Goal: Task Accomplishment & Management: Complete application form

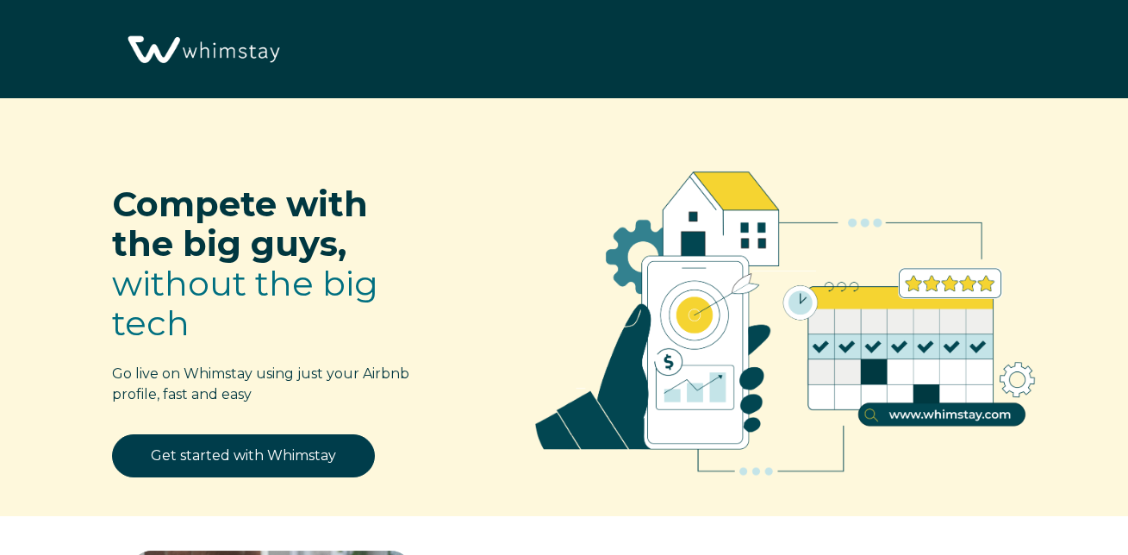
select select "US"
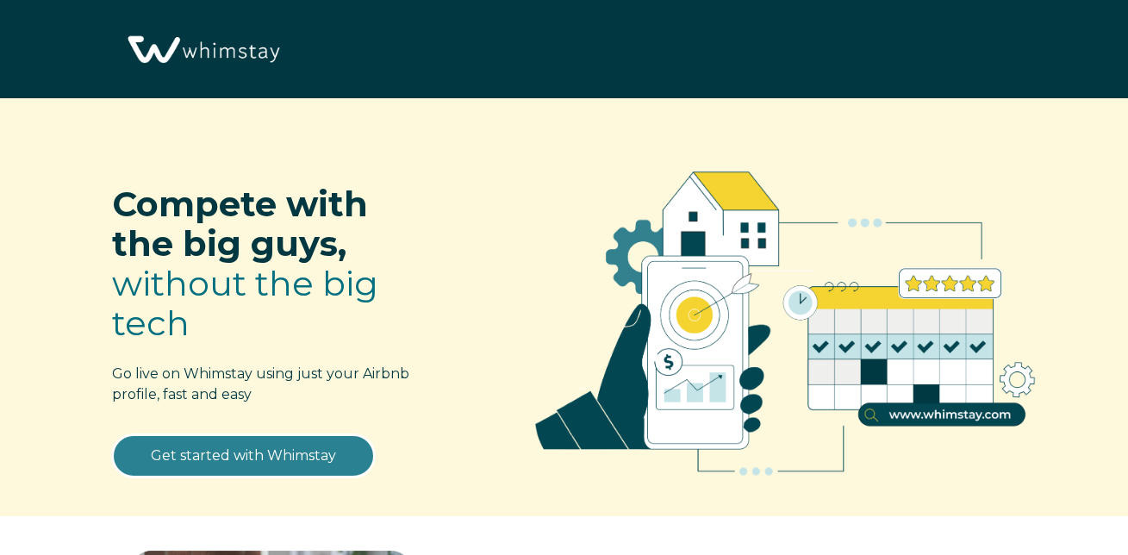
click at [316, 447] on link "Get started with Whimstay" at bounding box center [243, 455] width 263 height 43
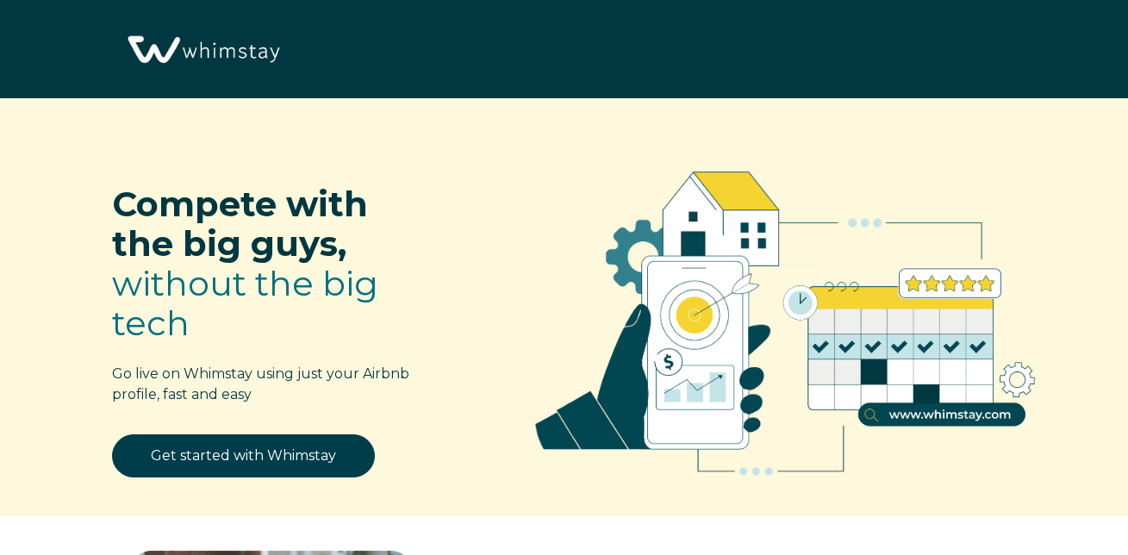
select select "US"
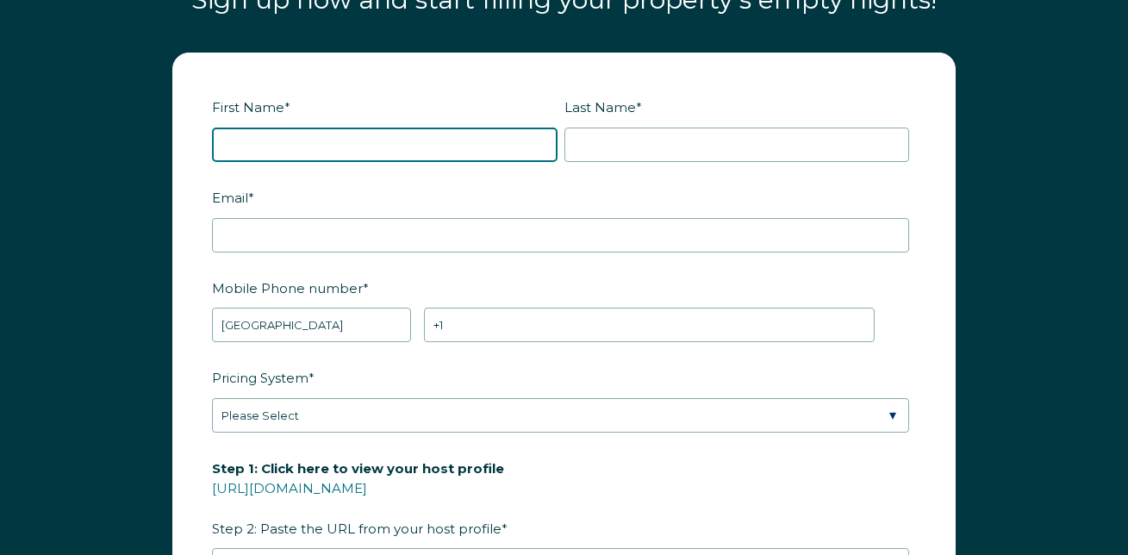
click at [447, 162] on input "First Name *" at bounding box center [385, 145] width 346 height 34
type input "Leah and Stuart"
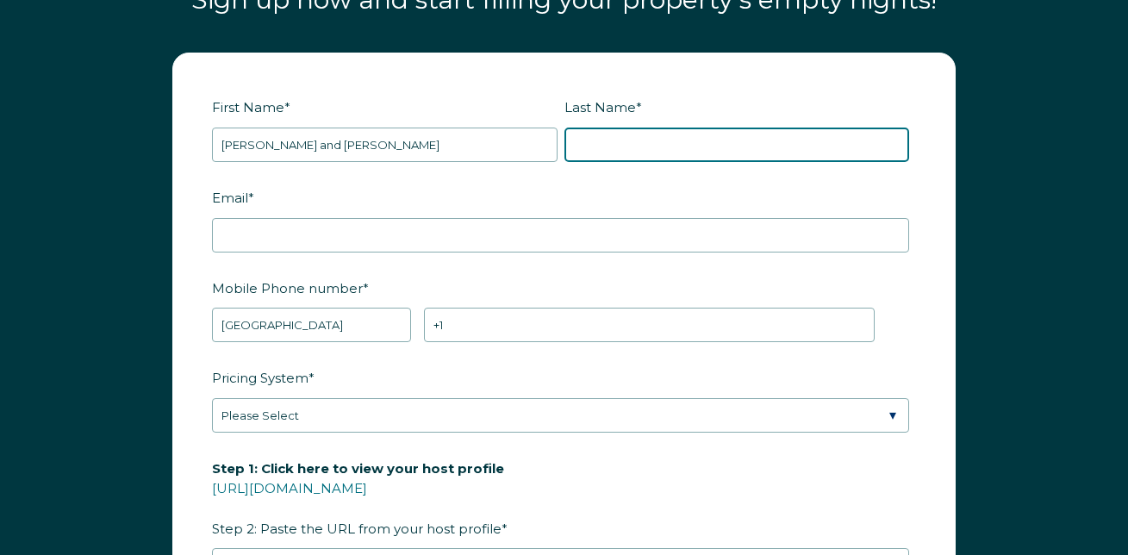
click at [707, 155] on input "Last Name *" at bounding box center [737, 145] width 346 height 34
type input "Wilde"
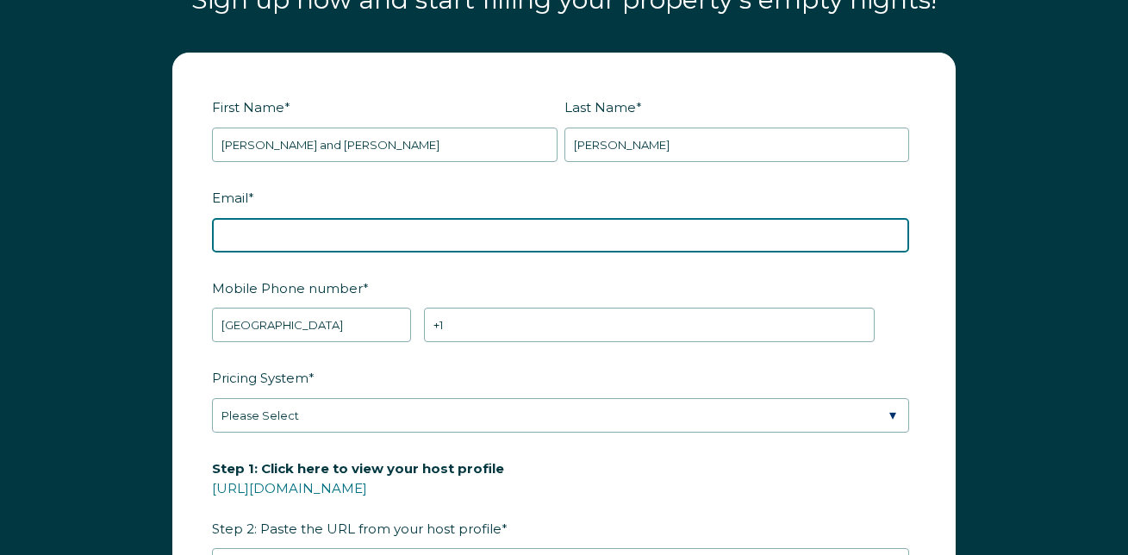
click at [401, 252] on input "Email *" at bounding box center [560, 235] width 697 height 34
type input "llamatrek@gmail.com"
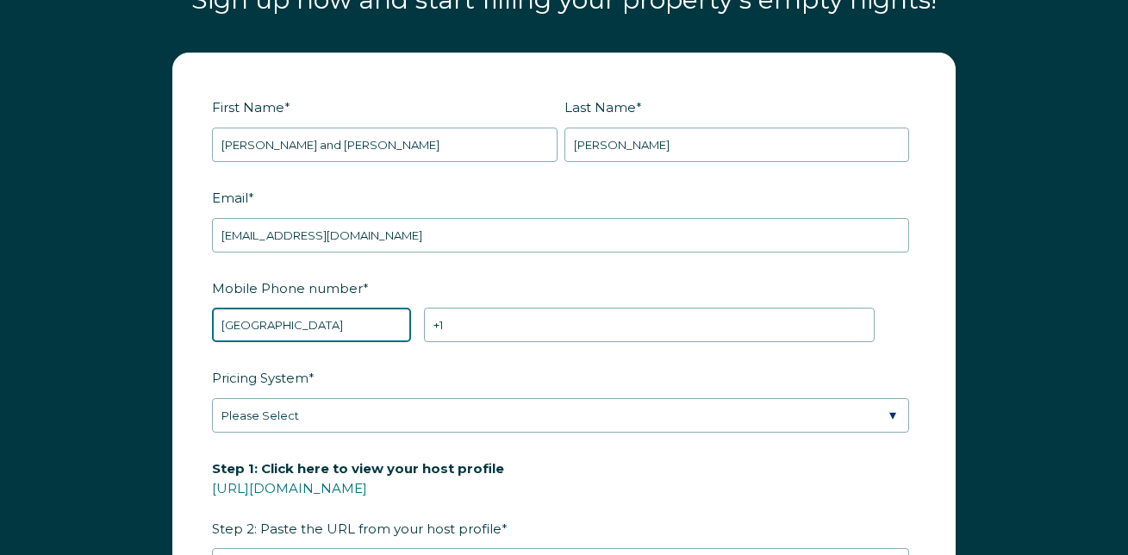
click at [315, 341] on select "* Afghanistan (‫افغانستان‬‎) Albania (Shqipëri) Algeria (‫الجزائر‬‎) American S…" at bounding box center [311, 325] width 199 height 34
click at [212, 322] on select "* Afghanistan (‫افغانستان‬‎) Albania (Shqipëri) Algeria (‫الجزائر‬‎) American S…" at bounding box center [311, 325] width 199 height 34
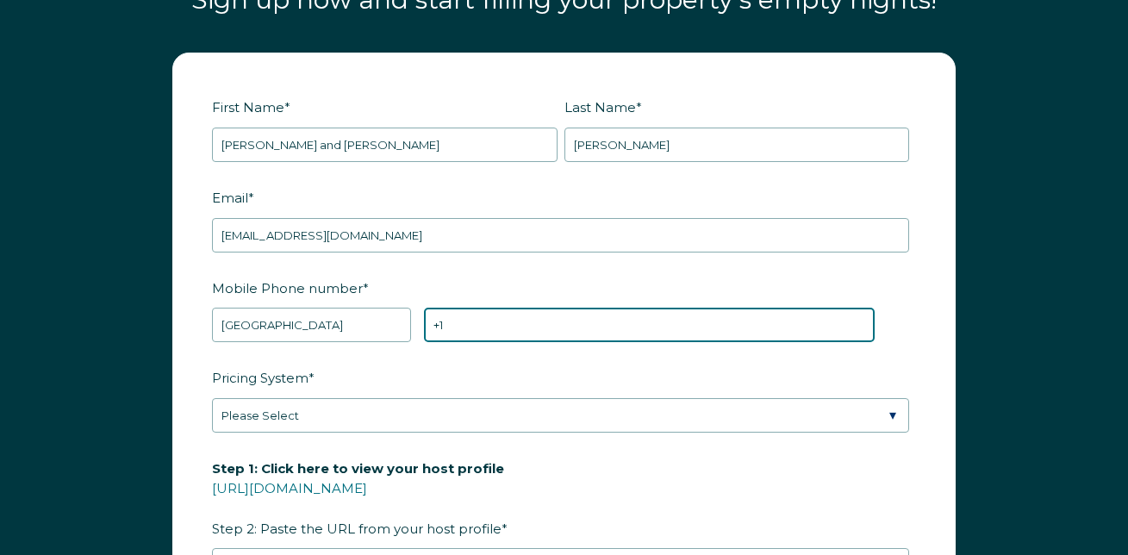
click at [479, 342] on input "+1" at bounding box center [649, 325] width 451 height 34
type input "+1 5757701810"
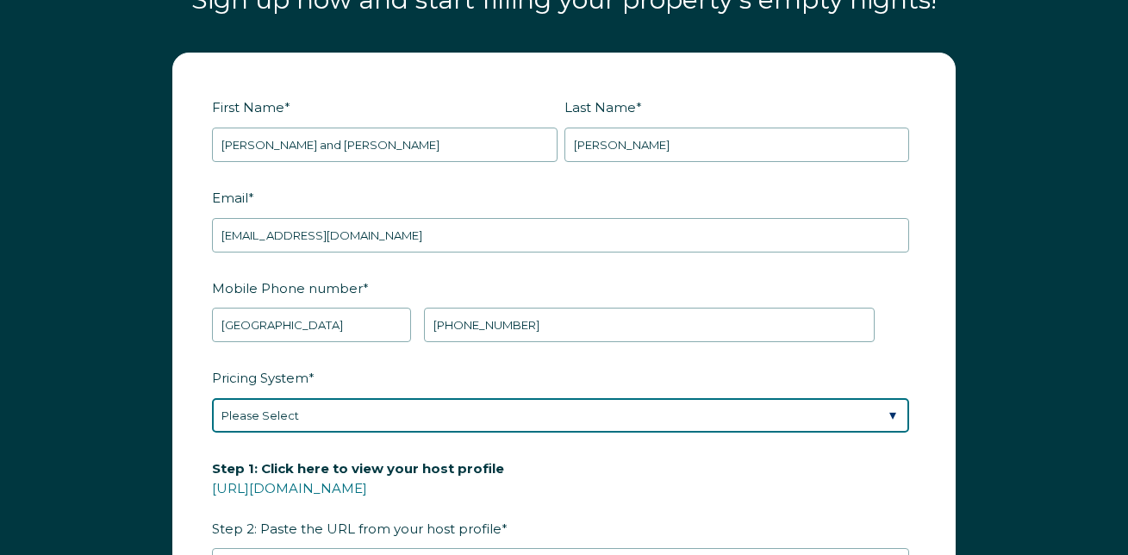
click at [396, 433] on select "Please Select Manual Airbnb Smart Pricing PriceLabs Wheelhouse Beyond Pricing 3…" at bounding box center [560, 415] width 697 height 34
select select "Manual"
click at [212, 413] on select "Please Select Manual Airbnb Smart Pricing PriceLabs Wheelhouse Beyond Pricing 3…" at bounding box center [560, 415] width 697 height 34
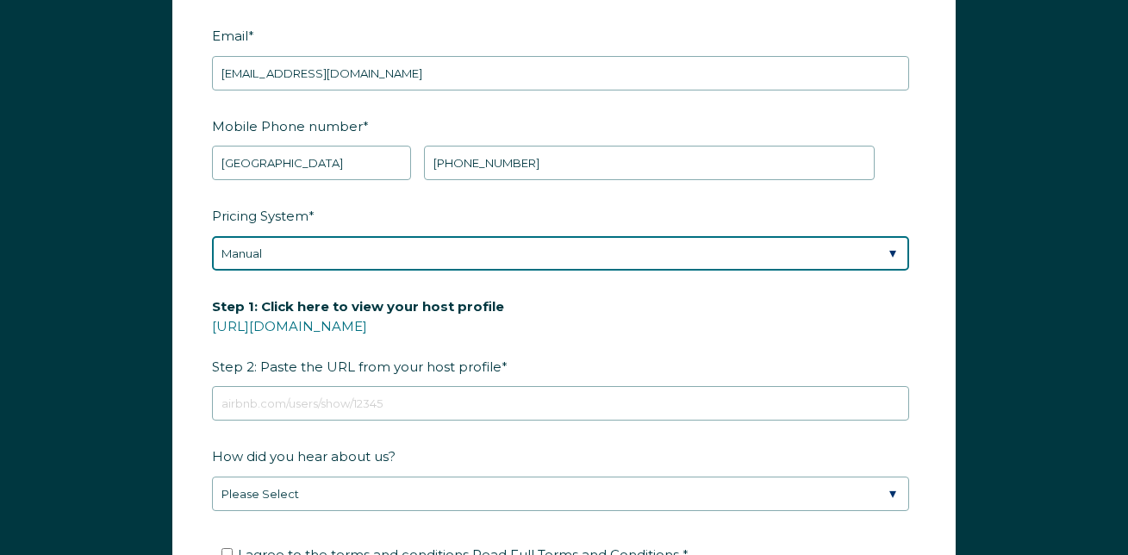
scroll to position [2173, 0]
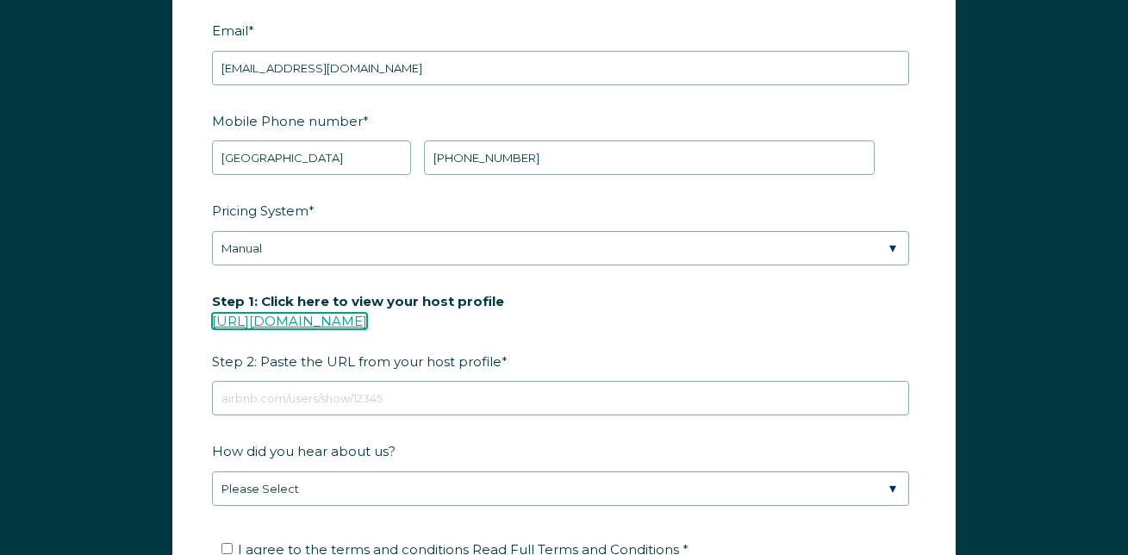
click at [338, 329] on link "https://www.airbnb.com/users/show/" at bounding box center [289, 321] width 155 height 16
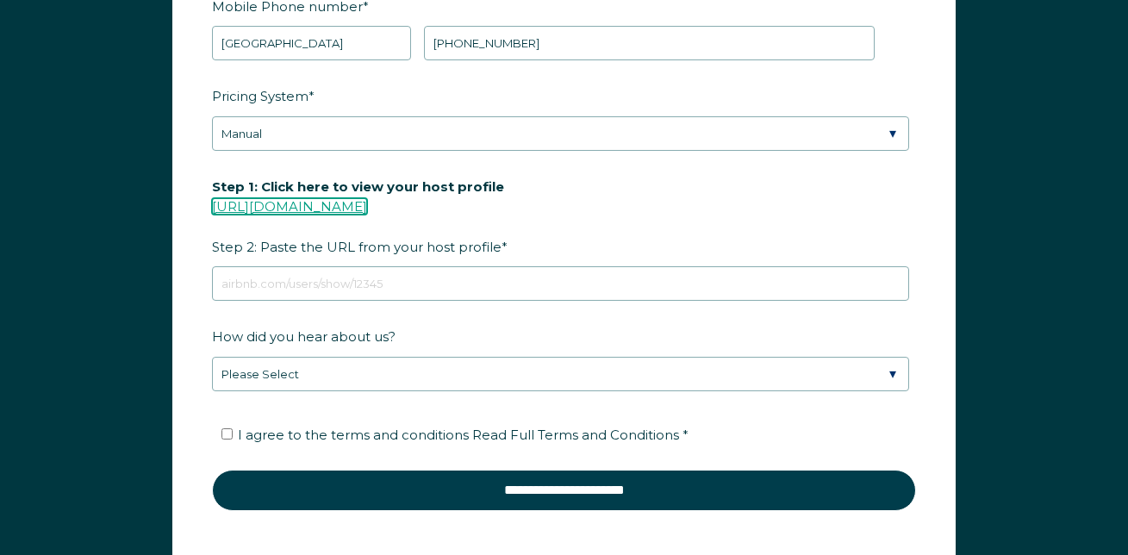
scroll to position [2289, 0]
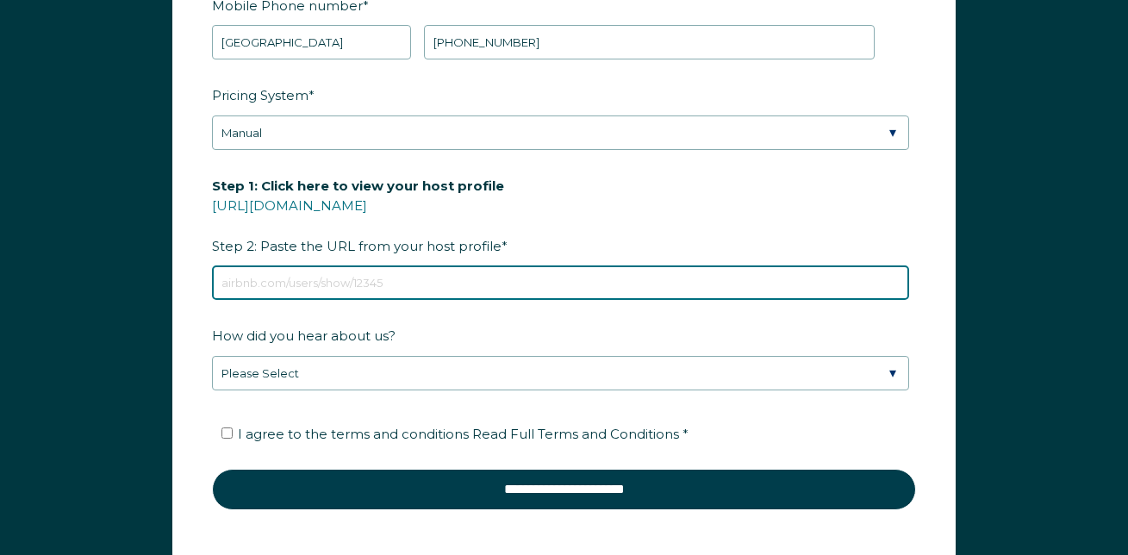
click at [383, 296] on input "Step 1: Click here to view your host profile https://www.airbnb.com/users/show/…" at bounding box center [560, 282] width 697 height 34
paste input "https://www.airbnb.com/users/show/656273853"
type input "https://www.airbnb.com/users/show/656273853"
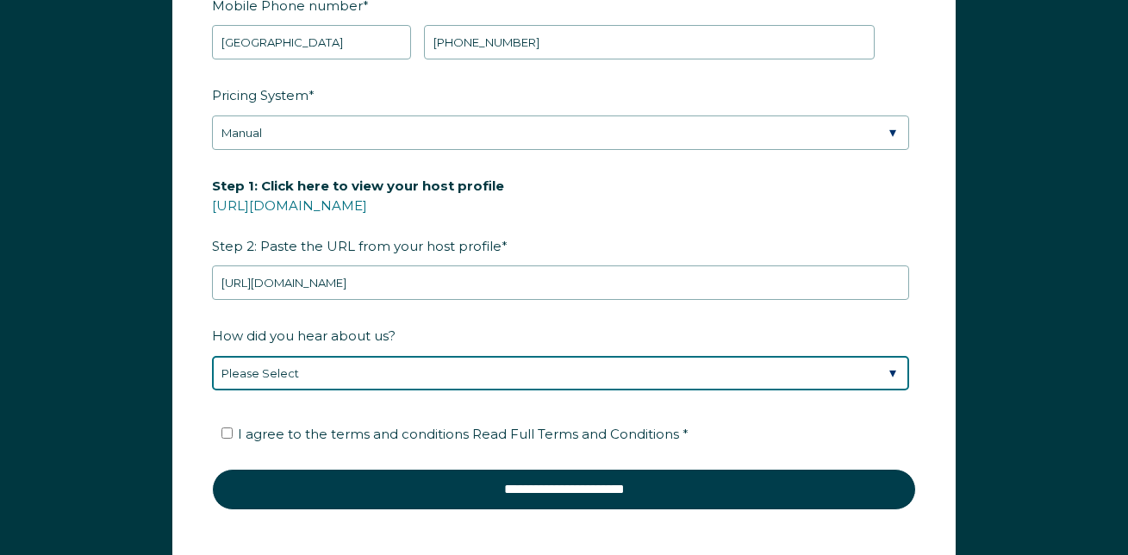
click at [398, 386] on select "Please Select Discovered Whimstay at an event or conference Found Whimstay thro…" at bounding box center [560, 373] width 697 height 34
select select "Social Media"
click at [212, 371] on select "Please Select Discovered Whimstay at an event or conference Found Whimstay thro…" at bounding box center [560, 373] width 697 height 34
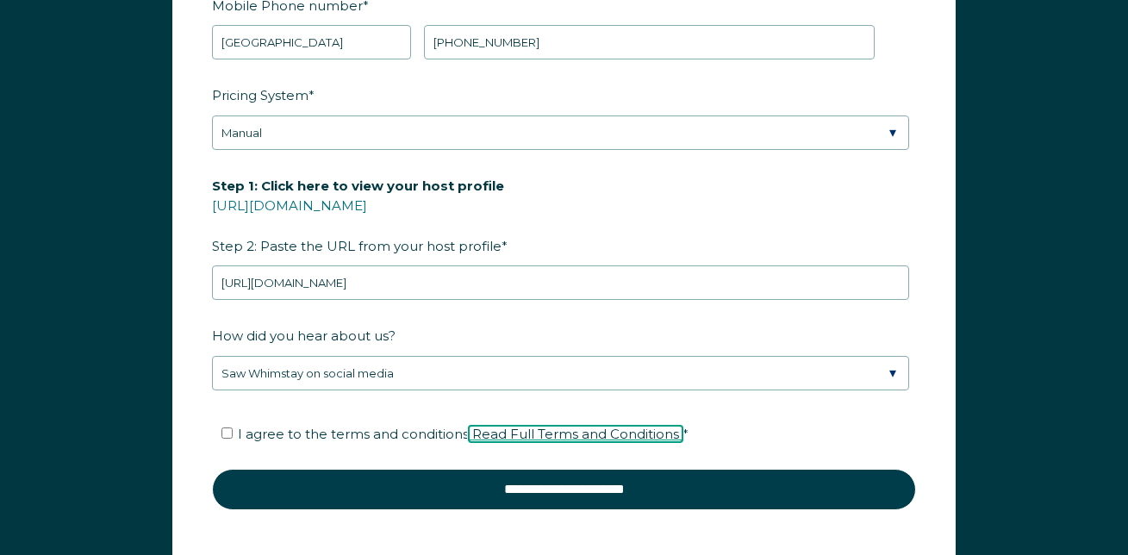
click at [632, 442] on span "Read Full Terms and Conditions" at bounding box center [575, 434] width 207 height 16
click at [226, 439] on input "I agree to the terms and conditions Read Full Terms and Conditions *" at bounding box center [226, 432] width 11 height 11
checkbox input "true"
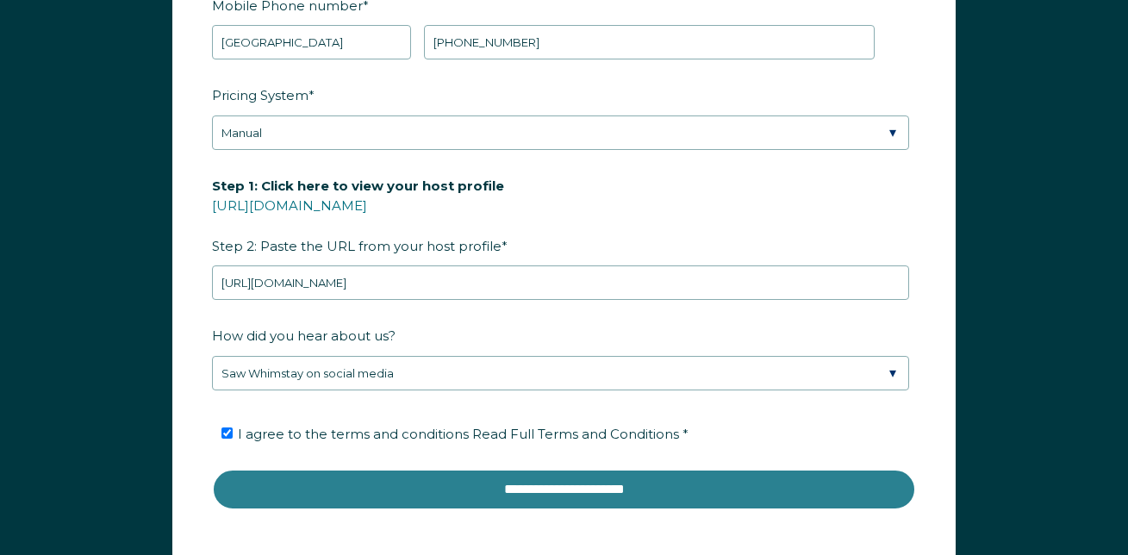
click at [602, 504] on input "**********" at bounding box center [564, 489] width 704 height 41
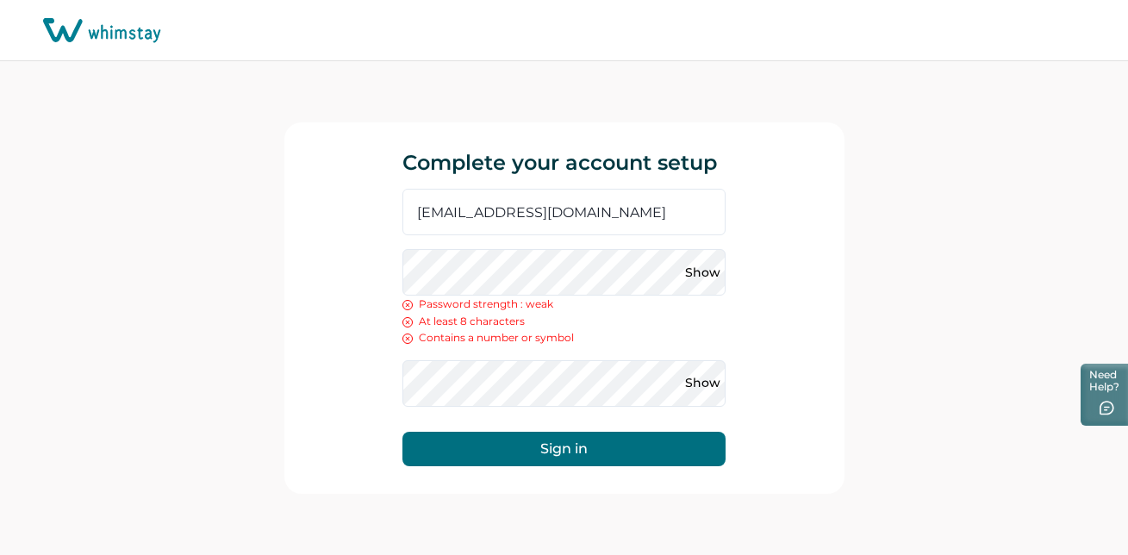
click at [717, 280] on div "Show" at bounding box center [708, 272] width 34 height 47
click at [708, 273] on button "Show" at bounding box center [703, 273] width 28 height 28
click at [701, 377] on button "Show" at bounding box center [703, 384] width 28 height 28
click at [550, 448] on button "Sign in" at bounding box center [563, 449] width 323 height 34
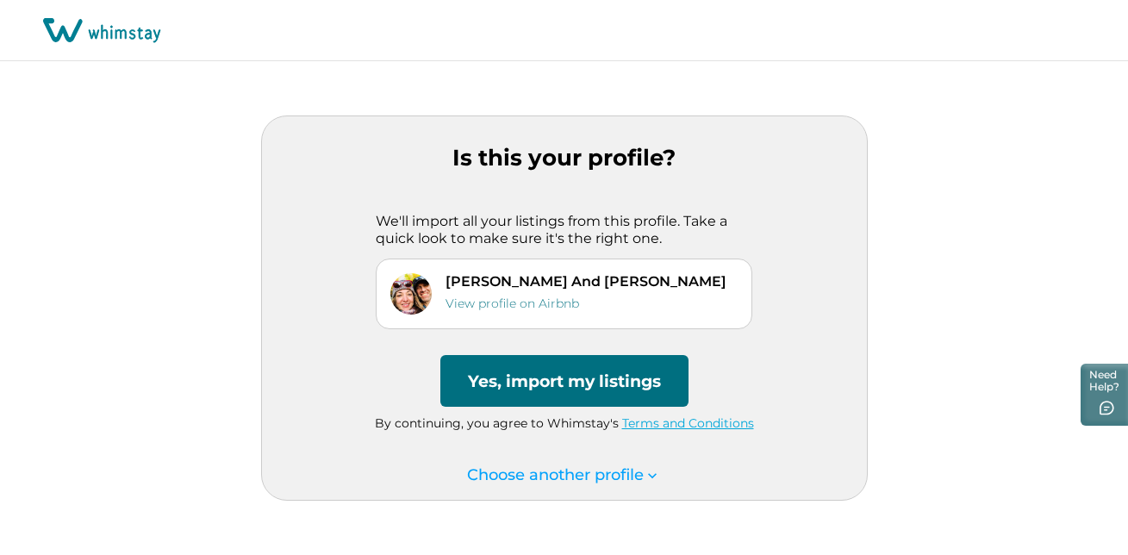
click at [577, 380] on button "Yes, import my listings" at bounding box center [564, 381] width 248 height 52
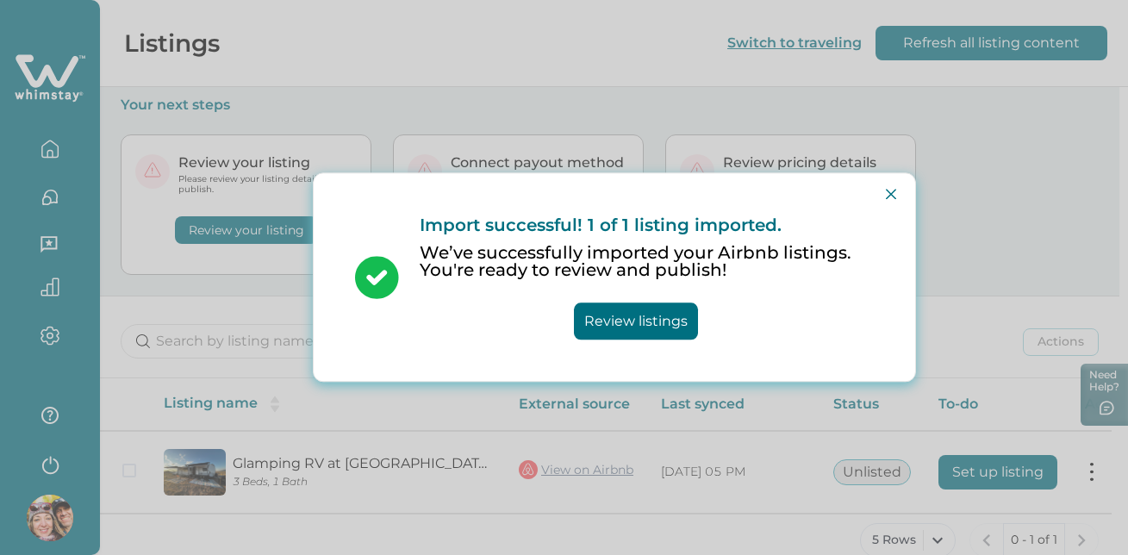
click at [642, 325] on button "Review listings" at bounding box center [636, 321] width 124 height 37
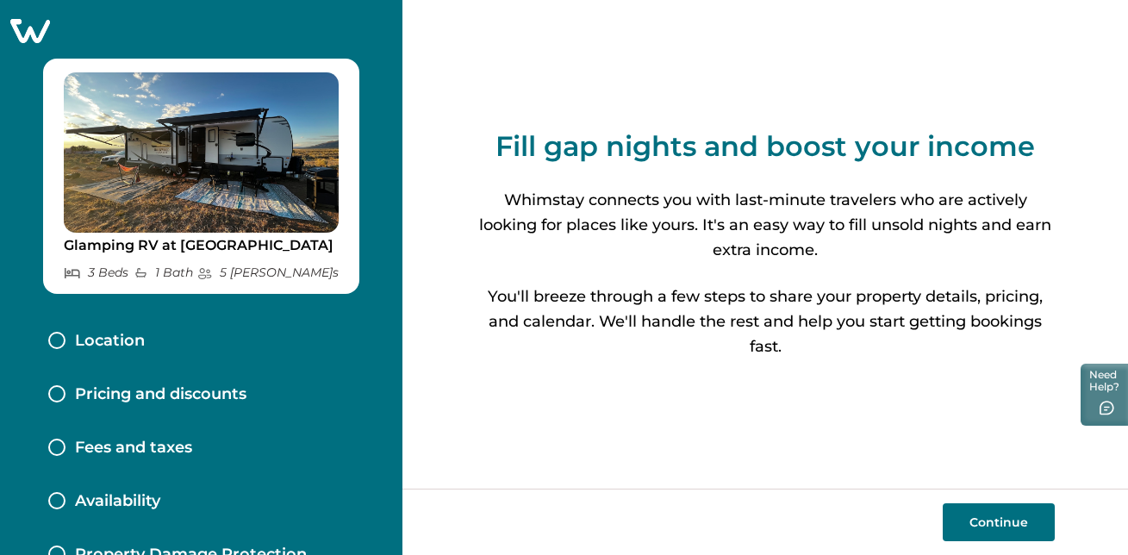
click at [56, 334] on div at bounding box center [56, 340] width 17 height 17
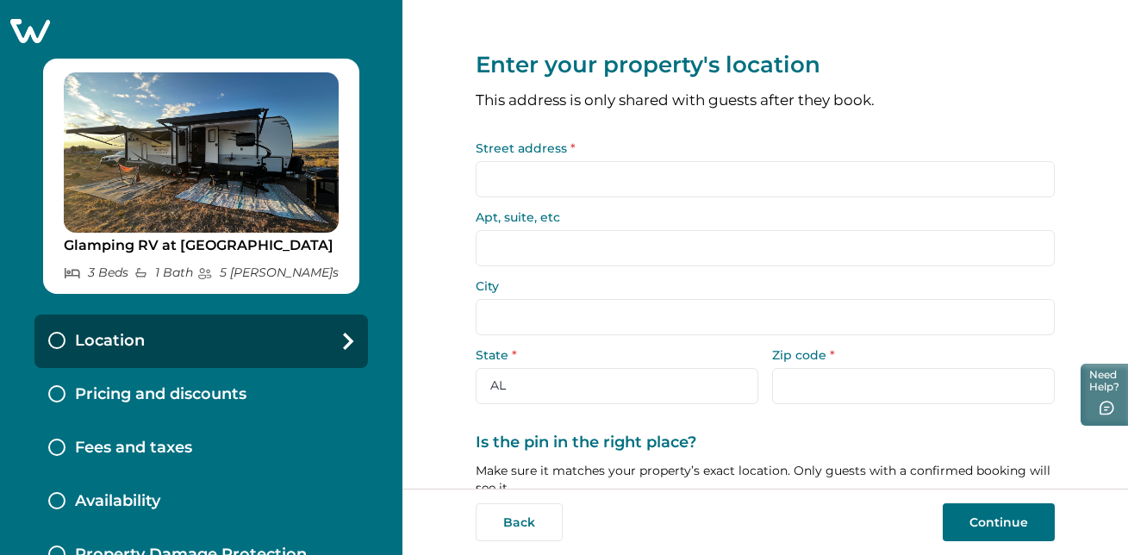
click at [572, 181] on input "Street address *" at bounding box center [765, 179] width 579 height 36
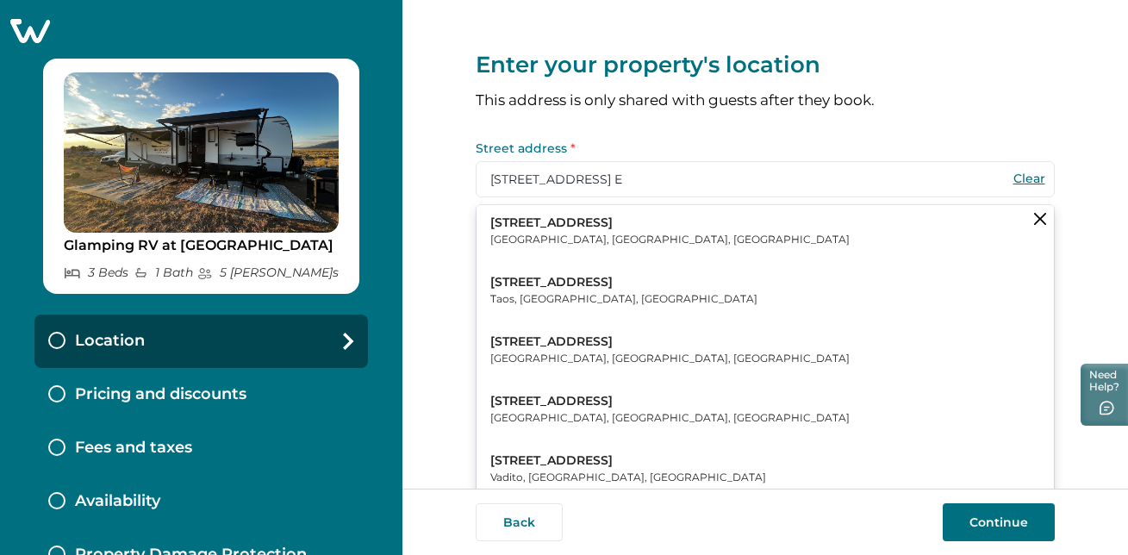
click at [545, 246] on p "Questa, NM, USA" at bounding box center [669, 239] width 359 height 17
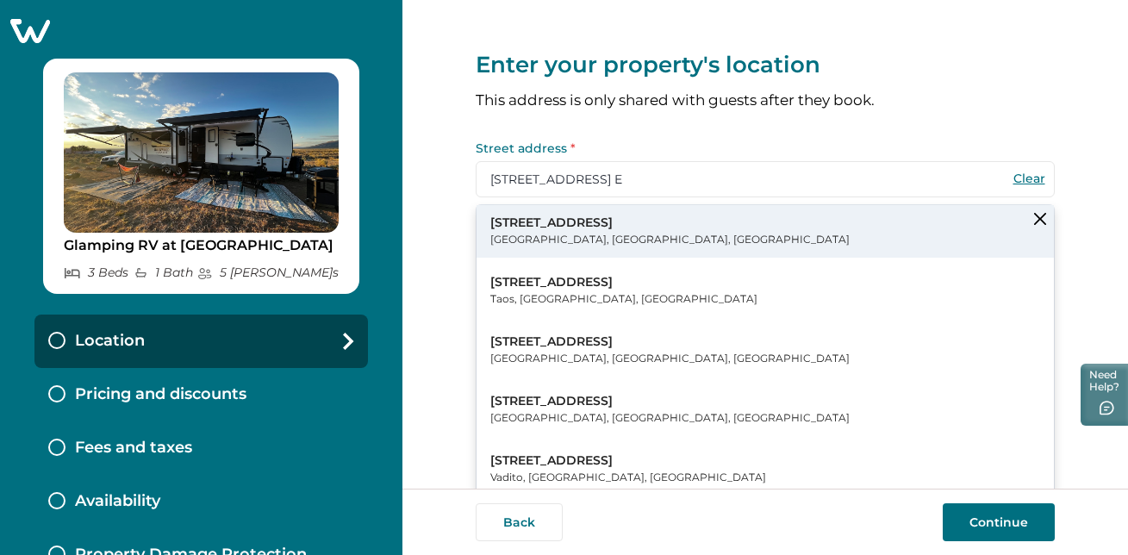
type input "31 Sunshine Rd E"
type input "Questa"
select select "NM"
type input "87556"
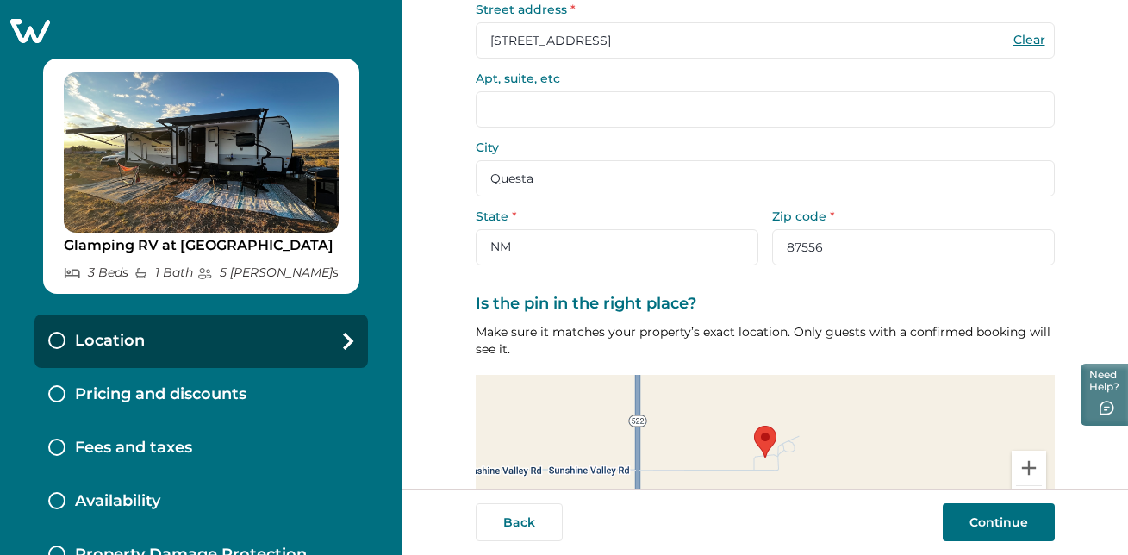
scroll to position [263, 0]
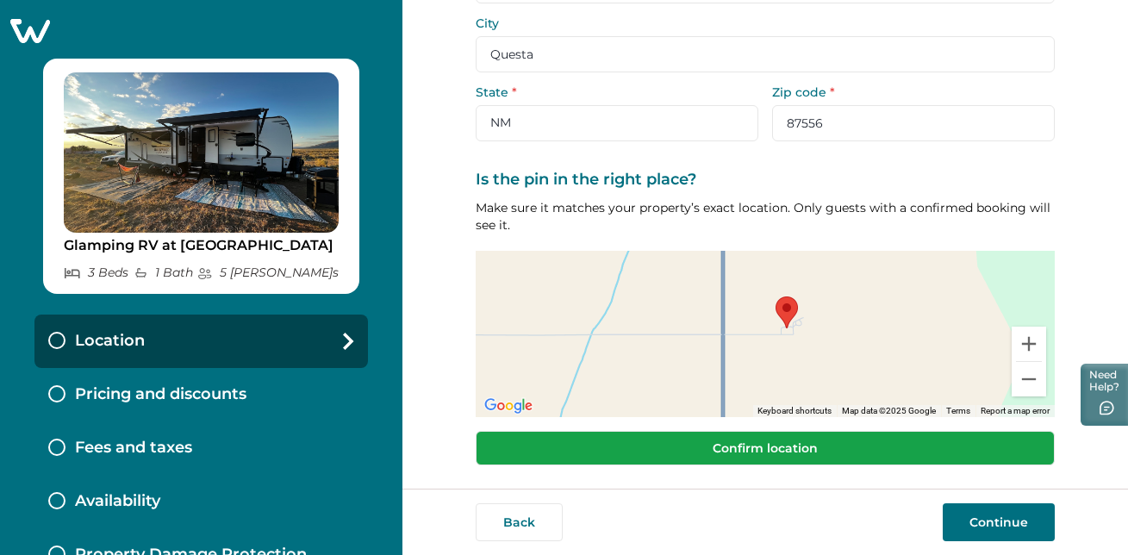
click at [776, 437] on button "Confirm location" at bounding box center [765, 448] width 579 height 34
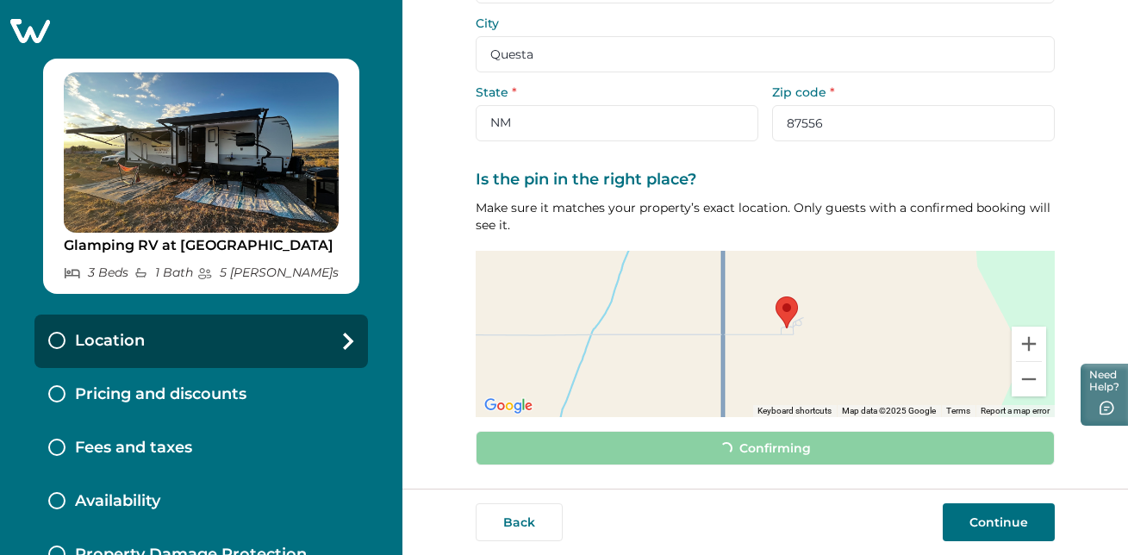
scroll to position [252, 0]
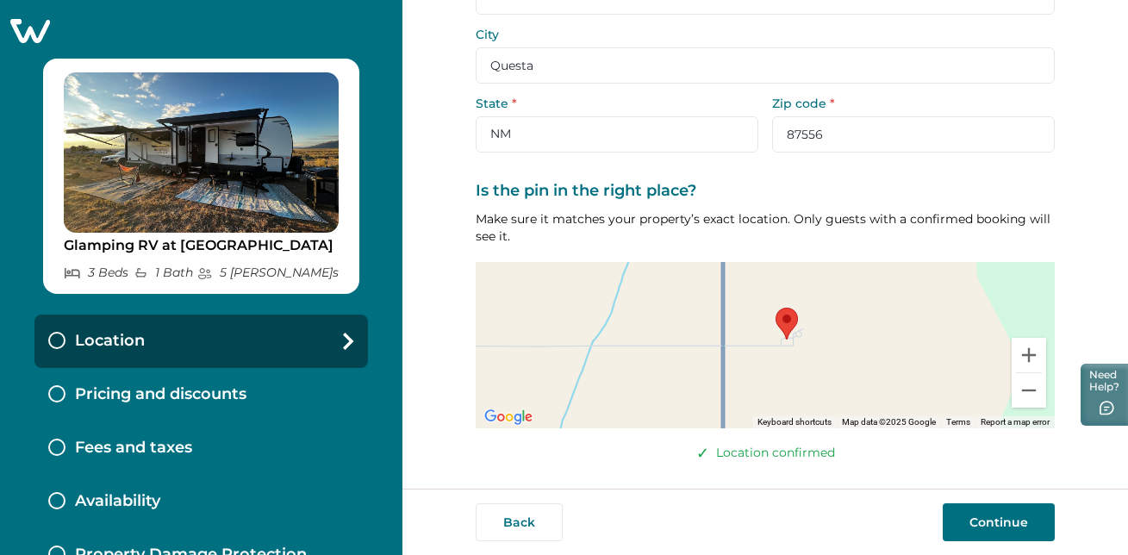
click at [996, 520] on button "Continue" at bounding box center [999, 522] width 112 height 38
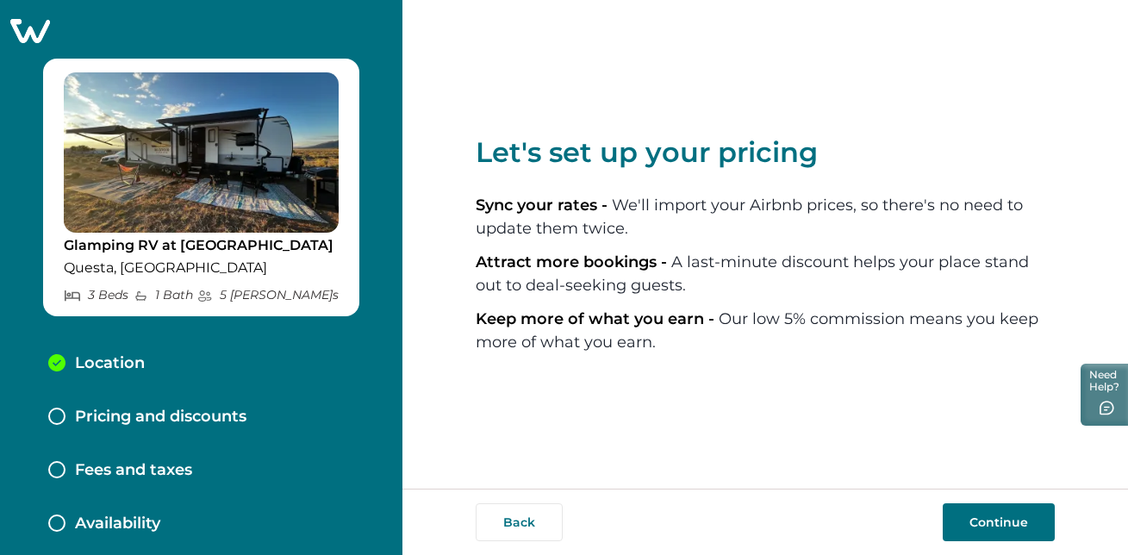
click at [58, 414] on div at bounding box center [56, 416] width 17 height 17
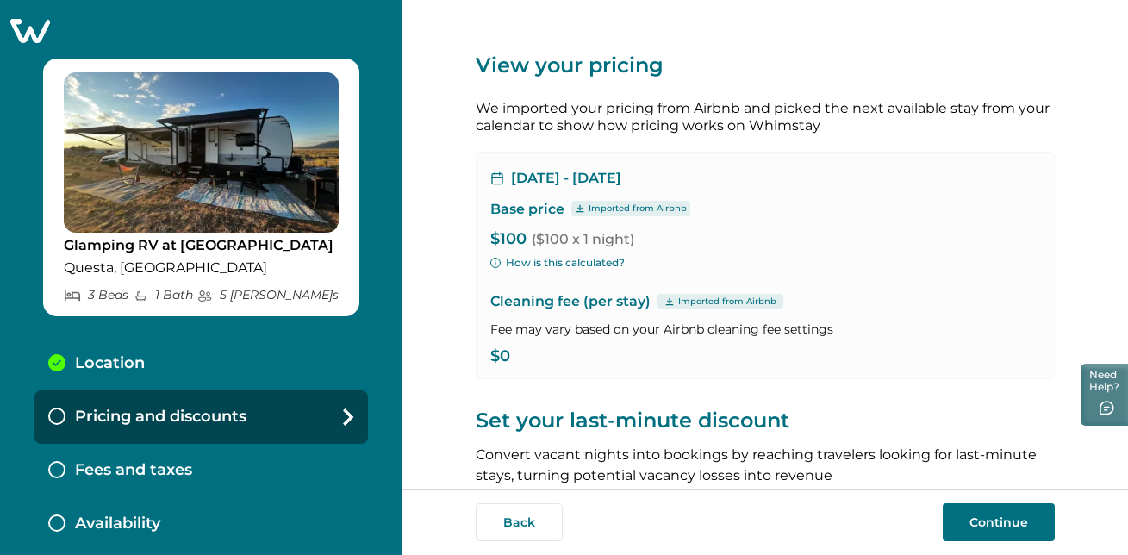
click at [490, 264] on icon "button" at bounding box center [495, 263] width 10 height 10
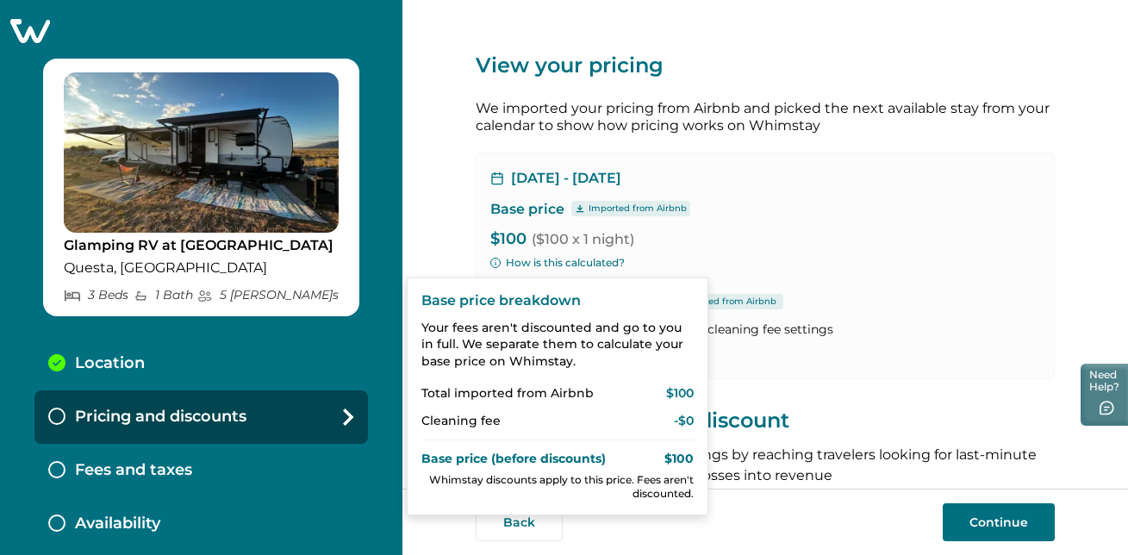
click at [483, 421] on p "Cleaning fee" at bounding box center [460, 421] width 79 height 17
click at [688, 414] on p "- $0" at bounding box center [684, 421] width 20 height 17
click at [957, 196] on div "Oct 7, 2025 - Oct 8, 2025 Base price Imported from Airbnb $100 ($100 x 1 night)…" at bounding box center [765, 265] width 579 height 227
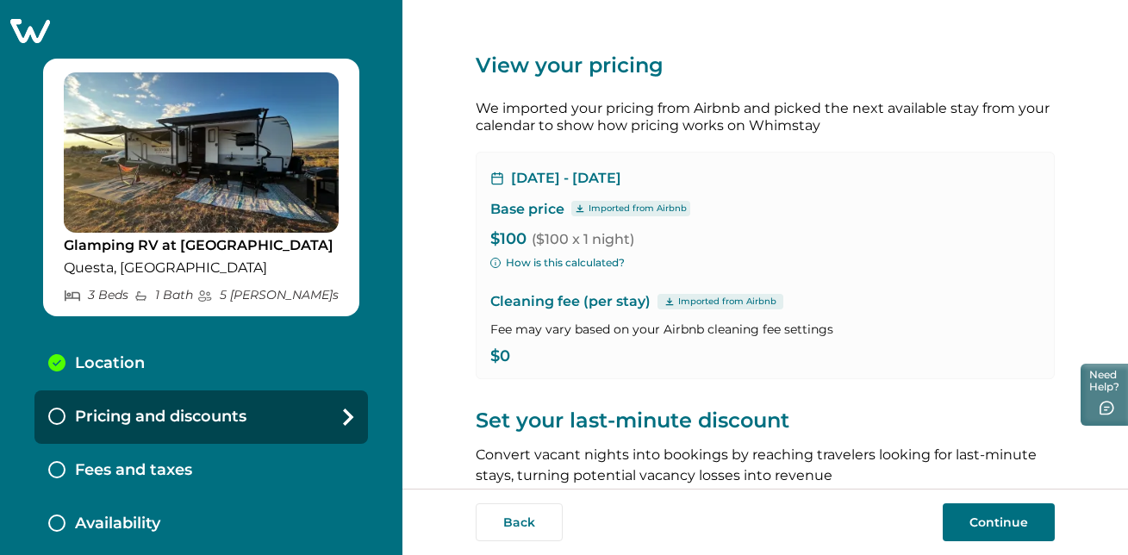
click at [514, 360] on p "$0" at bounding box center [765, 356] width 550 height 17
click at [523, 240] on p "$100 ($100 x 1 night)" at bounding box center [765, 239] width 550 height 17
click at [514, 234] on p "$100 ($100 x 1 night)" at bounding box center [765, 239] width 550 height 17
click at [630, 304] on p "Cleaning fee (per stay) Imported from Airbnb" at bounding box center [765, 301] width 550 height 21
click at [501, 357] on p "$0" at bounding box center [765, 356] width 550 height 17
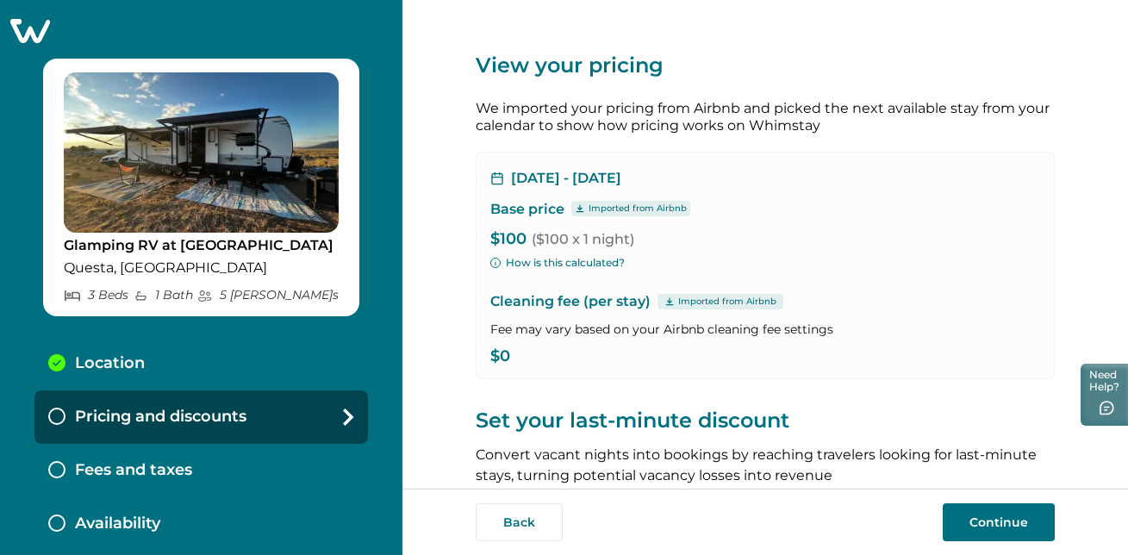
click at [508, 358] on p "$0" at bounding box center [765, 356] width 550 height 17
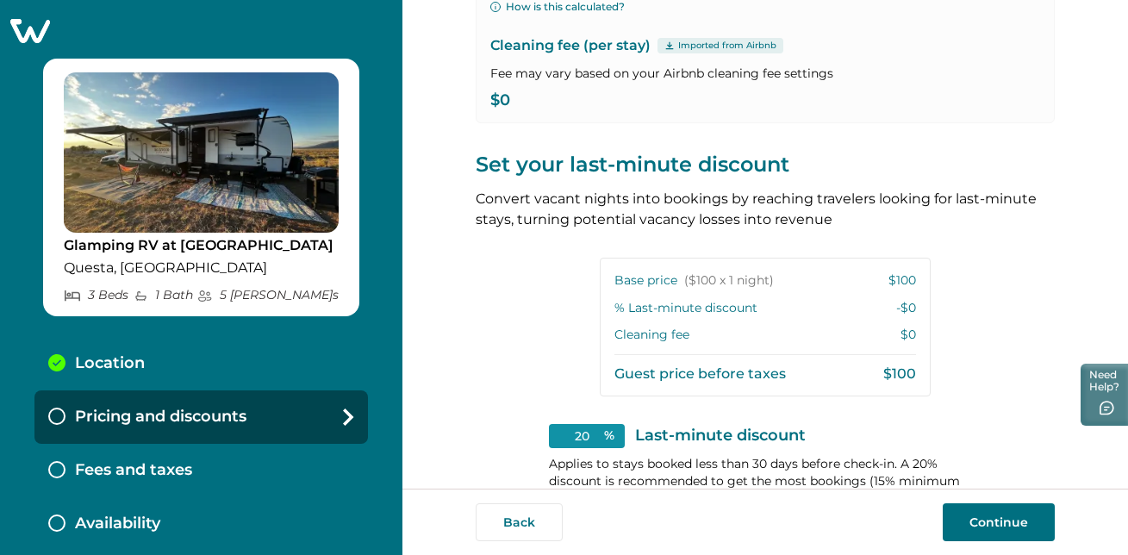
scroll to position [431, 0]
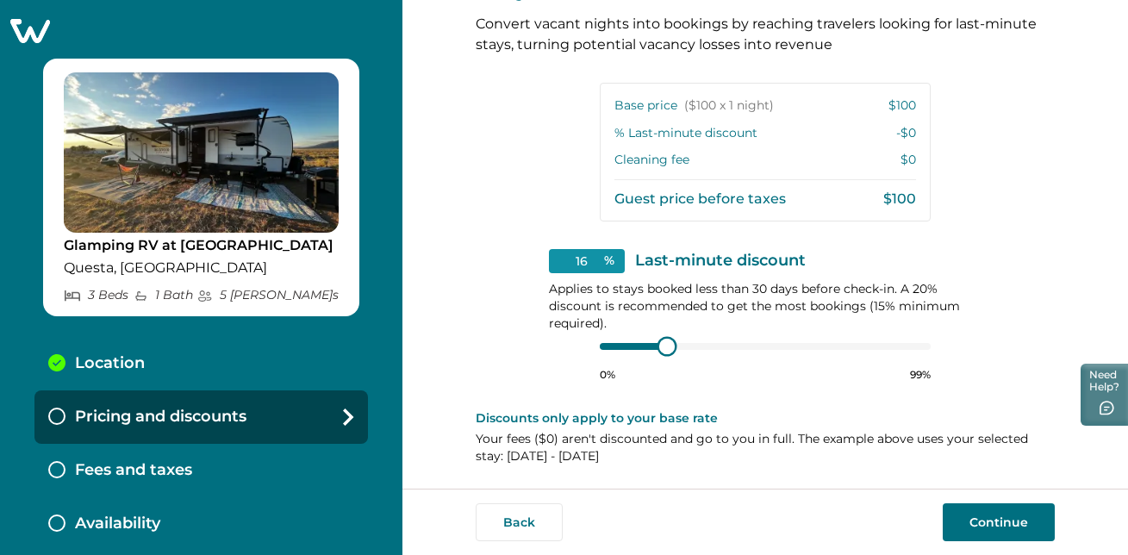
type input "15"
click at [615, 345] on div at bounding box center [765, 347] width 331 height 14
click at [620, 344] on div at bounding box center [765, 347] width 331 height 14
click at [993, 509] on button "Continue" at bounding box center [999, 522] width 112 height 38
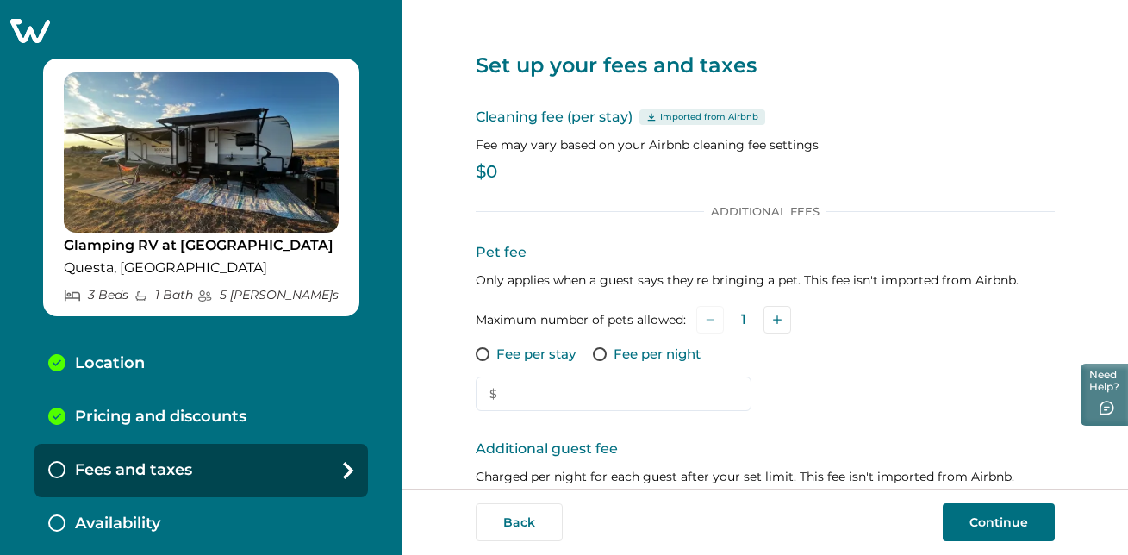
click at [488, 171] on p "$0" at bounding box center [765, 172] width 579 height 17
click at [497, 173] on p "$0" at bounding box center [765, 172] width 579 height 17
click at [586, 121] on p "Cleaning fee (per stay) Imported from Airbnb" at bounding box center [765, 117] width 579 height 21
click at [597, 352] on span at bounding box center [600, 354] width 14 height 14
click at [558, 392] on input "text" at bounding box center [614, 394] width 276 height 34
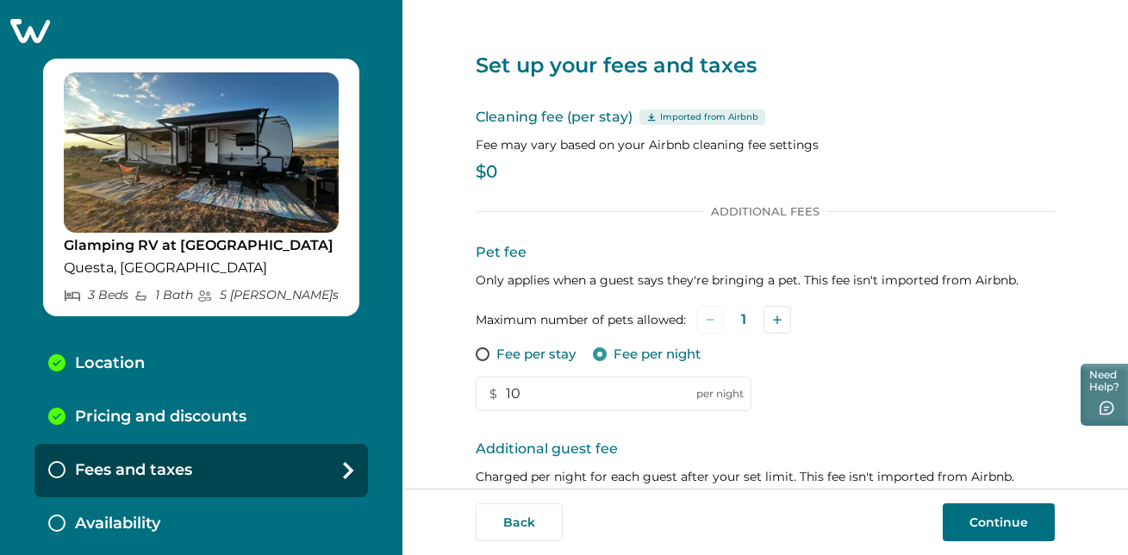
type input "10"
click at [510, 167] on p "$0" at bounding box center [765, 172] width 579 height 17
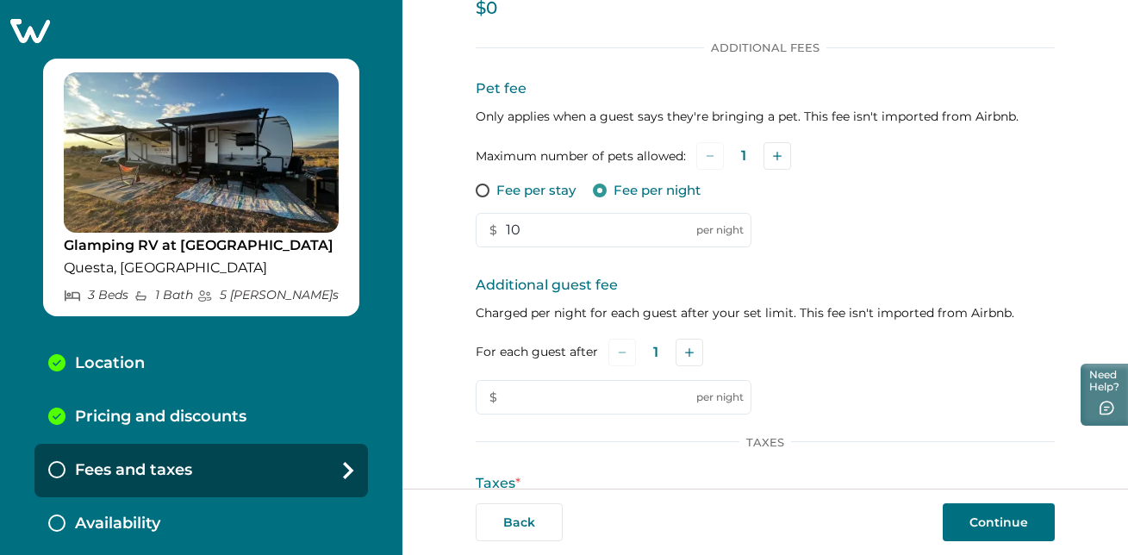
scroll to position [166, 0]
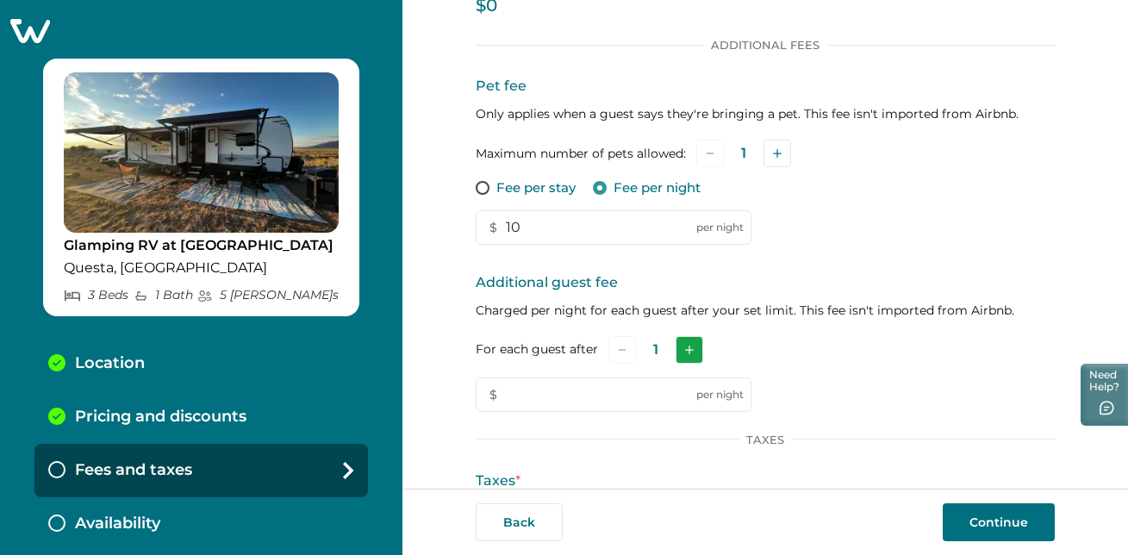
click at [685, 349] on icon "Add" at bounding box center [689, 350] width 9 height 9
click at [688, 349] on icon "Add" at bounding box center [692, 350] width 9 height 9
click at [528, 391] on input "text" at bounding box center [614, 394] width 276 height 34
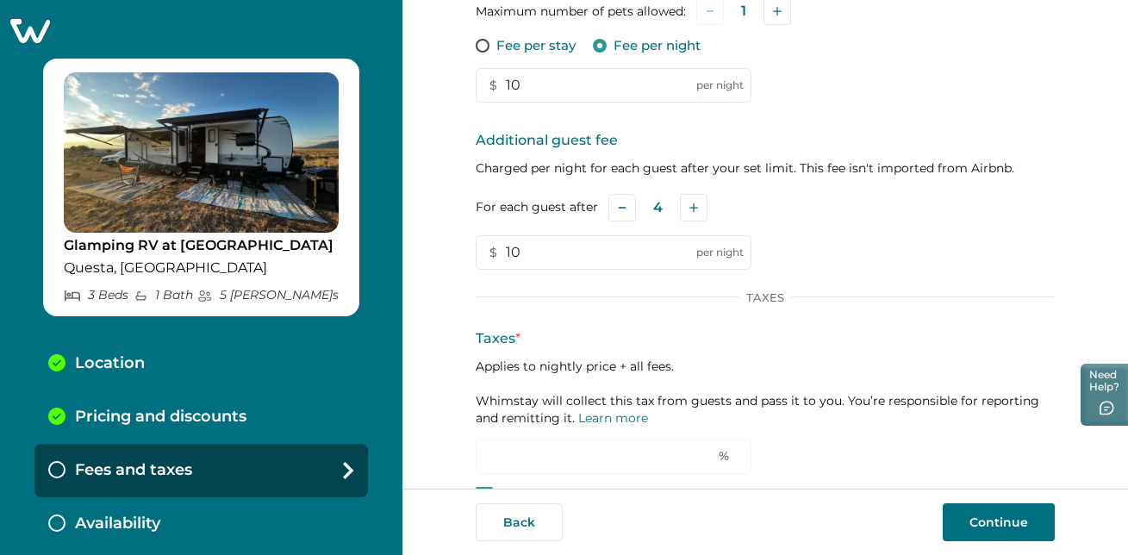
scroll to position [351, 0]
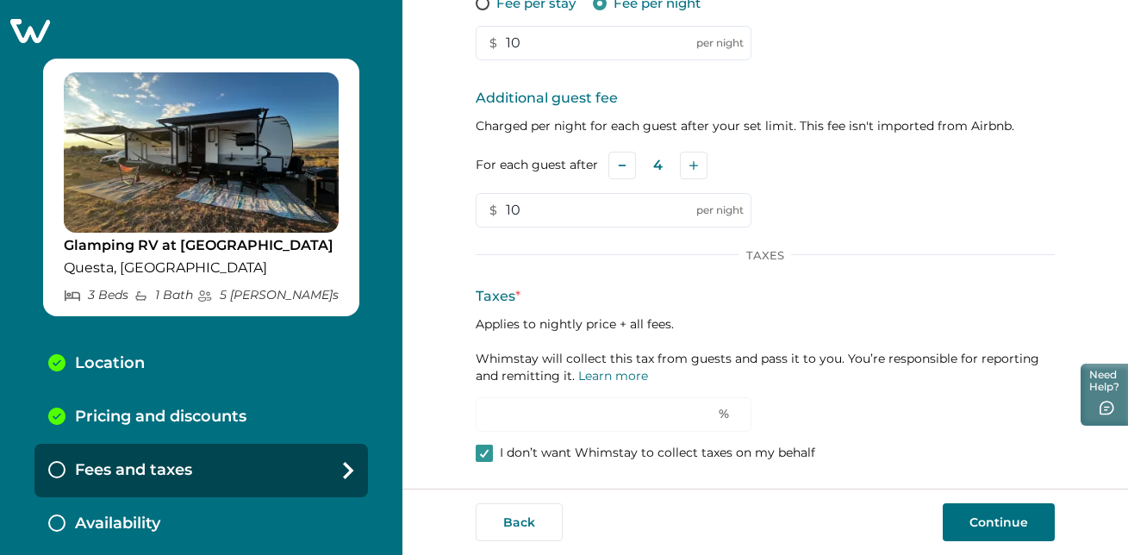
type input "10"
click at [994, 514] on button "Continue" at bounding box center [999, 522] width 112 height 38
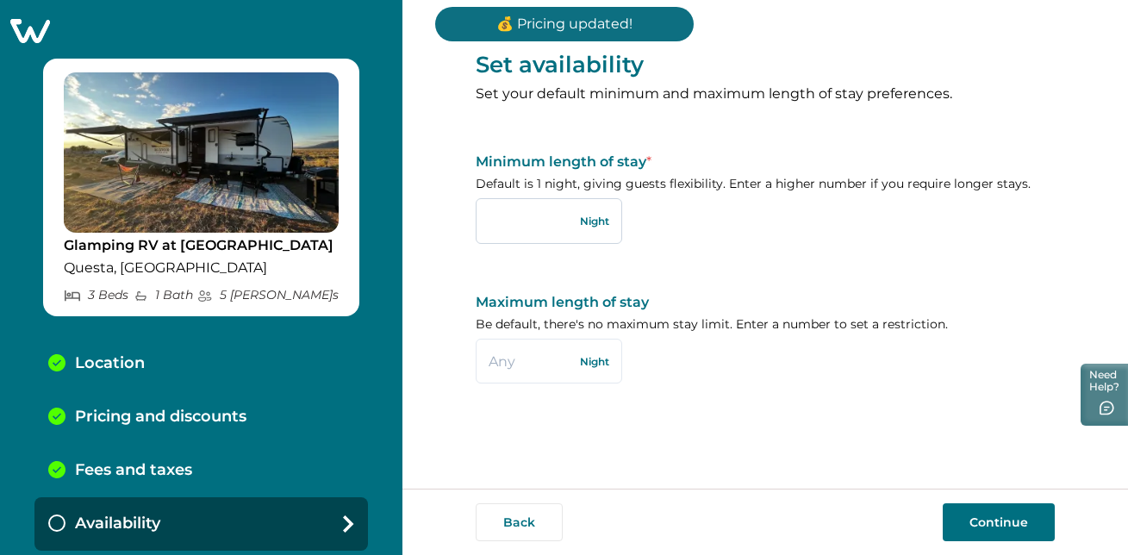
click at [547, 217] on input "text" at bounding box center [549, 220] width 146 height 45
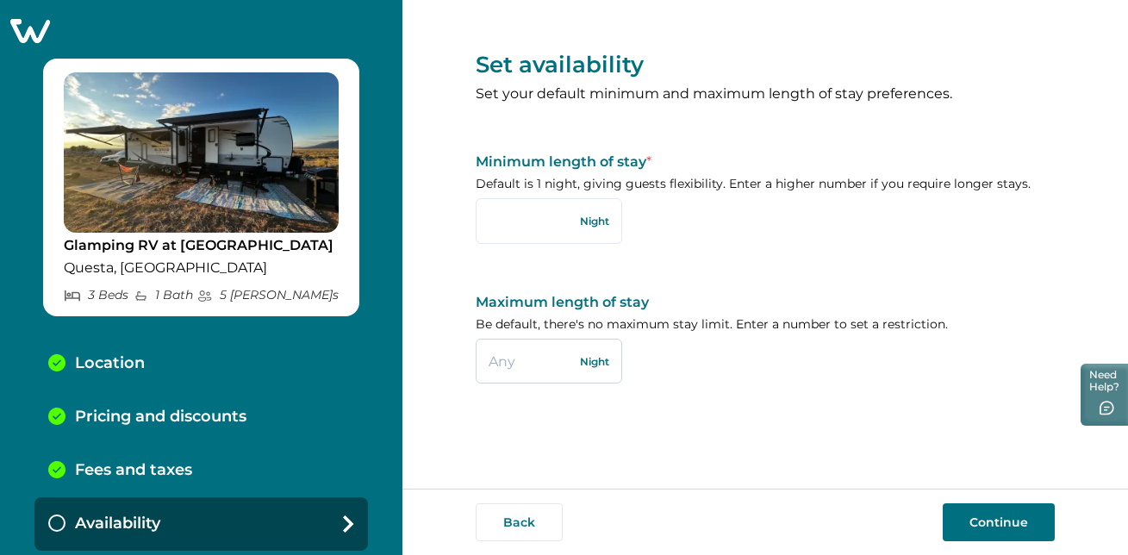
click at [527, 365] on input "text" at bounding box center [549, 361] width 146 height 45
type input "14"
click at [1007, 524] on button "Continue" at bounding box center [999, 522] width 112 height 38
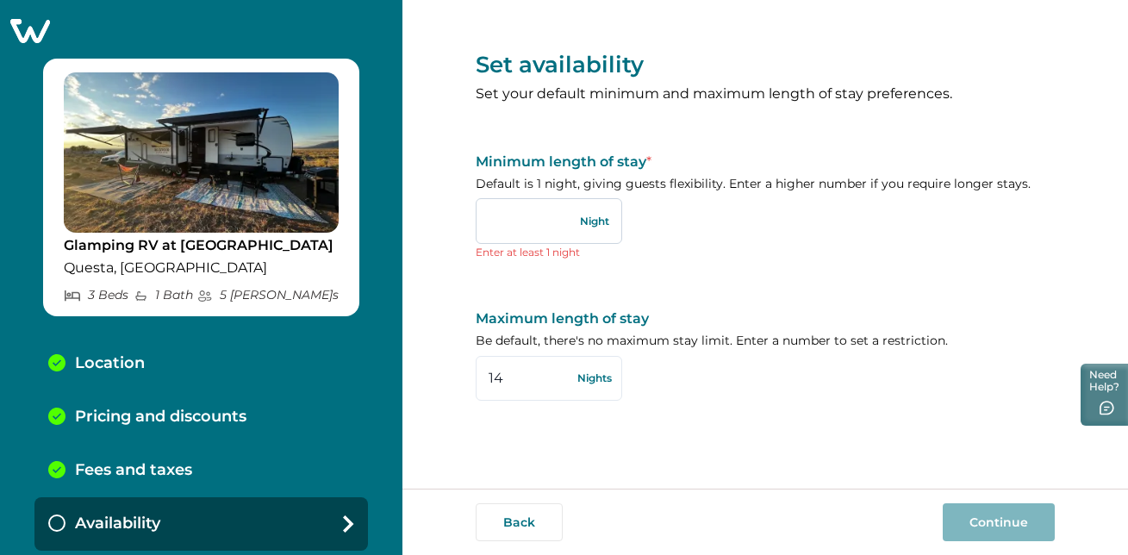
click at [564, 215] on input "text" at bounding box center [549, 220] width 146 height 45
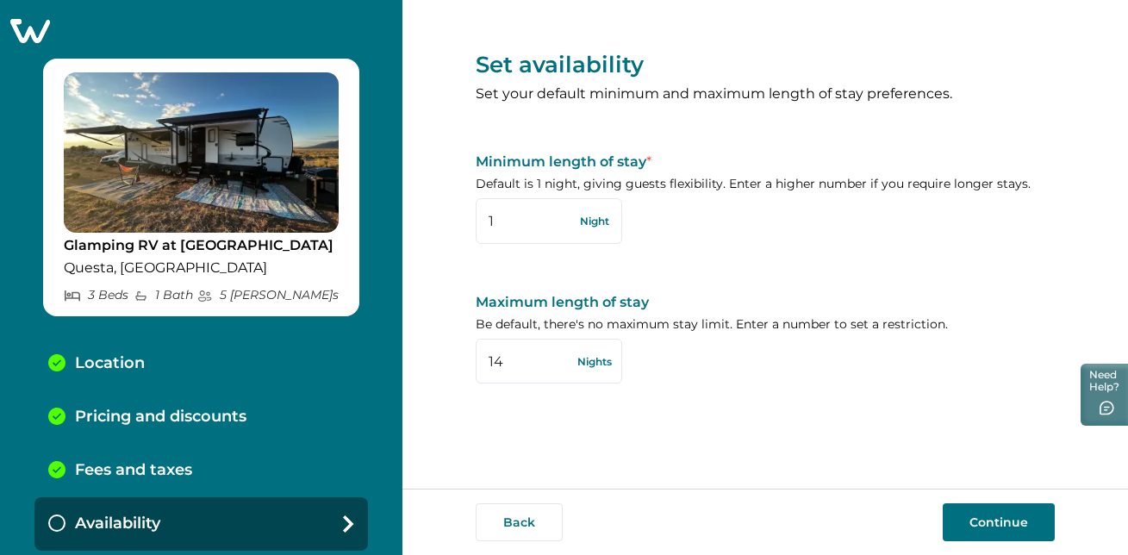
type input "1"
click at [1017, 523] on button "Continue" at bounding box center [999, 522] width 112 height 38
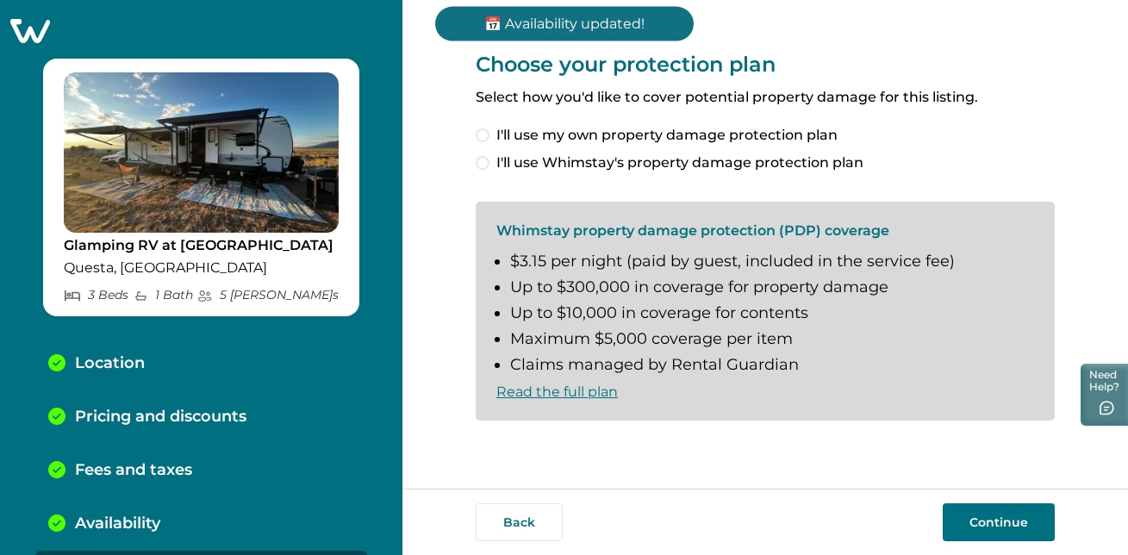
scroll to position [49, 0]
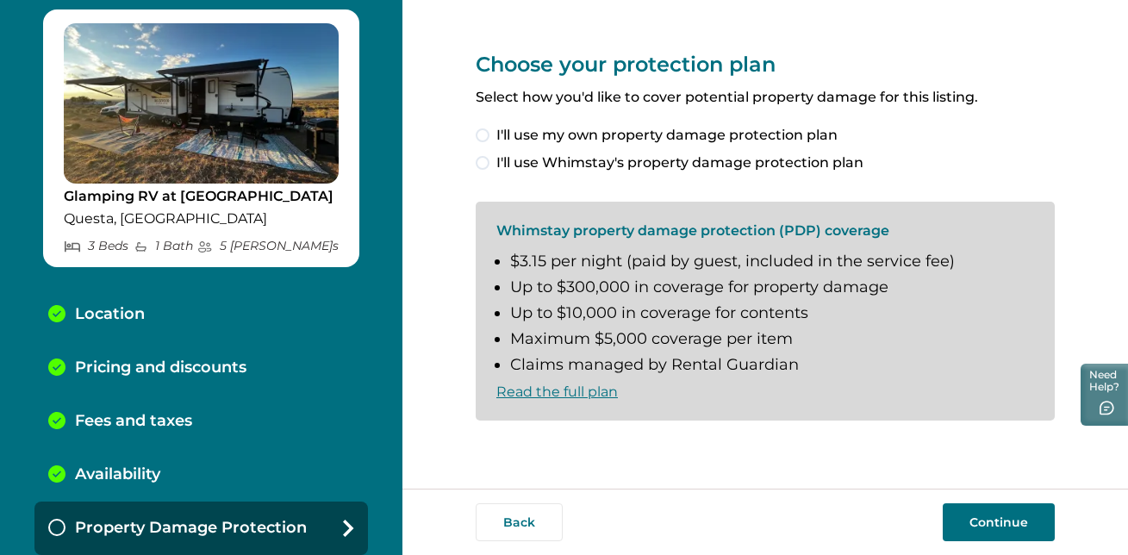
click at [483, 161] on span at bounding box center [483, 163] width 14 height 14
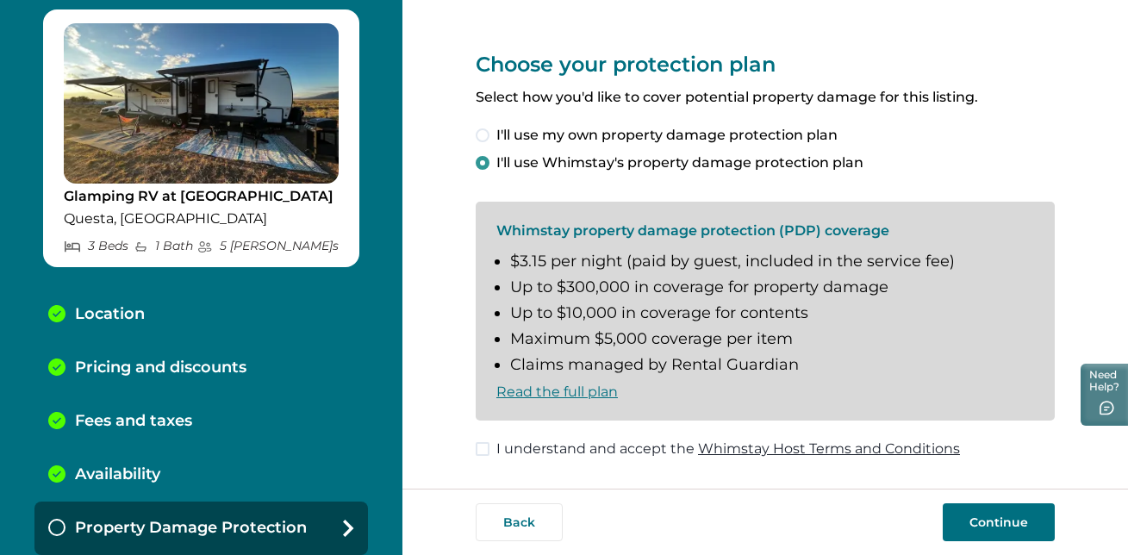
click at [480, 452] on span at bounding box center [483, 449] width 14 height 14
click at [997, 515] on button "Continue" at bounding box center [999, 522] width 112 height 38
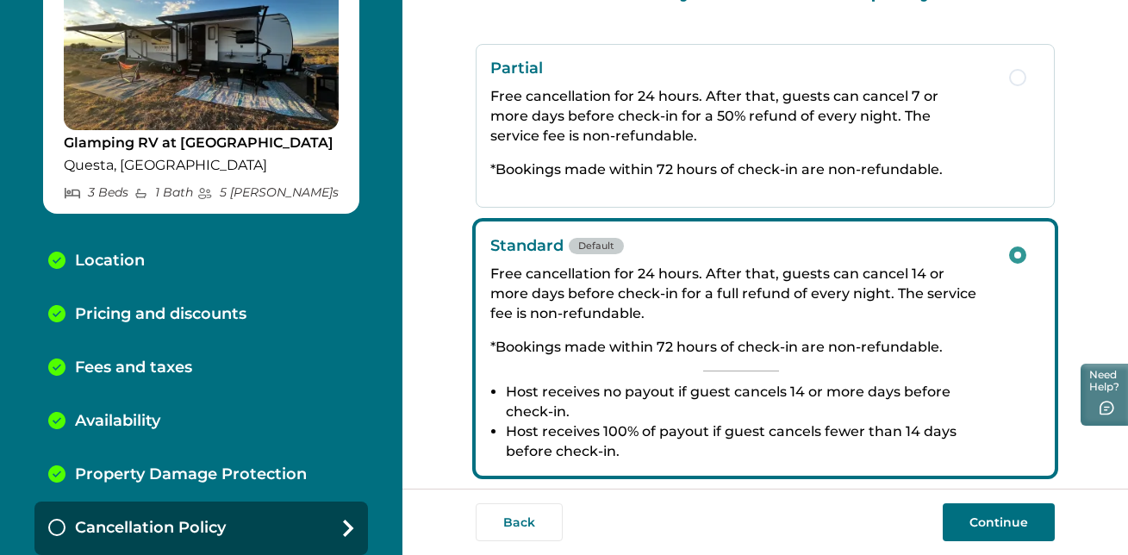
scroll to position [72, 0]
click at [1014, 523] on button "Continue" at bounding box center [999, 522] width 112 height 38
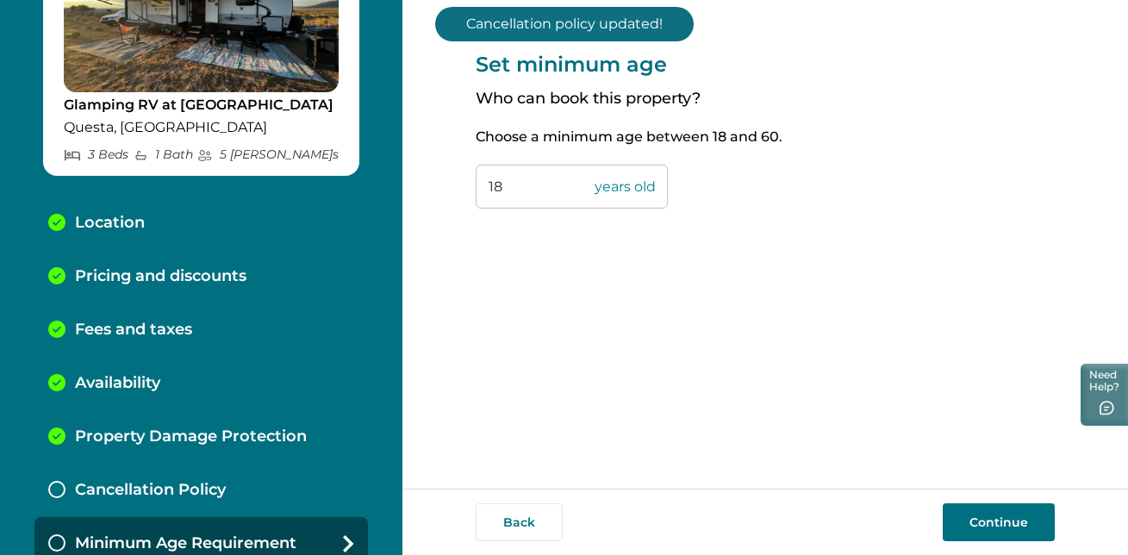
scroll to position [156, 0]
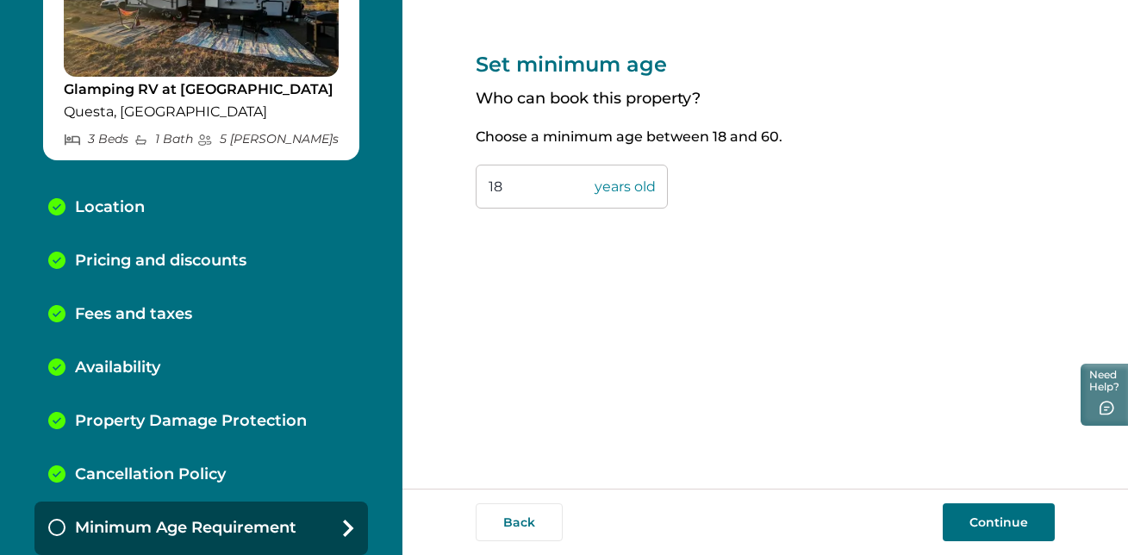
click at [504, 188] on input "18" at bounding box center [572, 187] width 192 height 44
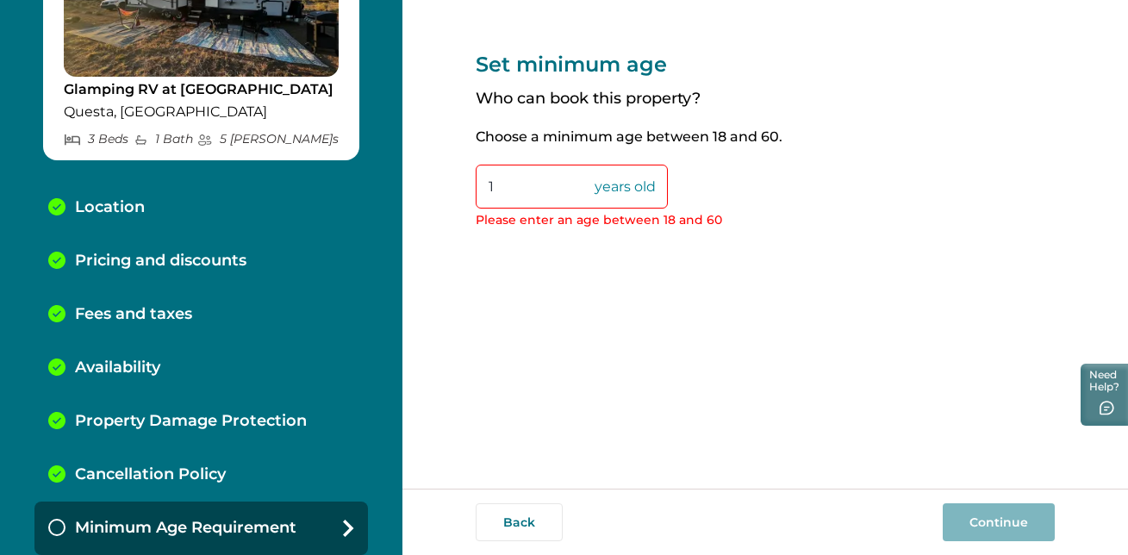
type input "18"
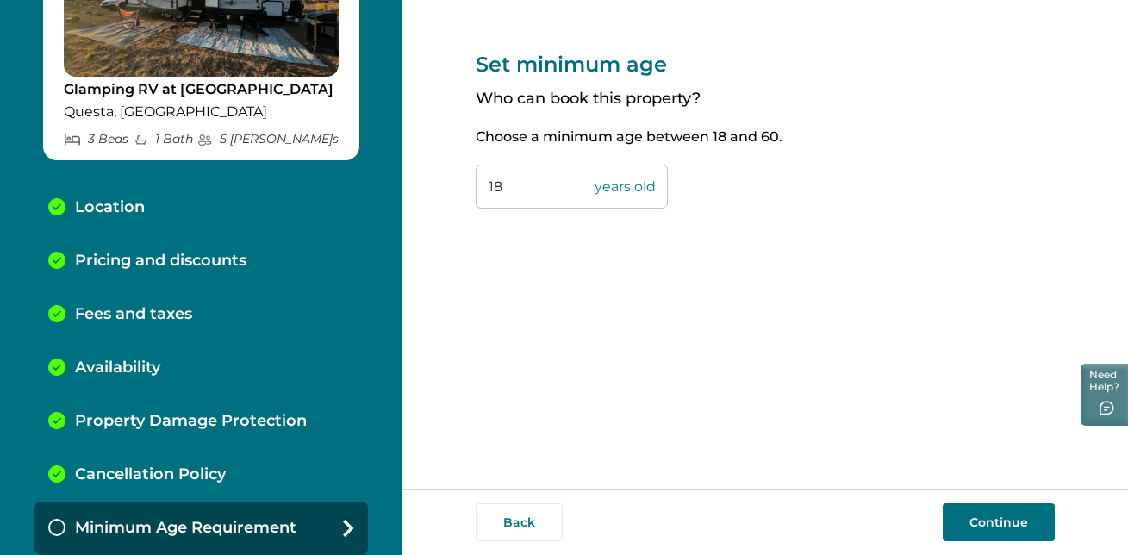
click at [1017, 518] on button "Continue" at bounding box center [999, 522] width 112 height 38
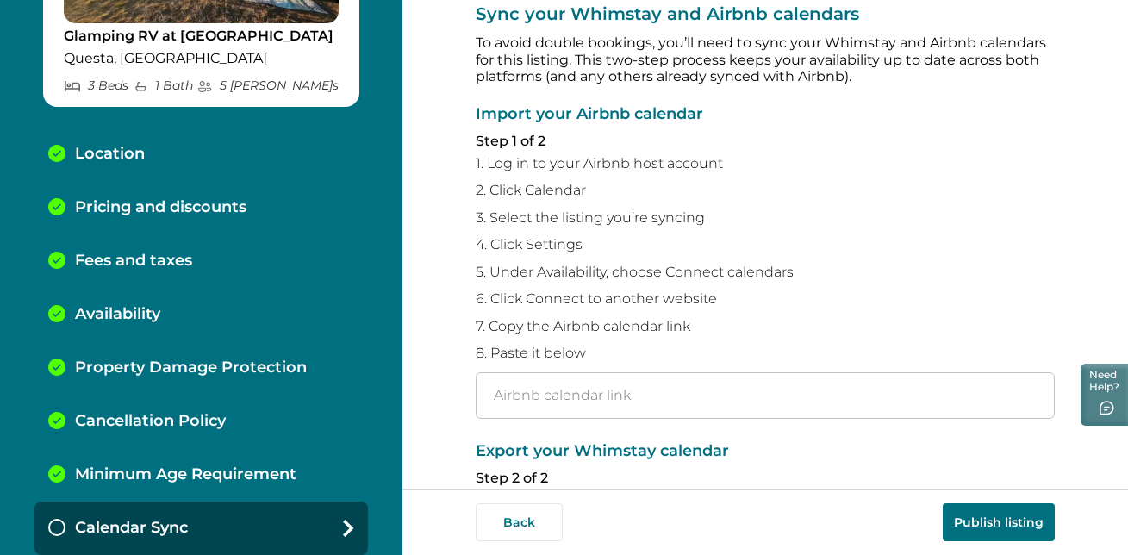
scroll to position [47, 0]
click at [563, 397] on input "text" at bounding box center [765, 396] width 579 height 47
paste input "https://www.airbnb.com/multicalendar/1422728091740760789"
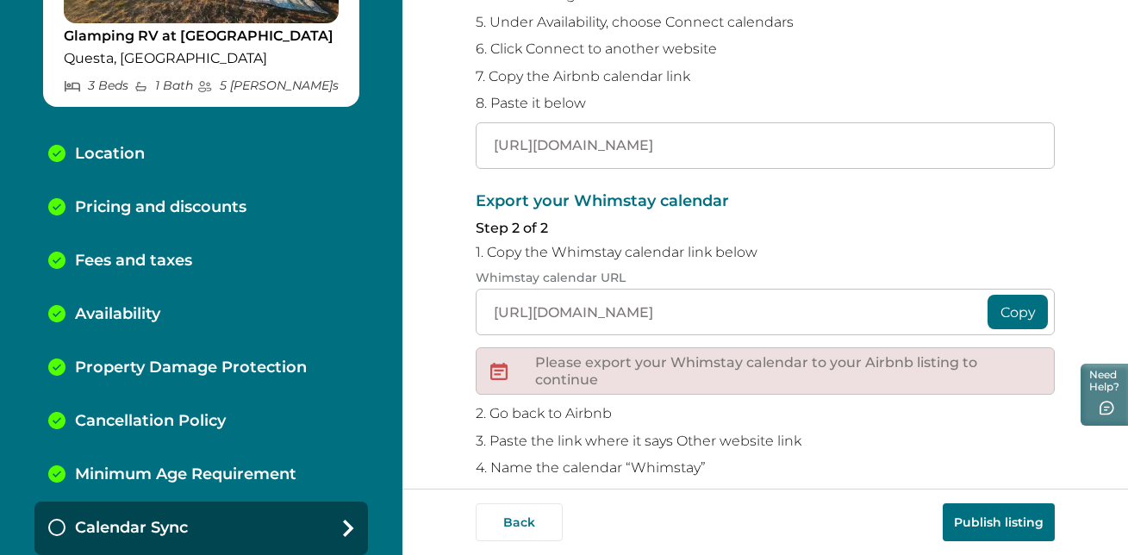
scroll to position [299, 0]
type input "https://www.airbnb.com/multicalendar/1422728091740760789"
click at [1013, 307] on button "Copy" at bounding box center [1018, 311] width 60 height 34
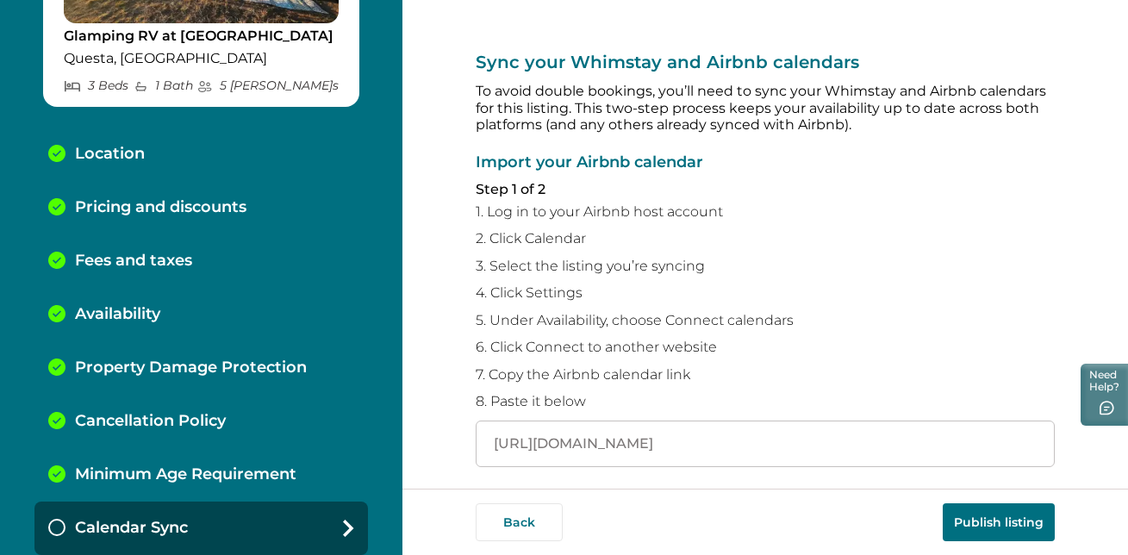
scroll to position [227, 0]
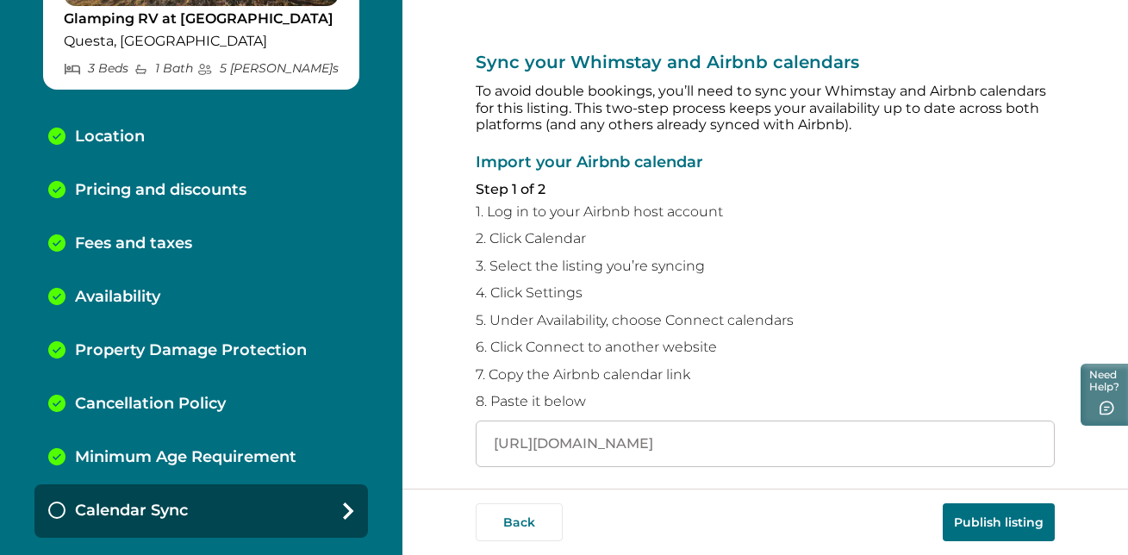
click at [99, 246] on p "Fees and taxes" at bounding box center [133, 243] width 117 height 19
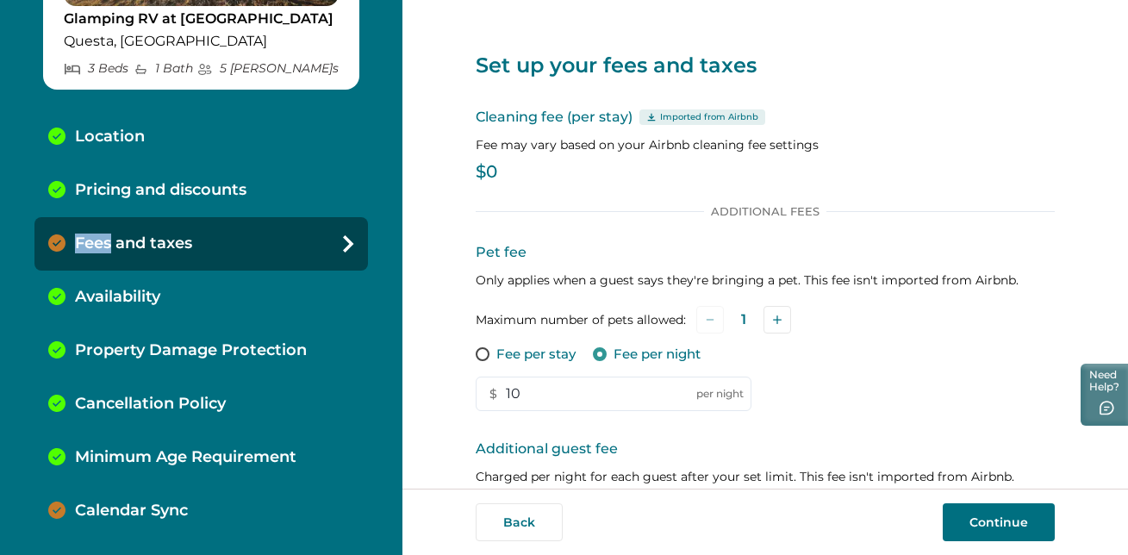
click at [495, 168] on p "$0" at bounding box center [765, 172] width 579 height 17
click at [489, 173] on p "$0" at bounding box center [765, 172] width 579 height 17
click at [695, 116] on p "Imported from Airbnb" at bounding box center [709, 117] width 98 height 14
click at [601, 125] on p "Cleaning fee (per stay) Imported from Airbnb" at bounding box center [765, 117] width 579 height 21
click at [520, 119] on p "Cleaning fee (per stay) Imported from Airbnb" at bounding box center [765, 117] width 579 height 21
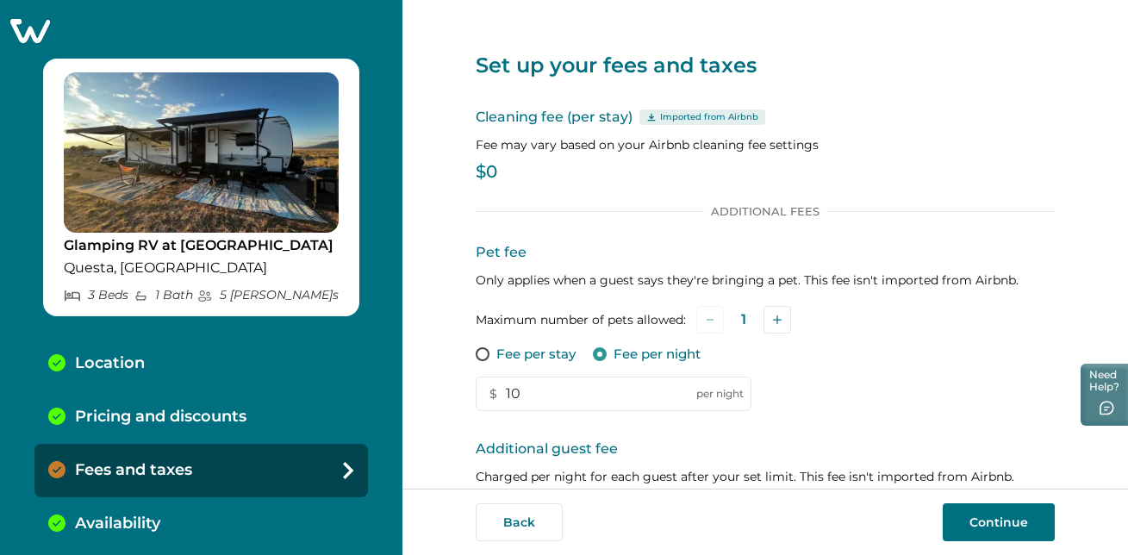
scroll to position [351, 0]
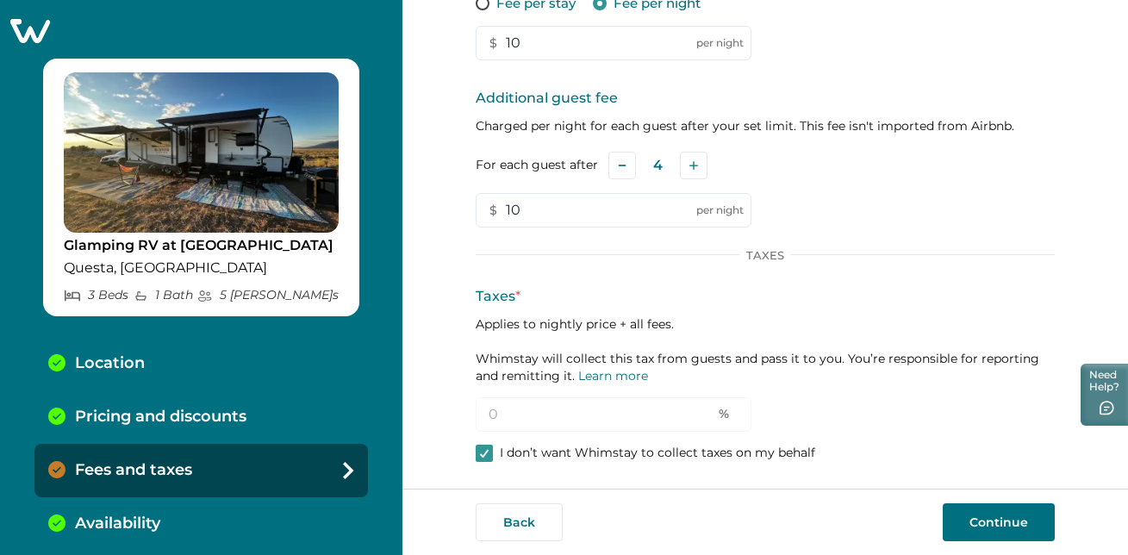
click at [250, 421] on div "Pricing and discounts" at bounding box center [200, 416] width 333 height 53
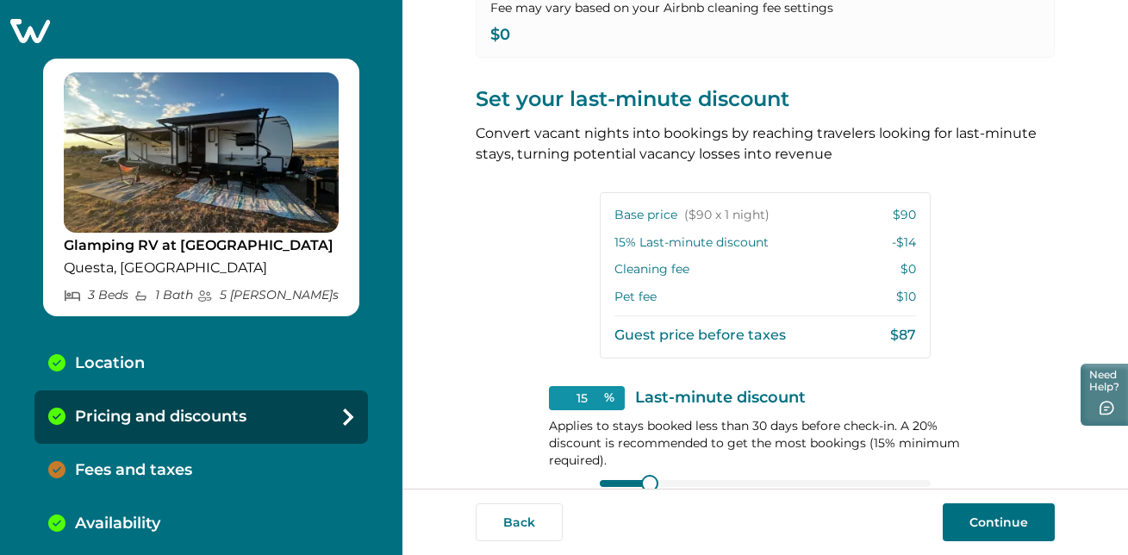
scroll to position [320, 0]
drag, startPoint x: 909, startPoint y: 220, endPoint x: 859, endPoint y: 212, distance: 50.6
click at [859, 212] on div "Base price ($90 x 1 night) $90" at bounding box center [765, 217] width 302 height 17
click at [1075, 225] on div "View your pricing We imported your pricing from Airbnb and picked the next avai…" at bounding box center [765, 244] width 726 height 489
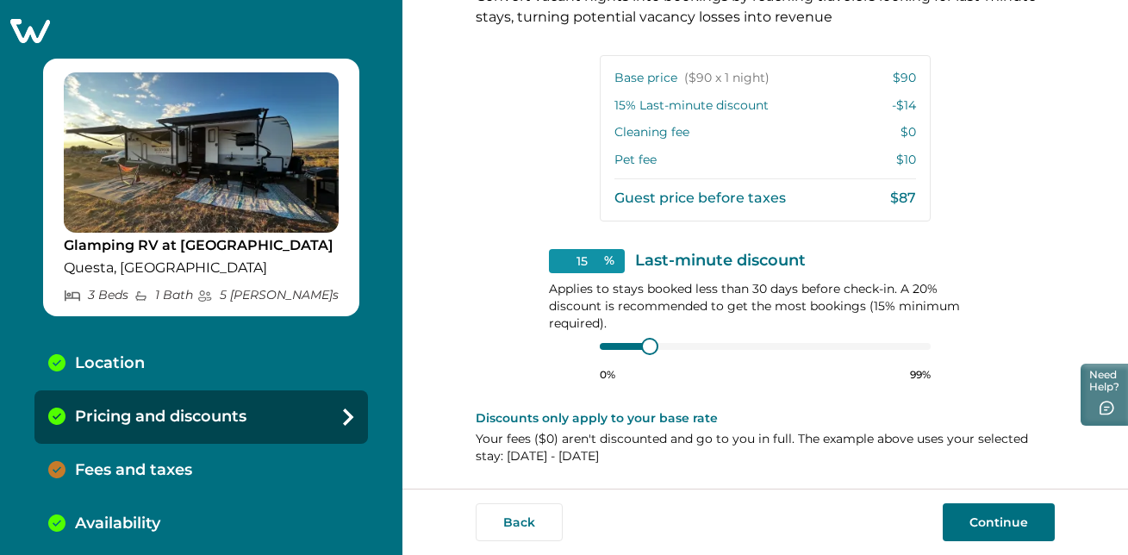
scroll to position [227, 0]
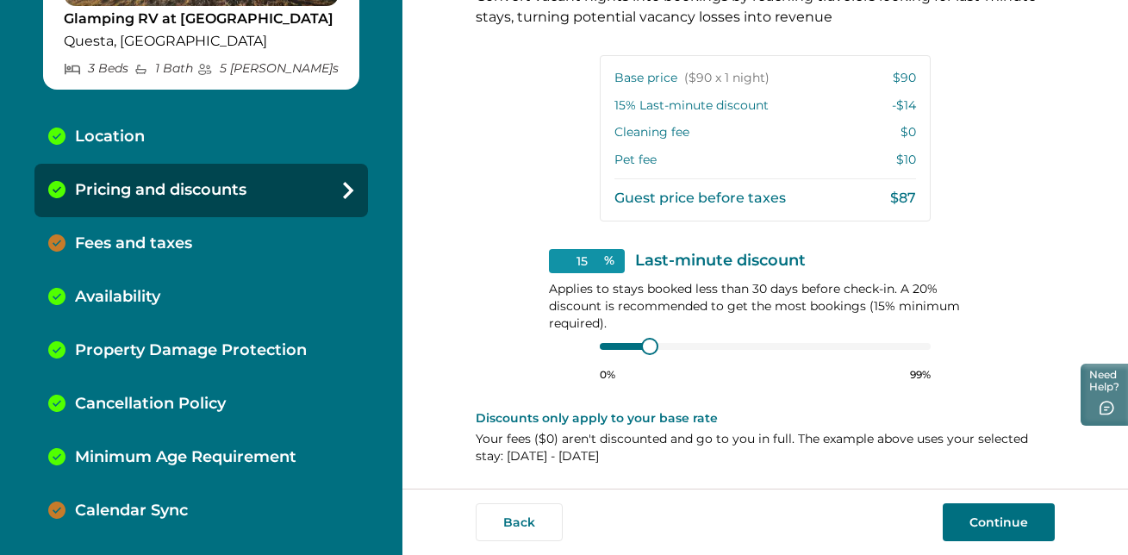
click at [140, 238] on p "Fees and taxes" at bounding box center [133, 243] width 117 height 19
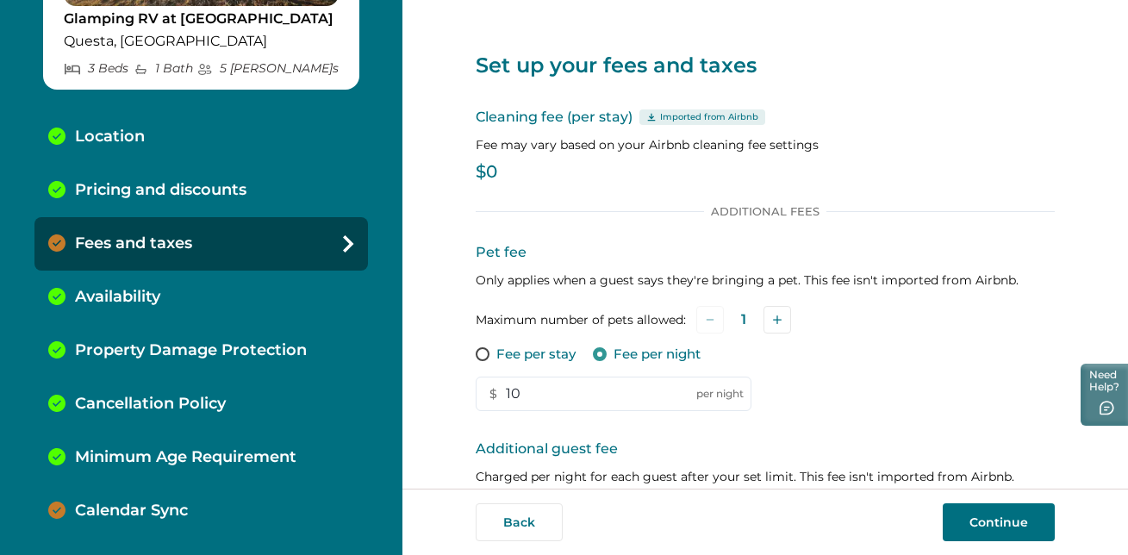
click at [277, 191] on div "Pricing and discounts" at bounding box center [200, 190] width 333 height 53
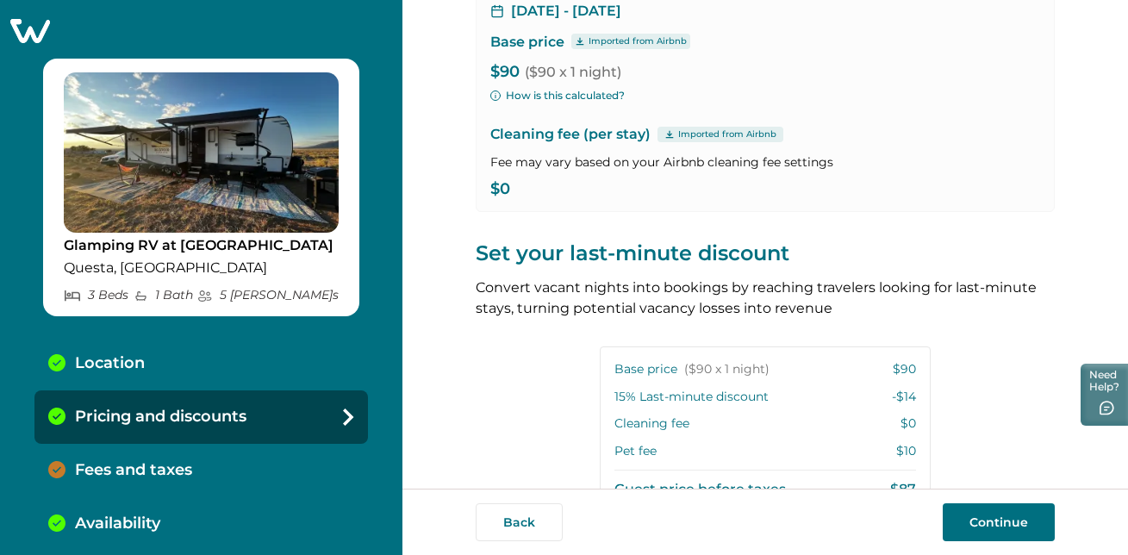
scroll to position [458, 0]
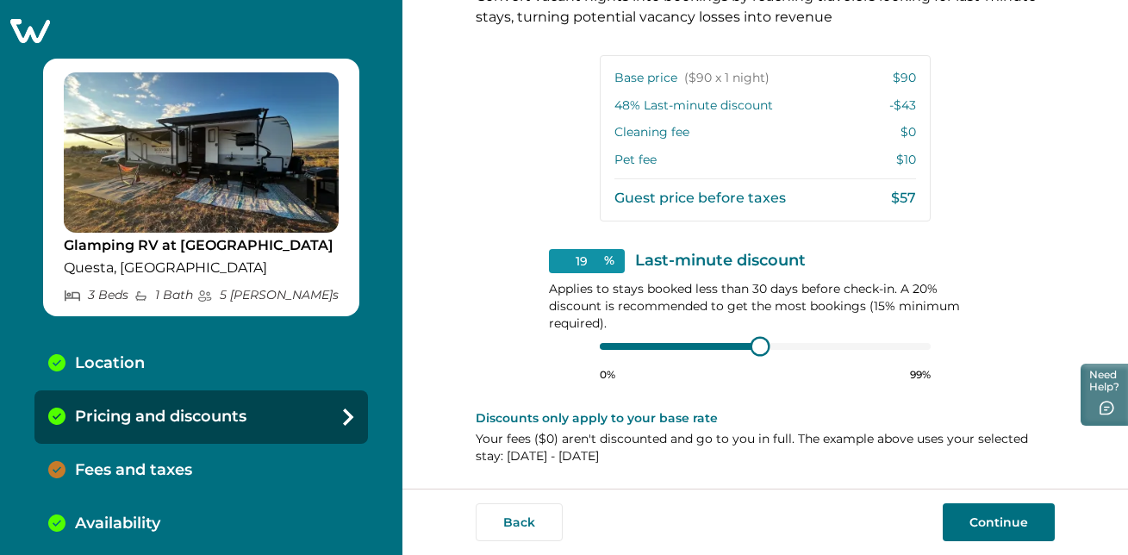
type input "15"
click at [464, 344] on div "View your pricing We imported your pricing from Airbnb and picked the next avai…" at bounding box center [765, 244] width 726 height 489
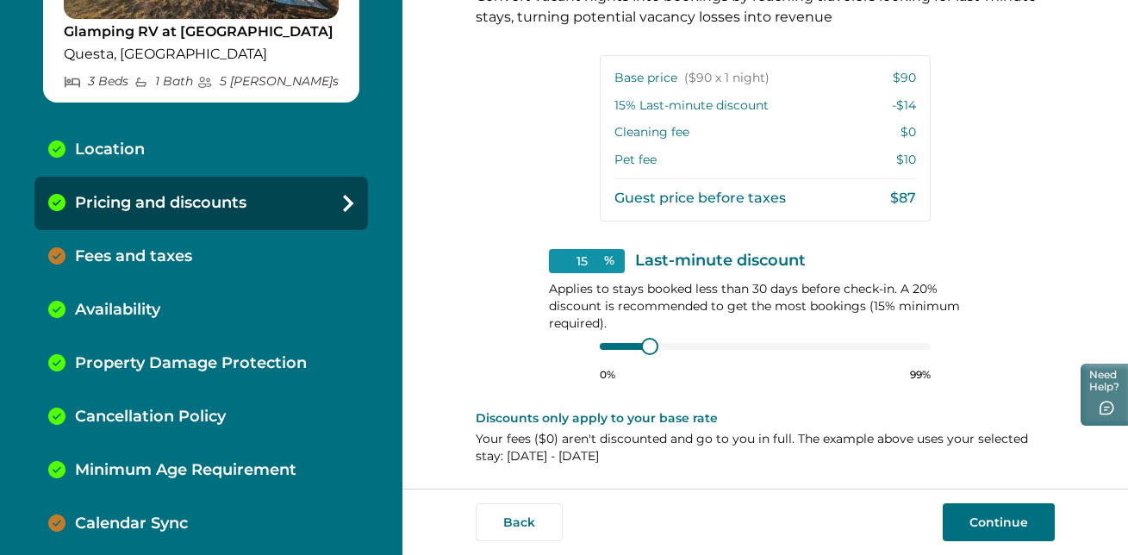
scroll to position [227, 0]
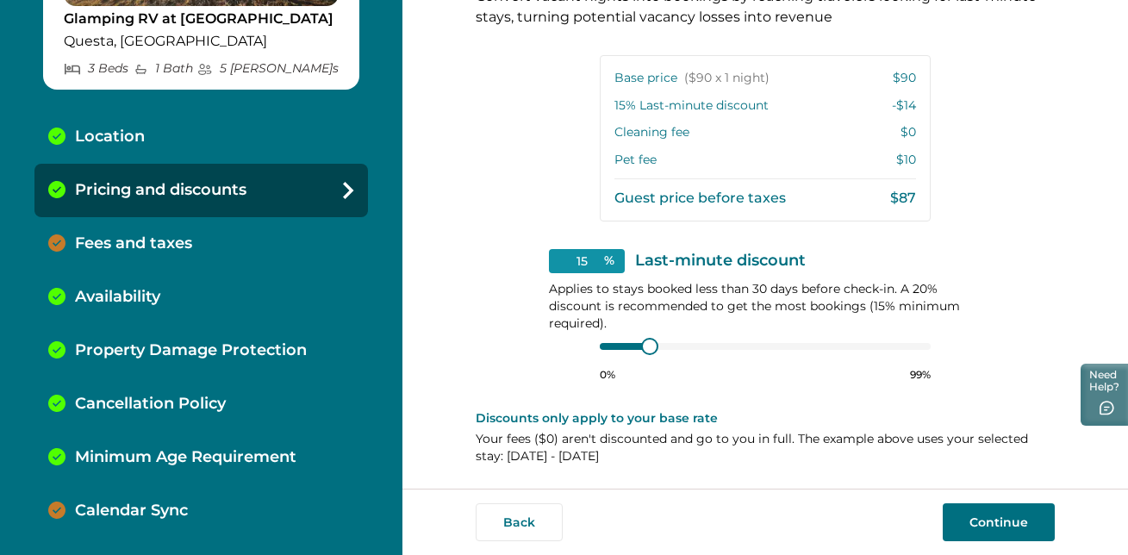
click at [145, 508] on p "Calendar Sync" at bounding box center [131, 511] width 113 height 19
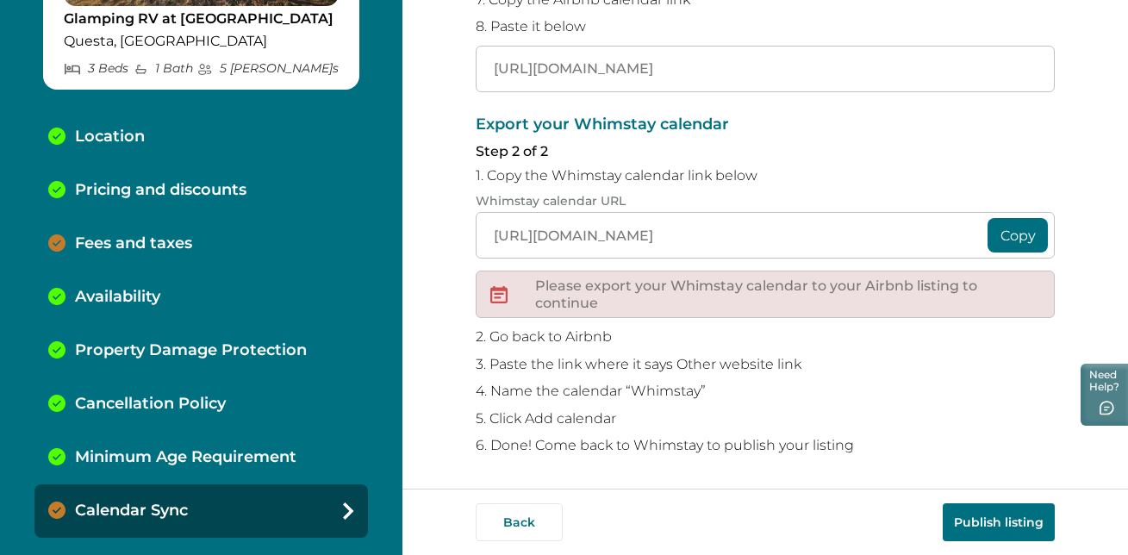
scroll to position [375, 0]
click at [733, 290] on p "Please export your Whimstay calendar to your Airbnb listing to continue" at bounding box center [787, 294] width 505 height 34
click at [156, 246] on p "Fees and taxes" at bounding box center [133, 243] width 117 height 19
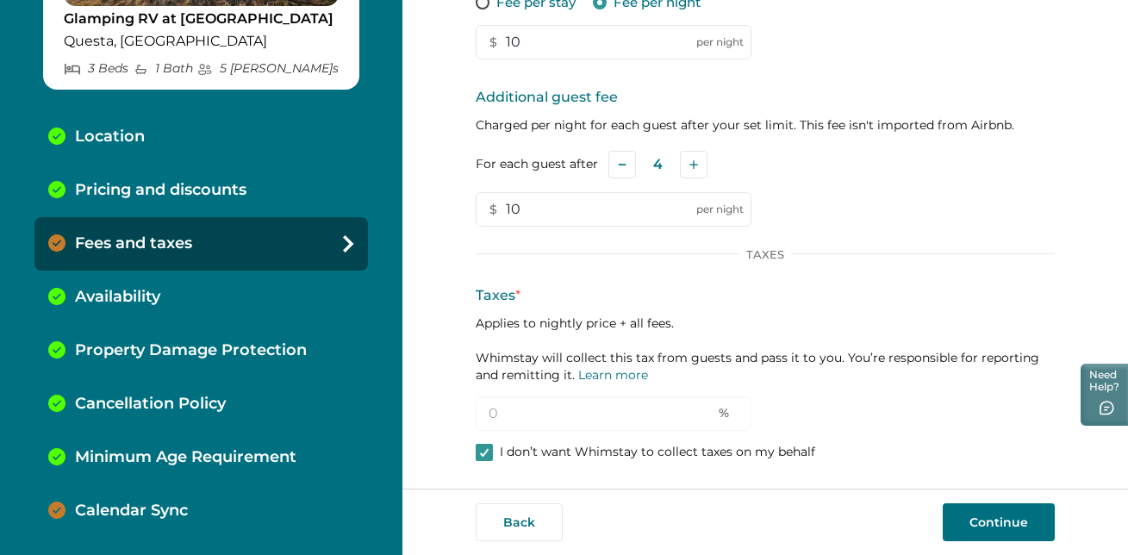
scroll to position [351, 0]
click at [476, 463] on div "Additional Fees Pet fee Only applies when a guest says they're bringing a pet. …" at bounding box center [765, 160] width 579 height 612
click at [479, 453] on icon at bounding box center [484, 453] width 10 height 9
click at [514, 412] on input "0" at bounding box center [614, 414] width 276 height 34
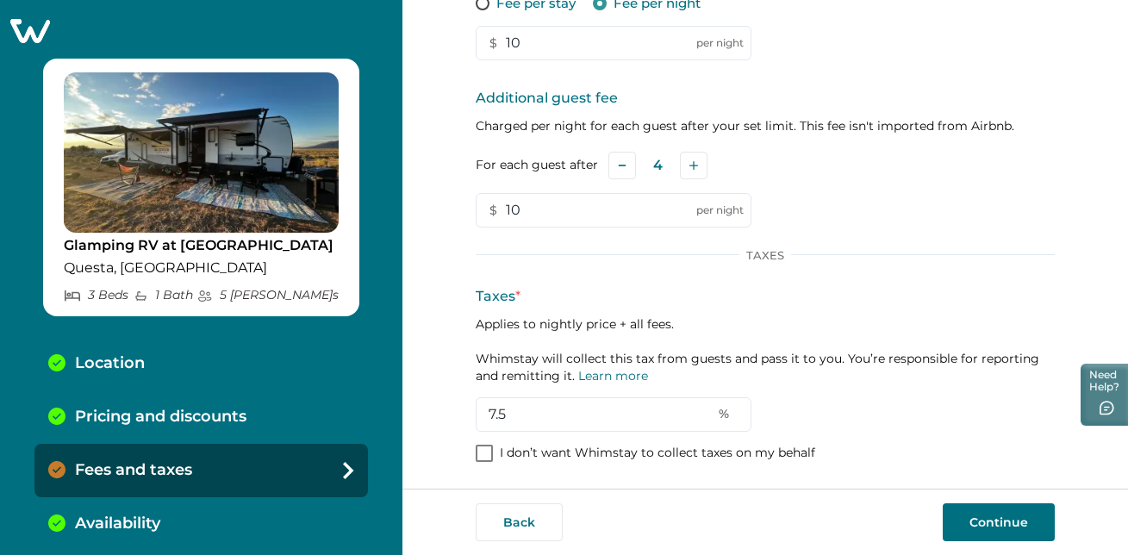
type input "7.5"
click at [1007, 514] on button "Continue" at bounding box center [999, 522] width 112 height 38
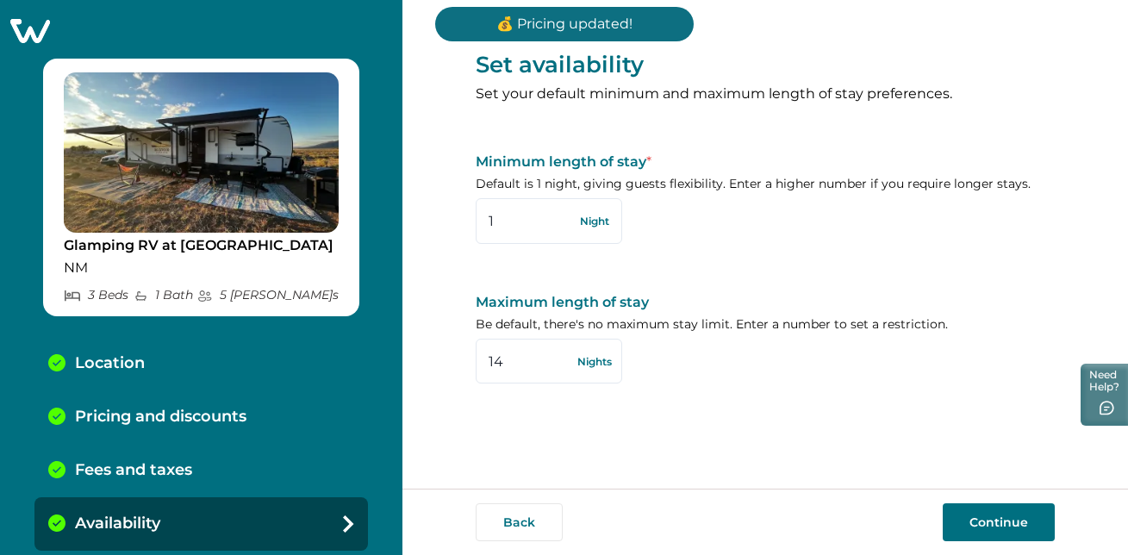
scroll to position [227, 0]
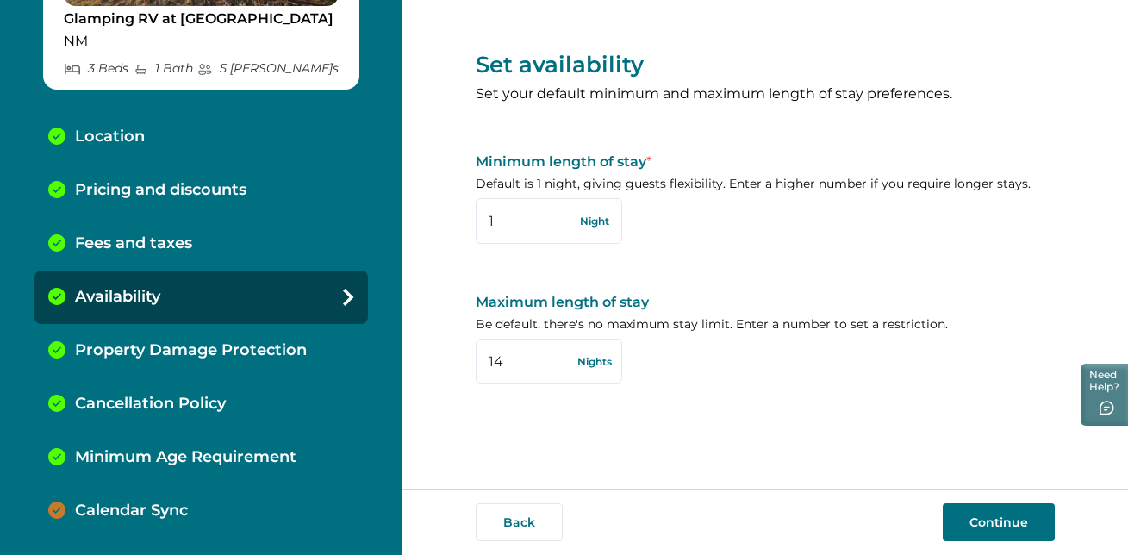
click at [134, 507] on p "Calendar Sync" at bounding box center [131, 511] width 113 height 19
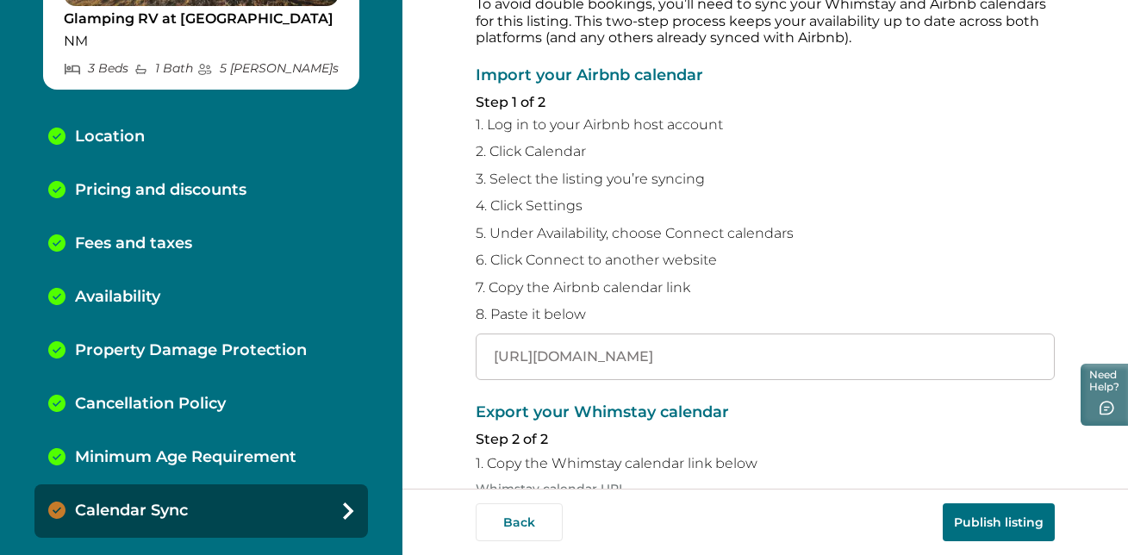
scroll to position [375, 0]
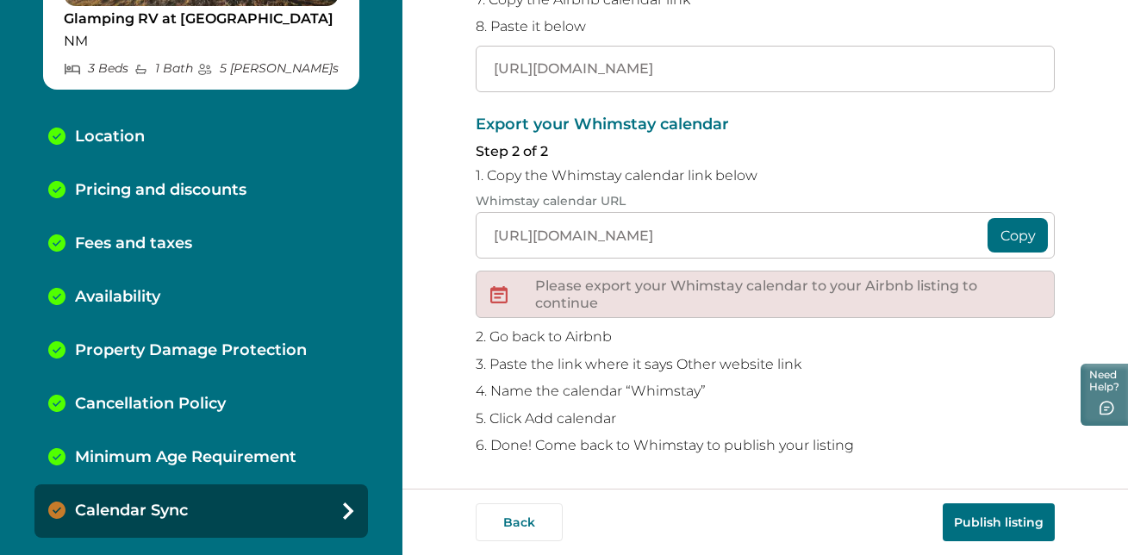
click at [1014, 234] on button "Copy" at bounding box center [1018, 235] width 60 height 34
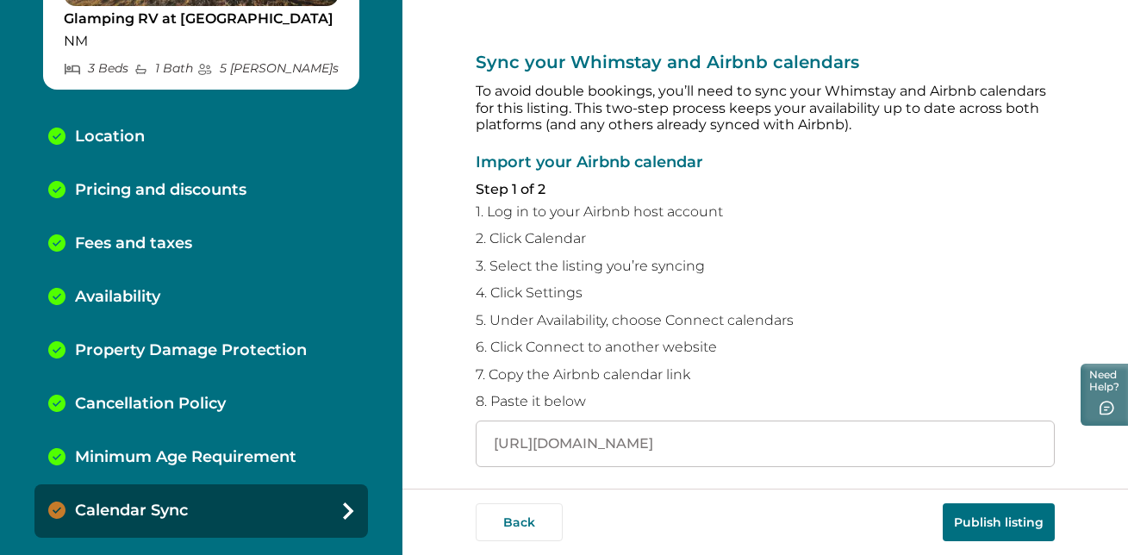
scroll to position [374, 0]
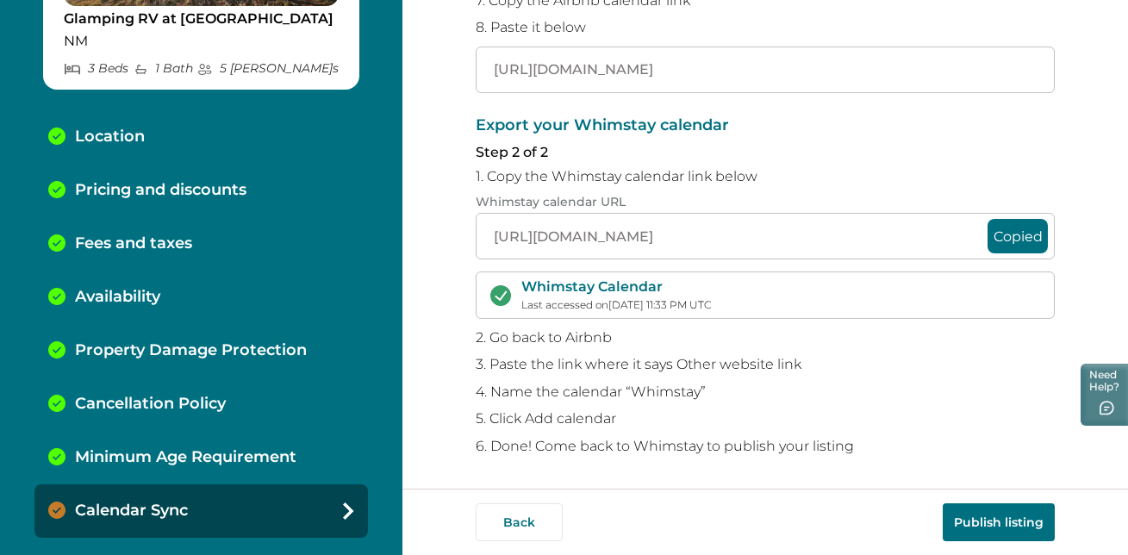
click at [252, 511] on div "Calendar Sync" at bounding box center [200, 510] width 333 height 53
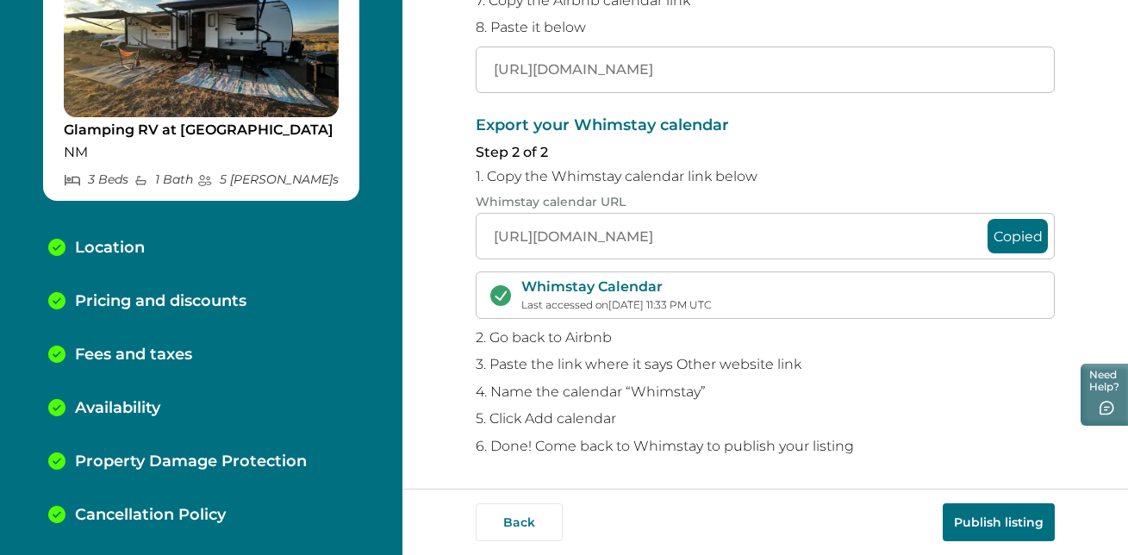
scroll to position [0, 0]
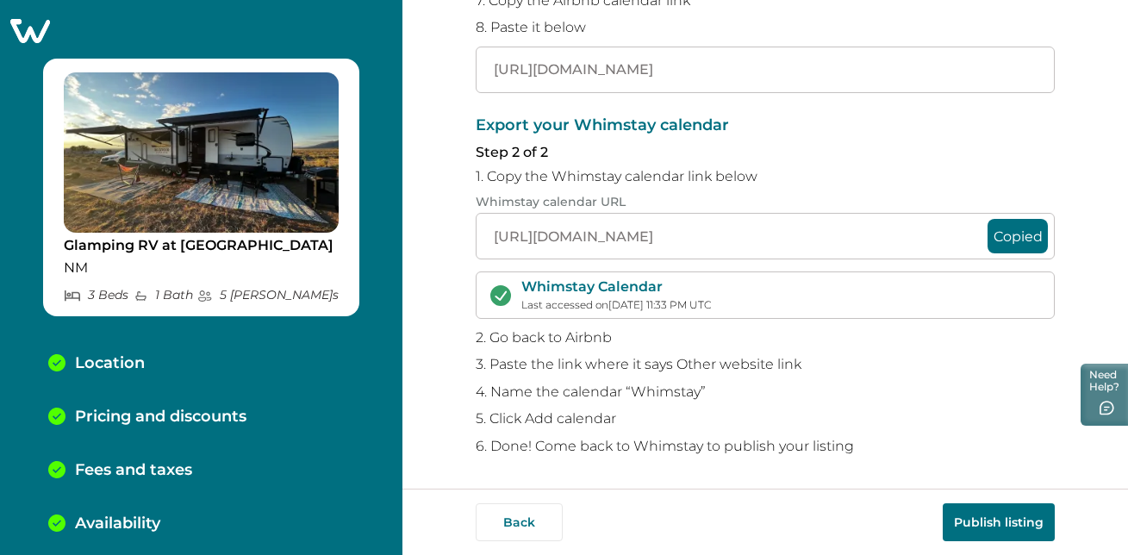
click at [264, 203] on img at bounding box center [201, 152] width 275 height 160
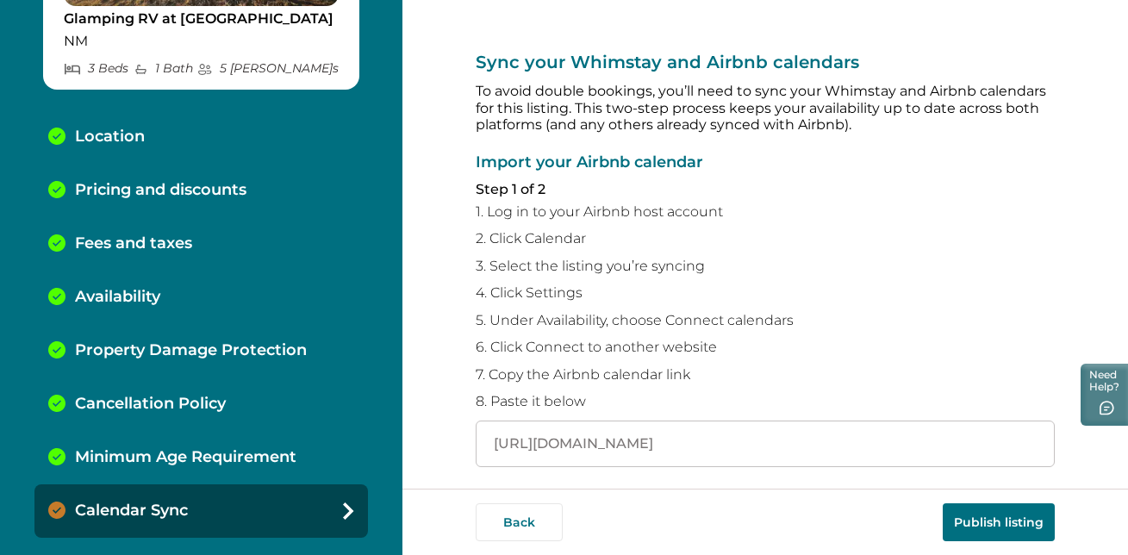
scroll to position [374, 0]
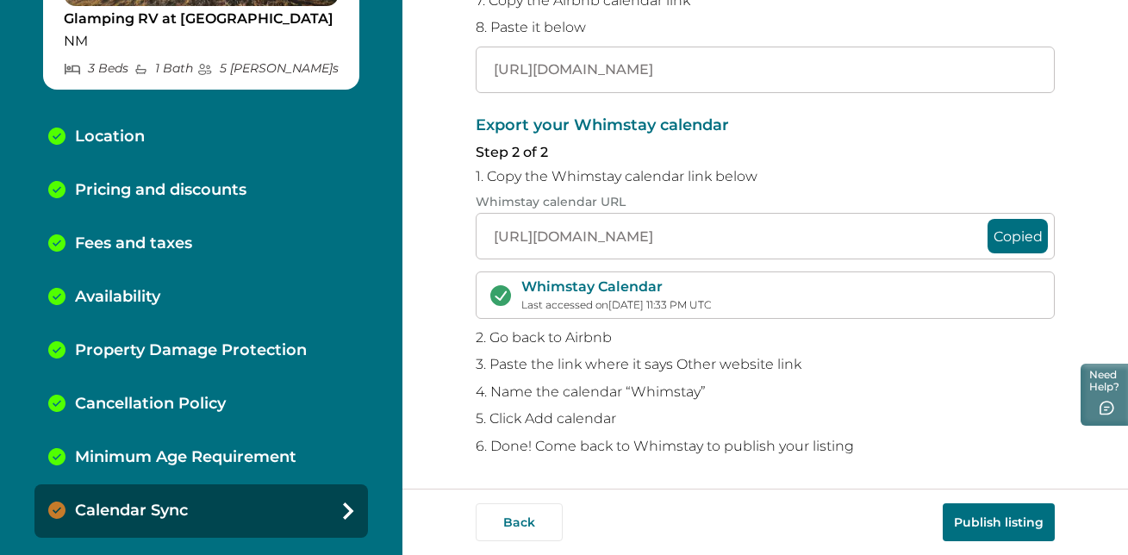
click at [255, 504] on div "Calendar Sync" at bounding box center [200, 510] width 333 height 53
click at [1021, 520] on button "Publish listing" at bounding box center [999, 522] width 112 height 38
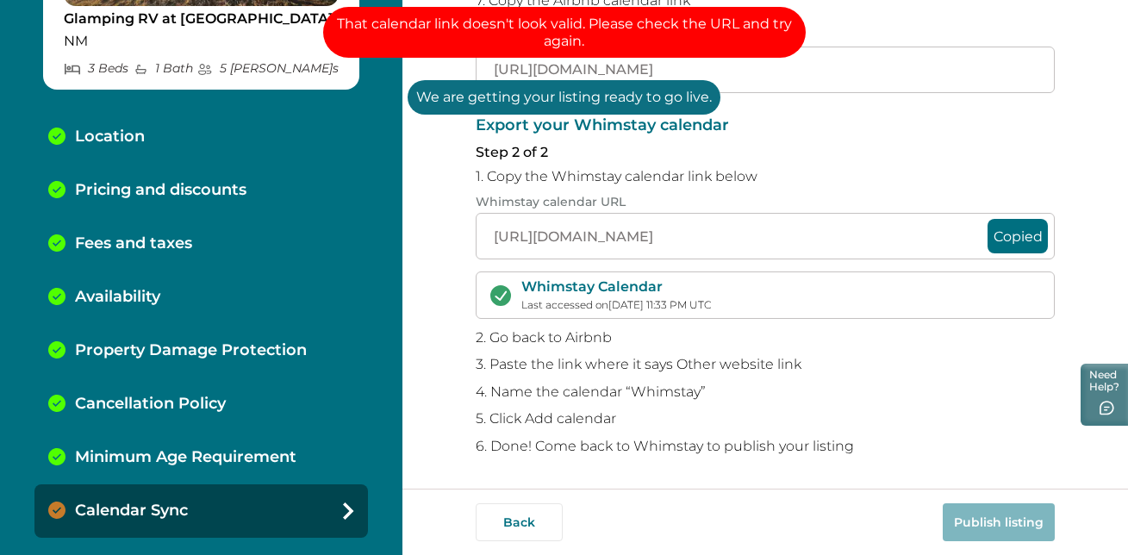
click at [884, 153] on p "Step 2 of 2" at bounding box center [765, 152] width 579 height 17
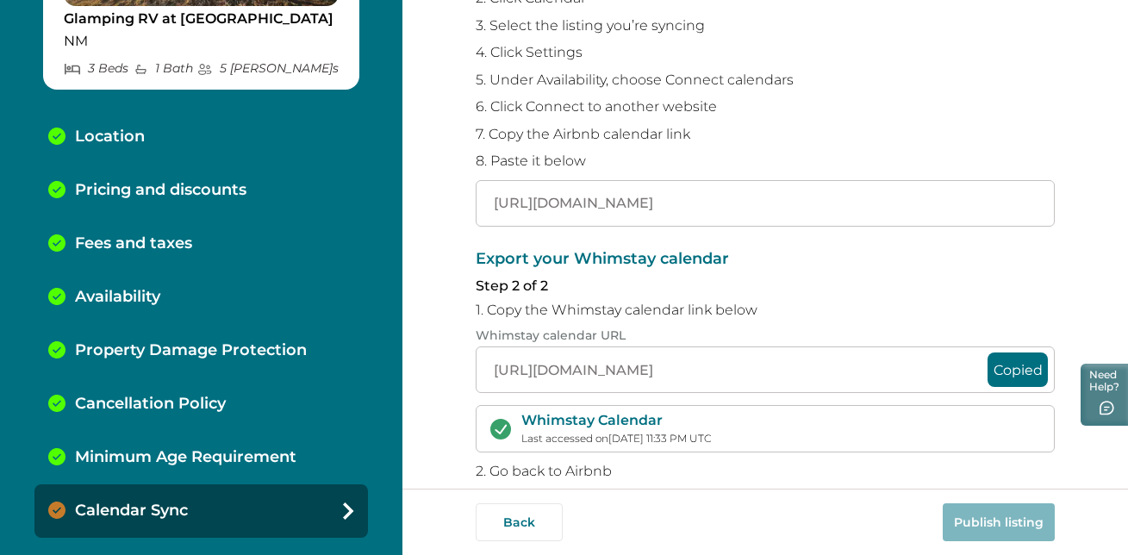
scroll to position [181, 0]
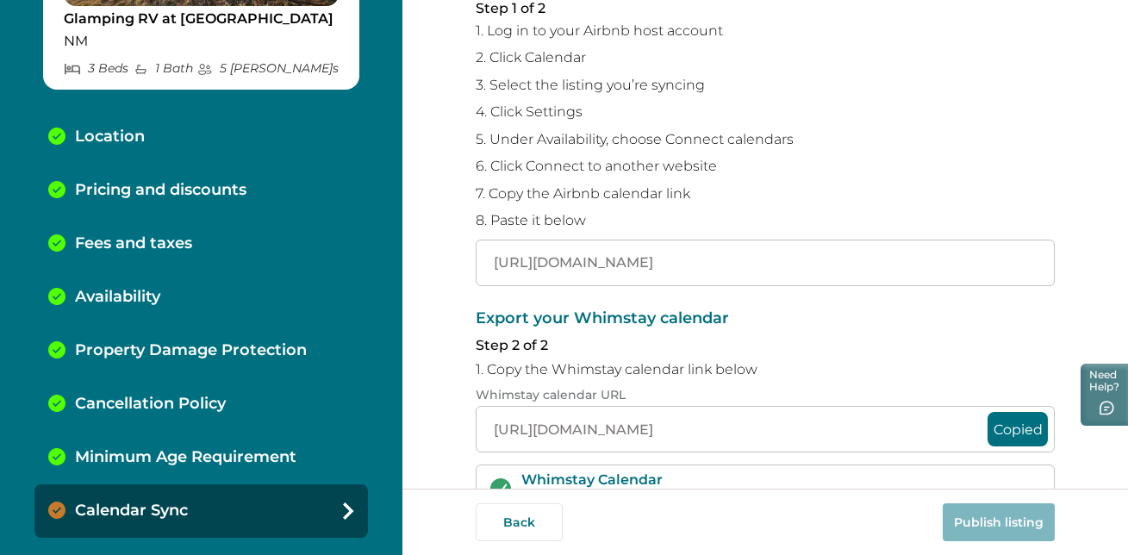
drag, startPoint x: 960, startPoint y: 265, endPoint x: 453, endPoint y: 264, distance: 506.7
click at [453, 264] on div "Sync your Whimstay and Airbnb calendars To avoid double bookings, you’ll need t…" at bounding box center [765, 244] width 726 height 489
paste input "https://www.airbnb.com/multicalendar"
type input "https://www.airbnb.com/multicalendar"
click at [1022, 517] on button "Publish listing" at bounding box center [999, 522] width 112 height 38
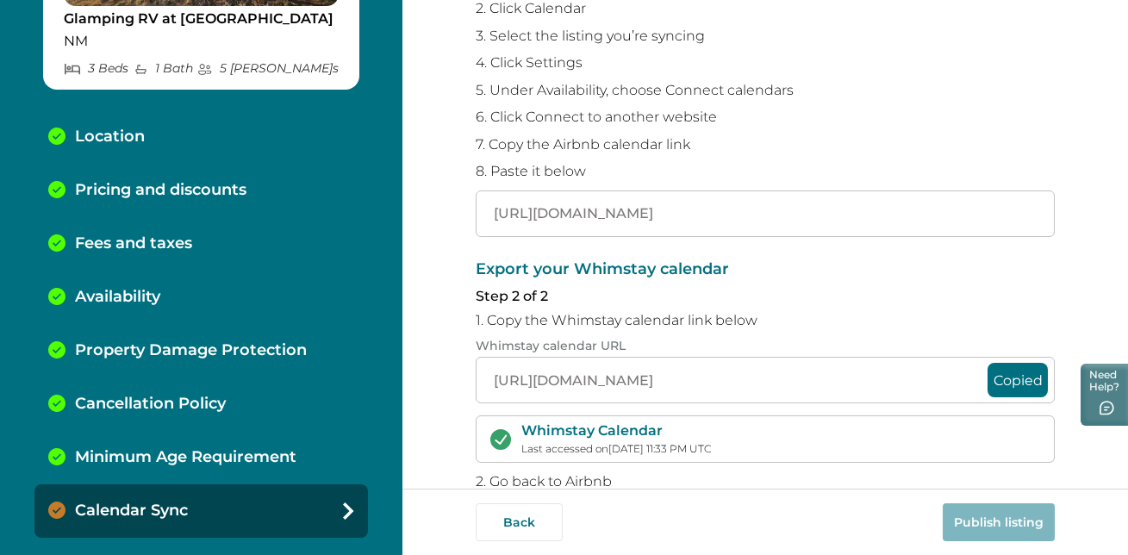
scroll to position [244, 0]
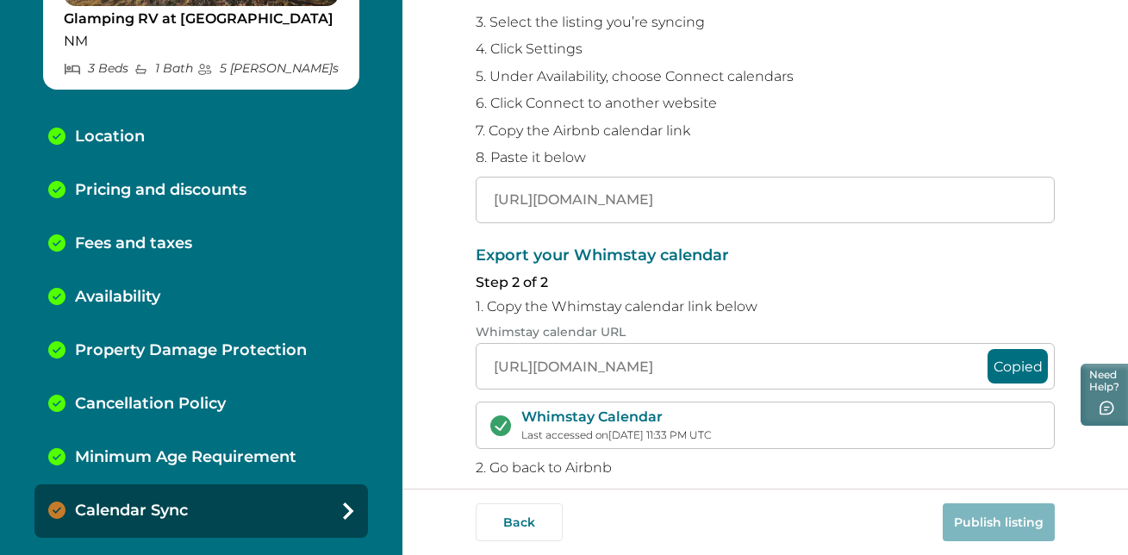
drag, startPoint x: 791, startPoint y: 199, endPoint x: 451, endPoint y: 216, distance: 340.8
click at [451, 216] on div "Sync your Whimstay and Airbnb calendars To avoid double bookings, you’ll need t…" at bounding box center [765, 244] width 726 height 489
drag, startPoint x: 767, startPoint y: 198, endPoint x: 478, endPoint y: 191, distance: 288.8
click at [478, 191] on input "https://www.airbnb.com/multicalendar" at bounding box center [765, 200] width 579 height 47
paste input "https://www.airbnb.com/multicalendar"
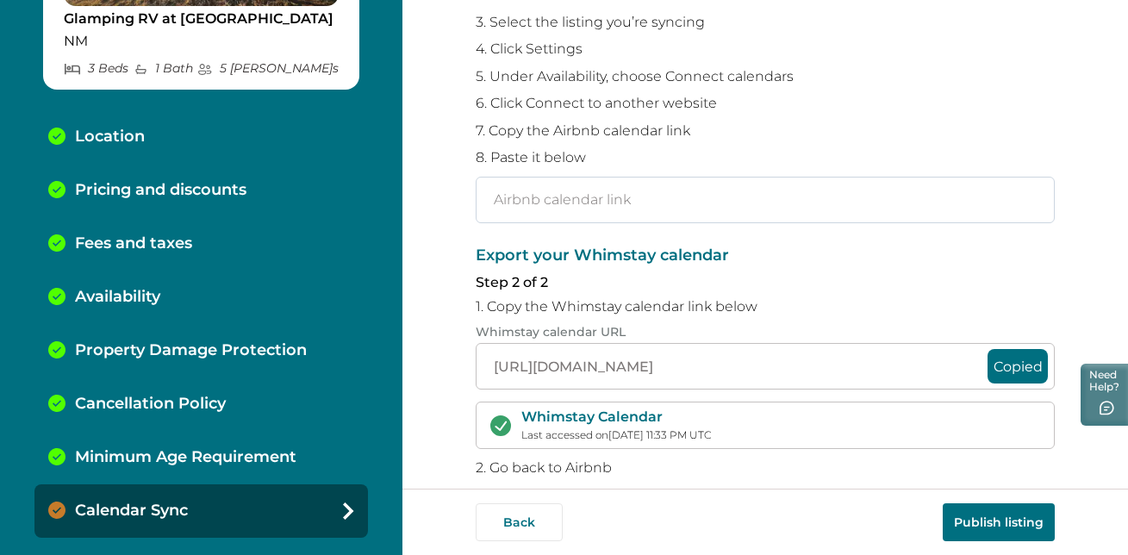
type input "https://www.airbnb.com/multicalendar"
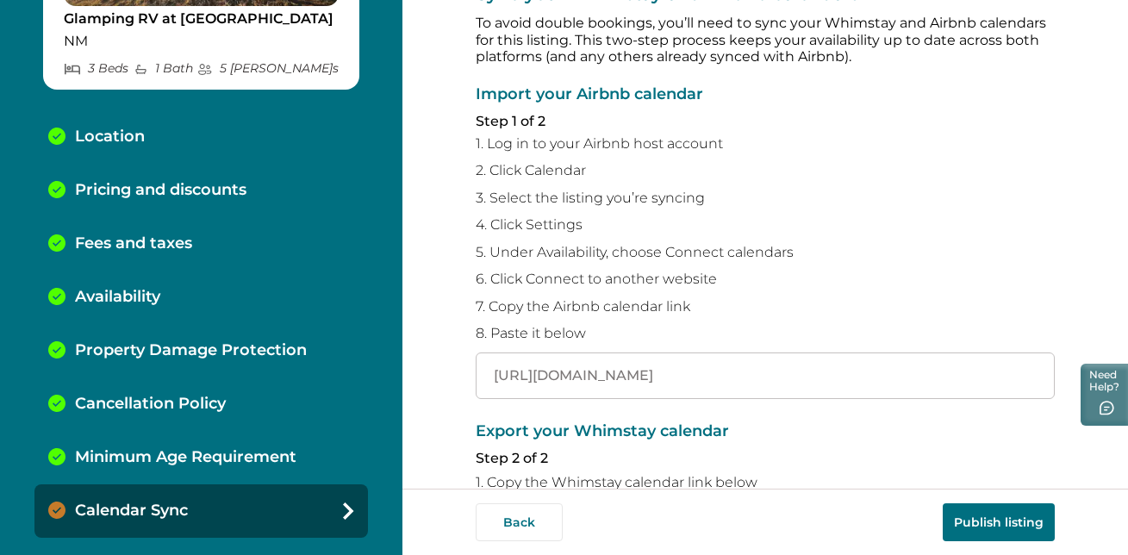
scroll to position [0, 0]
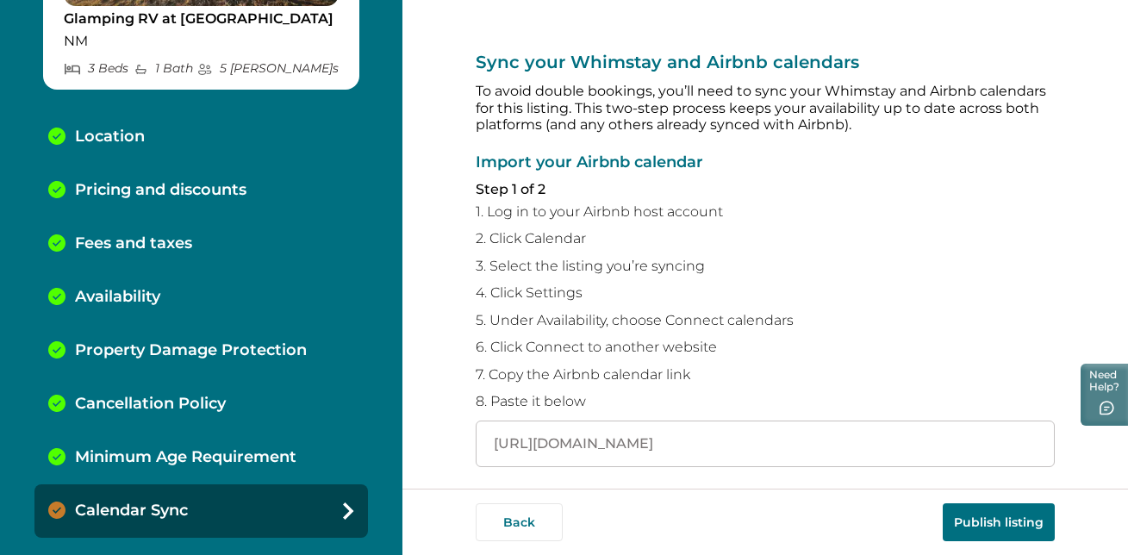
click at [992, 523] on button "Publish listing" at bounding box center [999, 522] width 112 height 38
drag, startPoint x: 789, startPoint y: 428, endPoint x: 793, endPoint y: 455, distance: 26.9
click at [793, 455] on input "https://www.airbnb.com/multicalendar" at bounding box center [765, 444] width 579 height 47
paste input "https://www.airbnb.com/multicalendar/1422728091740760789"
type input "https://www.airbnb.com/multicalendar/1422728091740760789"
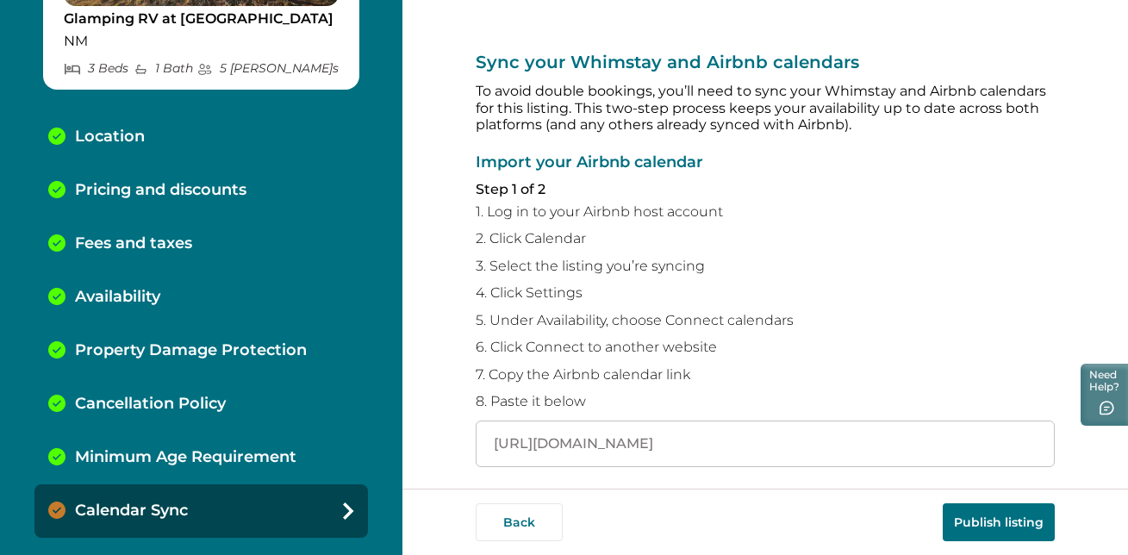
click at [1016, 521] on button "Publish listing" at bounding box center [999, 522] width 112 height 38
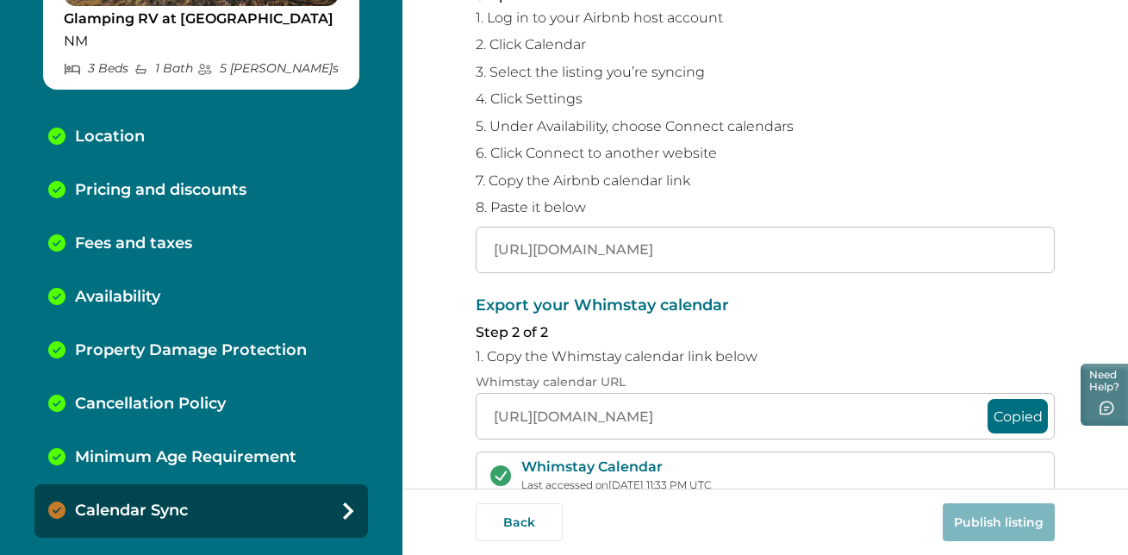
scroll to position [193, 0]
click at [274, 520] on div "Calendar Sync" at bounding box center [200, 510] width 333 height 53
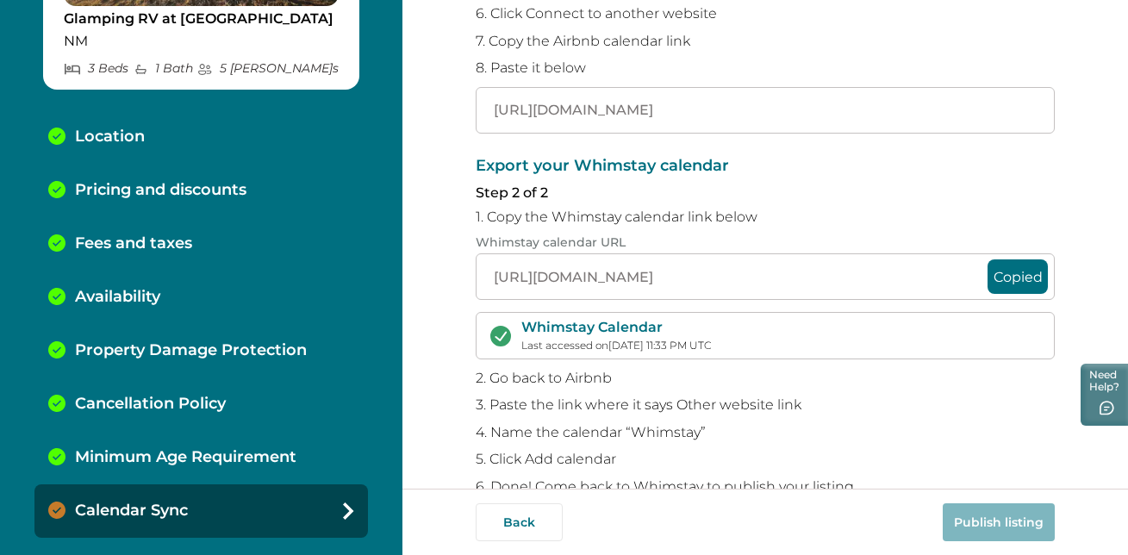
scroll to position [294, 0]
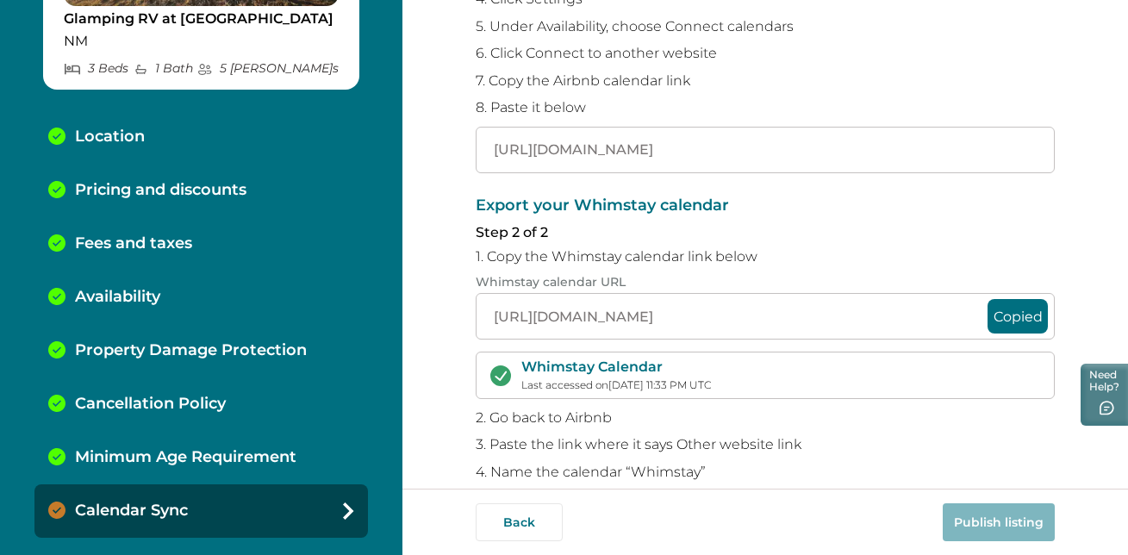
drag, startPoint x: 921, startPoint y: 147, endPoint x: 466, endPoint y: 155, distance: 455.1
click at [466, 155] on div "Sync your Whimstay and Airbnb calendars To avoid double bookings, you’ll need t…" at bounding box center [765, 244] width 726 height 489
paste input "https://www.airbnb.com/calendar/ical/1422728091740760789.ics?s=ac6c17654a84c91f…"
type input "https://www.airbnb.com/calendar/ical/1422728091740760789.ics?s=ac6c17654a84c91f…"
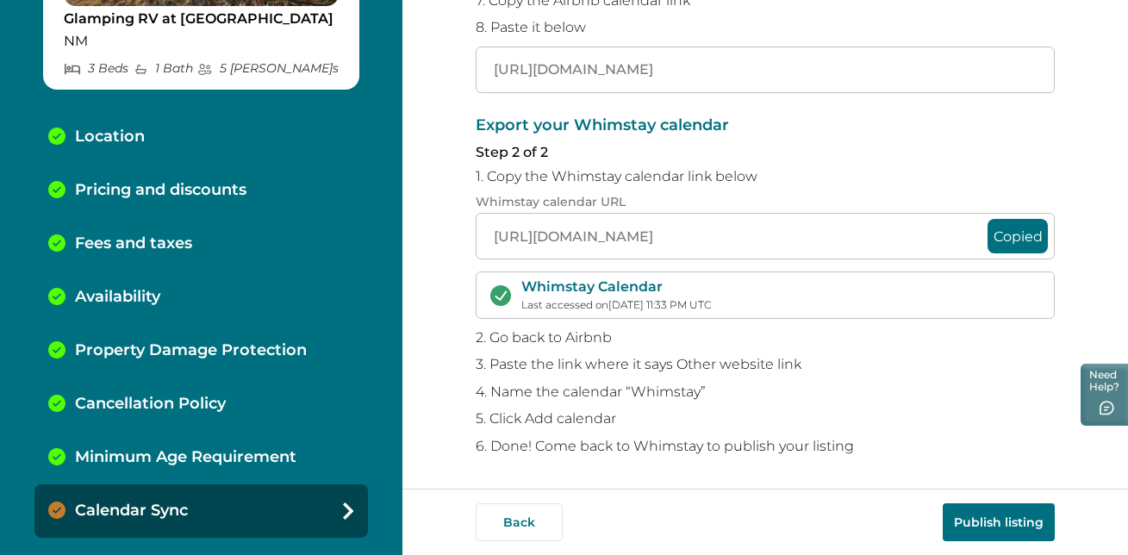
scroll to position [0, 0]
click at [996, 516] on button "Publish listing" at bounding box center [999, 522] width 112 height 38
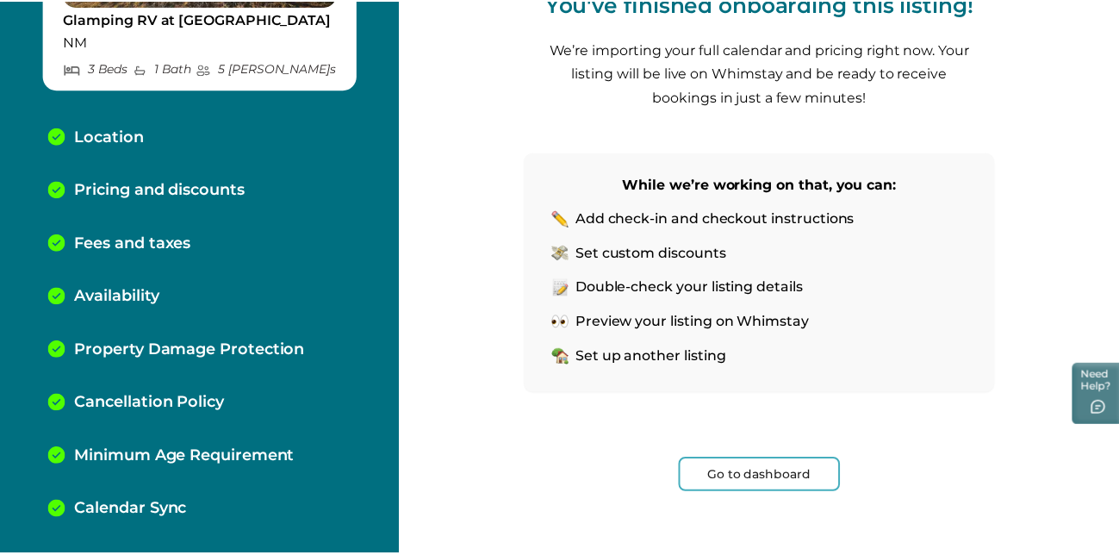
scroll to position [245, 0]
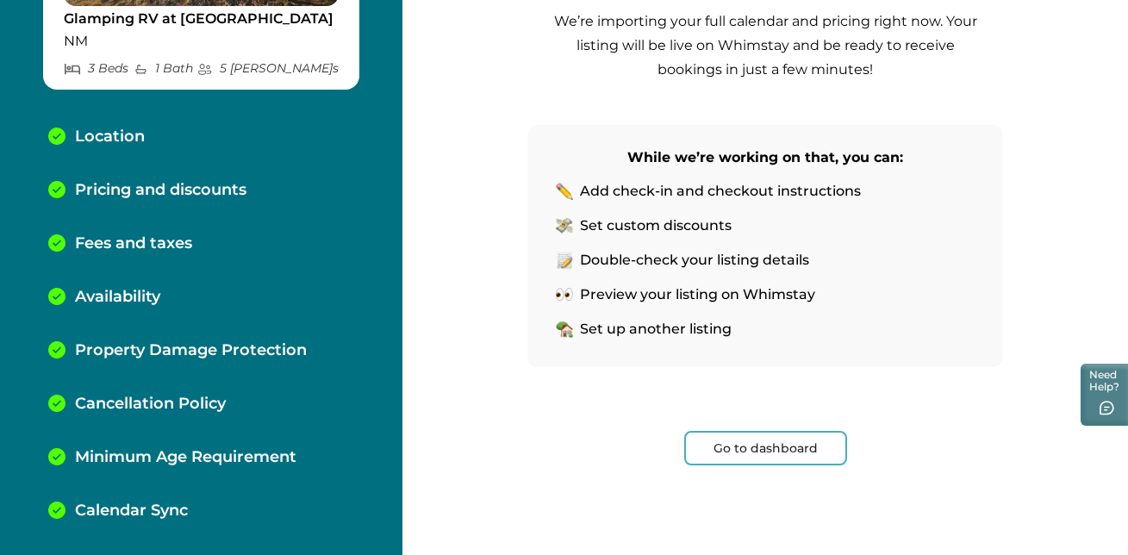
click at [795, 444] on button "Go to dashboard" at bounding box center [765, 448] width 163 height 34
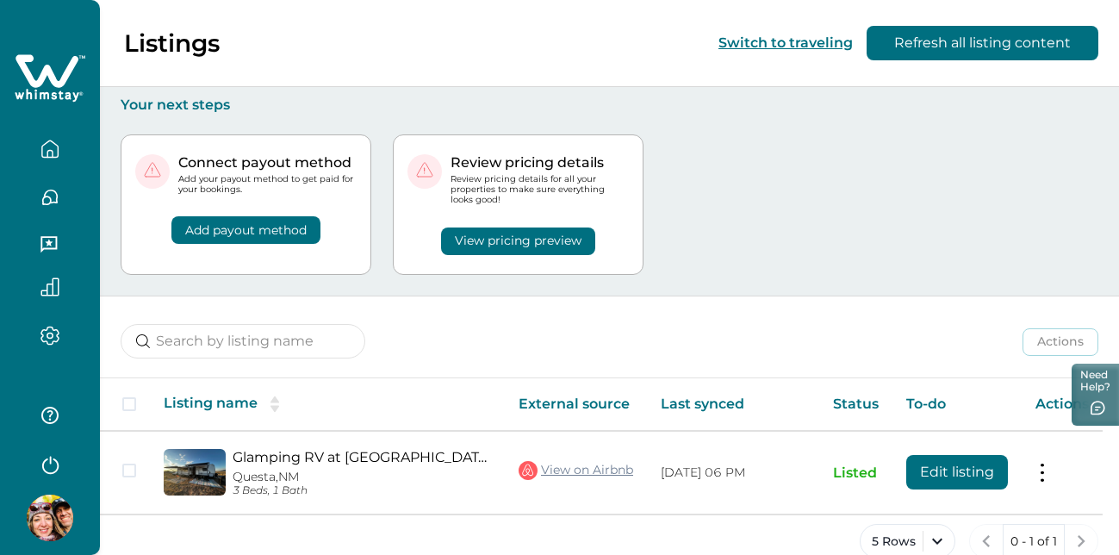
click at [539, 242] on button "View pricing preview" at bounding box center [518, 241] width 154 height 28
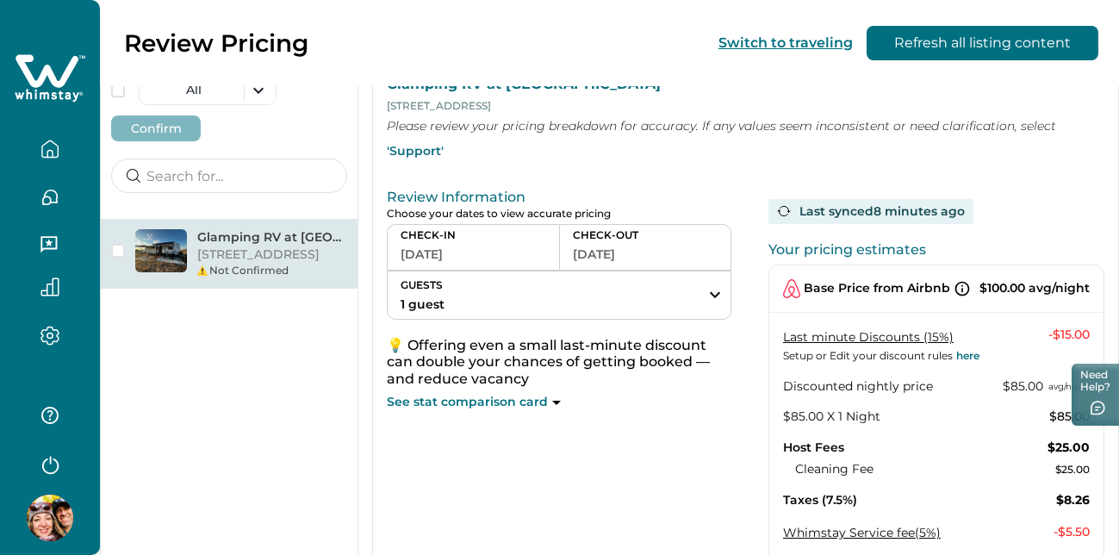
scroll to position [26, 0]
click at [120, 249] on span "button" at bounding box center [118, 250] width 14 height 14
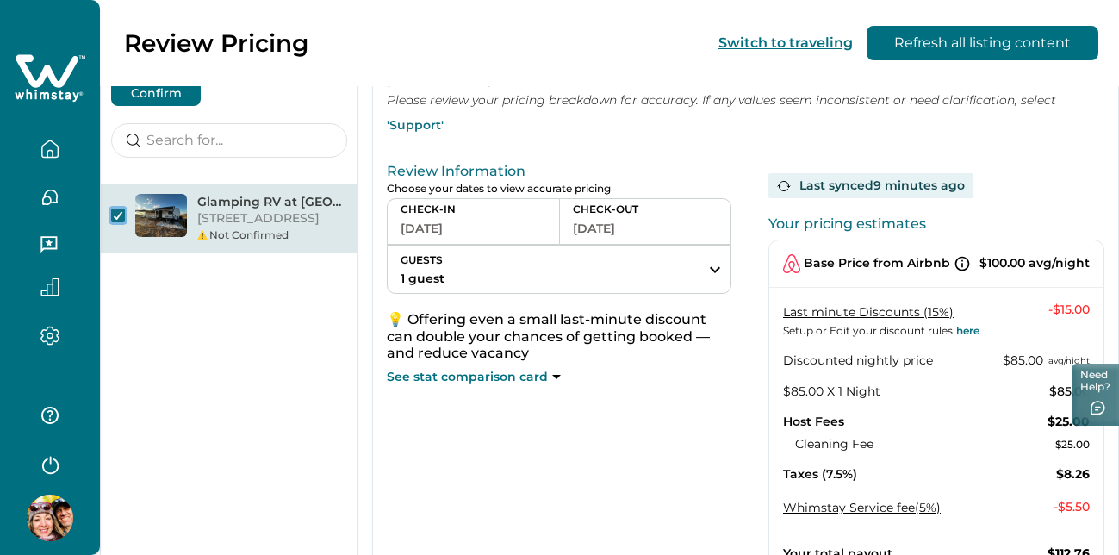
scroll to position [282, 0]
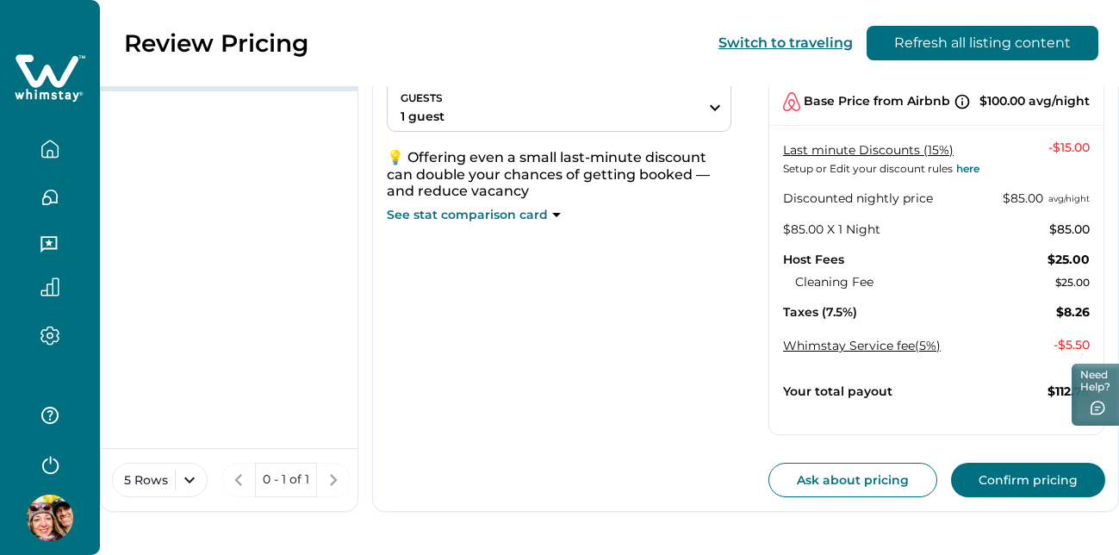
click at [1031, 478] on button "Confirm pricing" at bounding box center [1028, 480] width 154 height 34
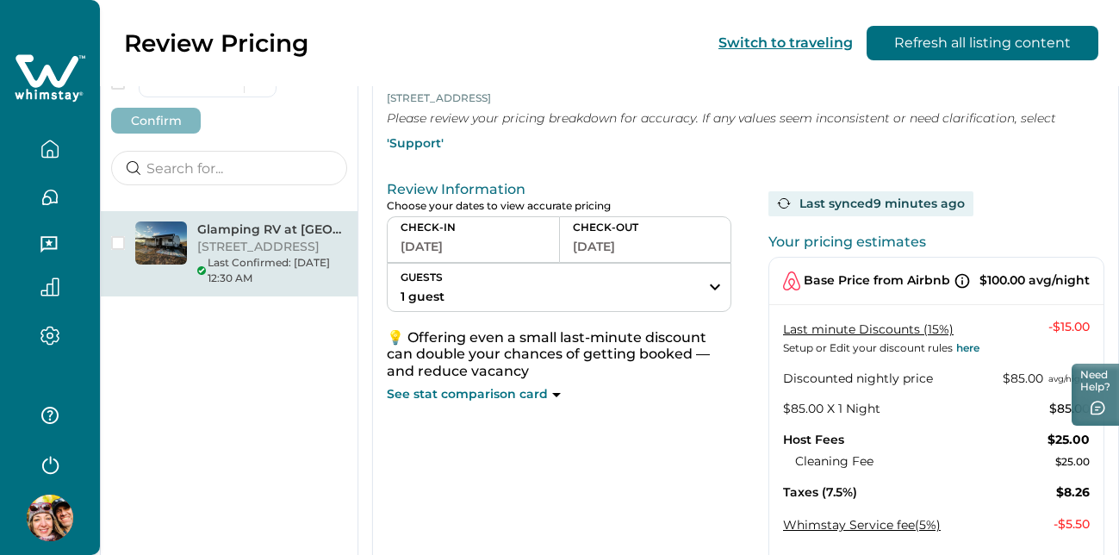
scroll to position [0, 0]
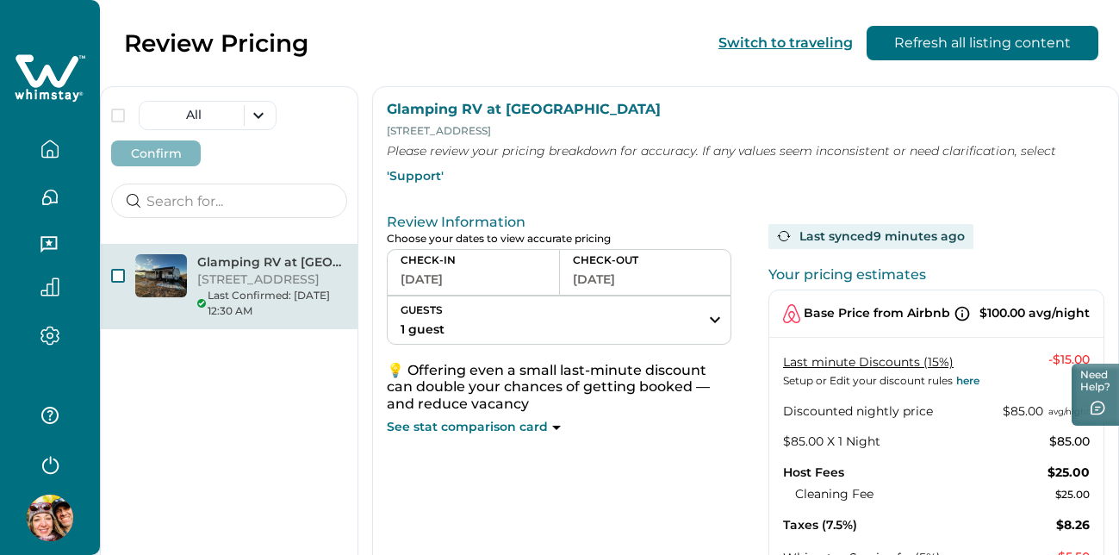
click at [119, 277] on span "button" at bounding box center [118, 276] width 14 height 14
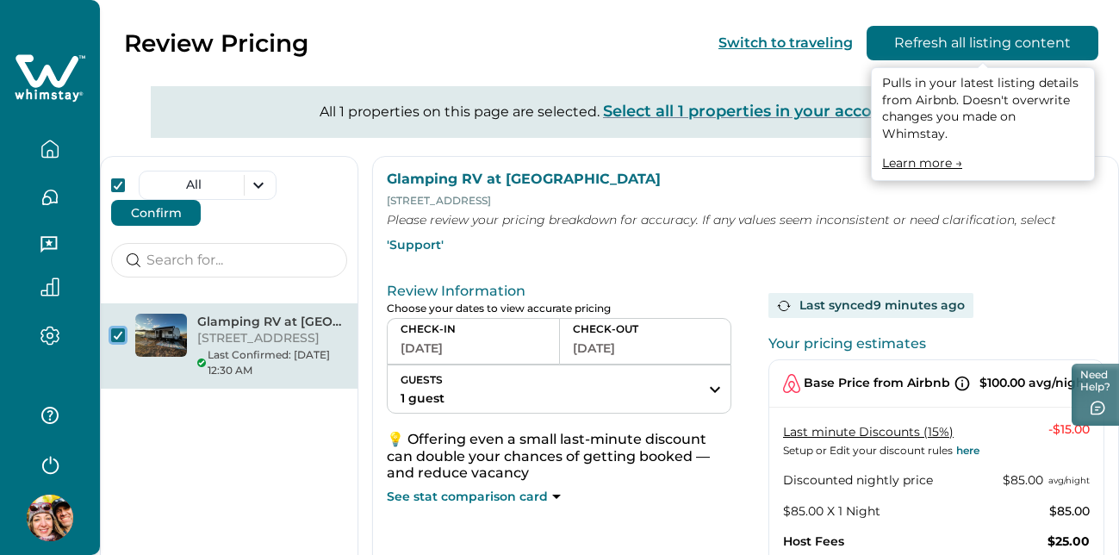
click at [996, 40] on button "Refresh all listing content" at bounding box center [983, 43] width 232 height 34
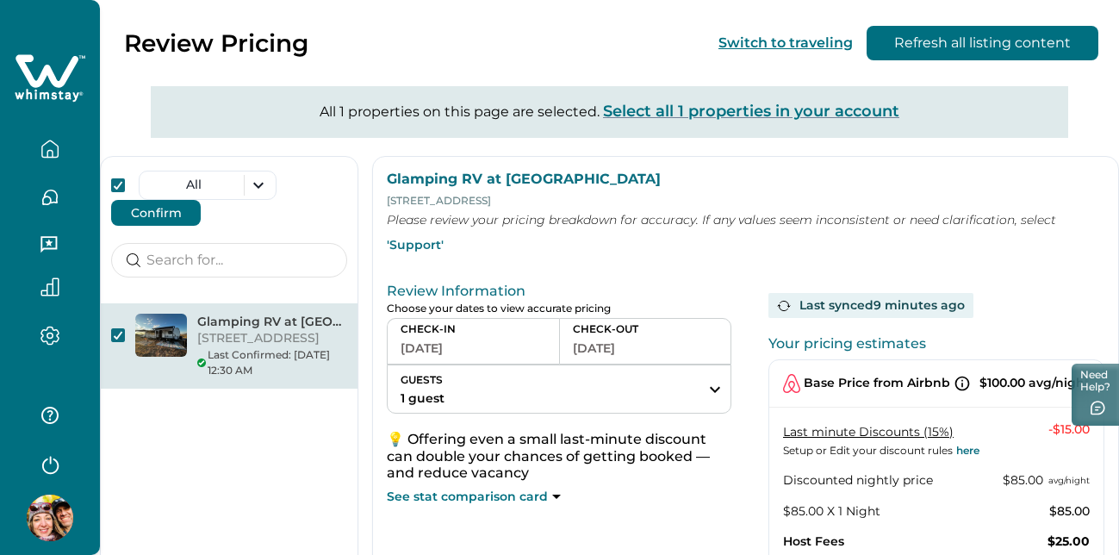
click at [50, 148] on icon "button" at bounding box center [50, 149] width 19 height 19
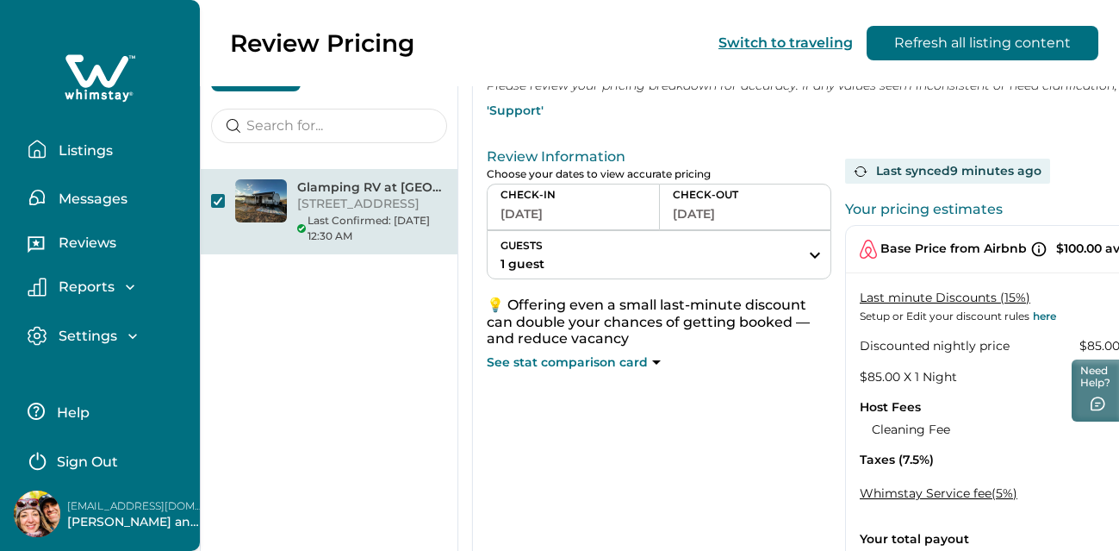
scroll to position [138, 0]
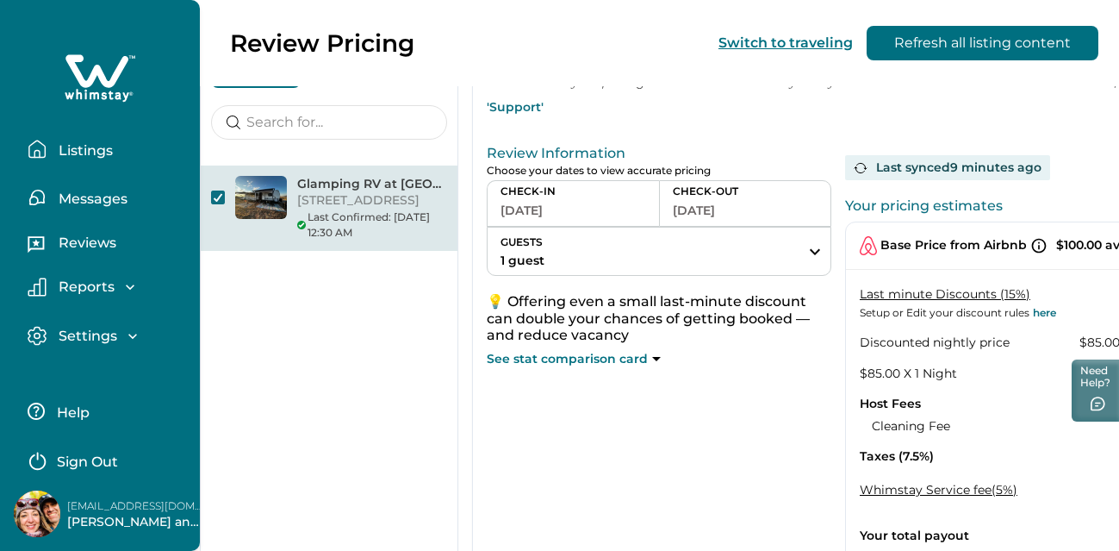
click at [93, 523] on p "Leah and Stuart Wilde" at bounding box center [136, 522] width 138 height 17
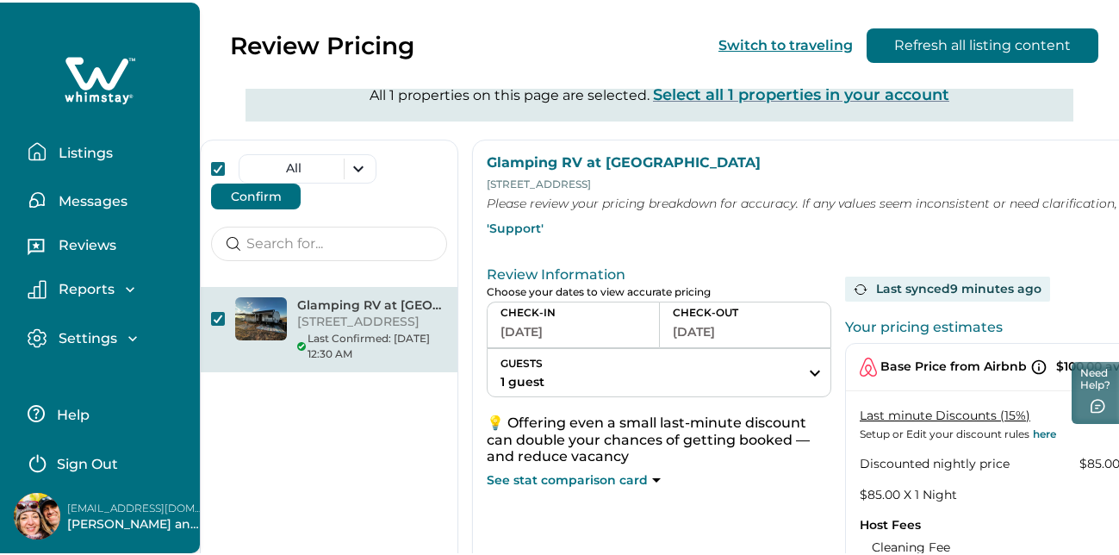
scroll to position [0, 0]
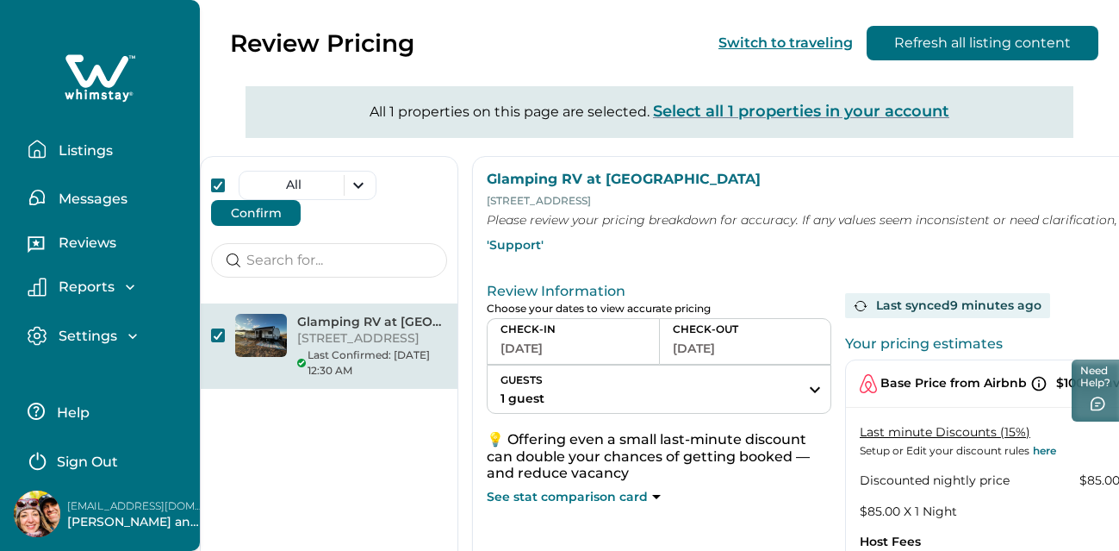
click at [778, 109] on p "Select all 1 properties in your account" at bounding box center [801, 111] width 296 height 17
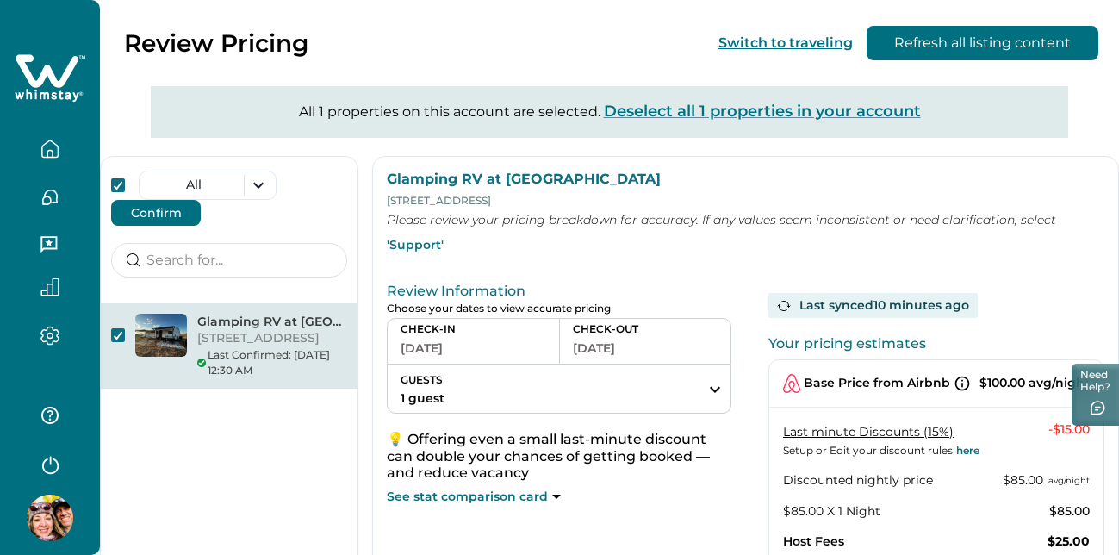
click at [54, 57] on icon at bounding box center [50, 79] width 71 height 52
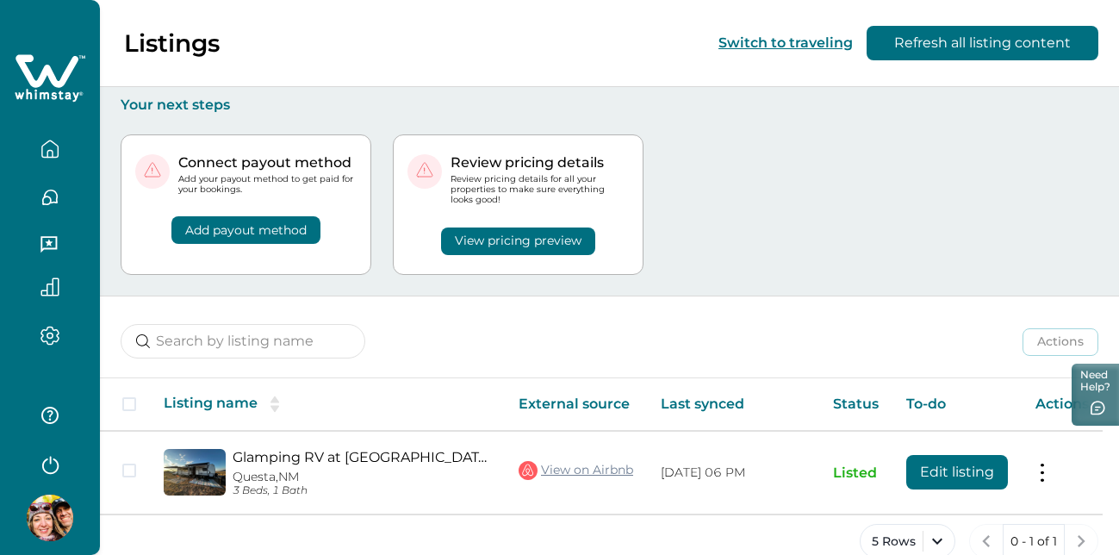
click at [548, 229] on button "View pricing preview" at bounding box center [518, 241] width 154 height 28
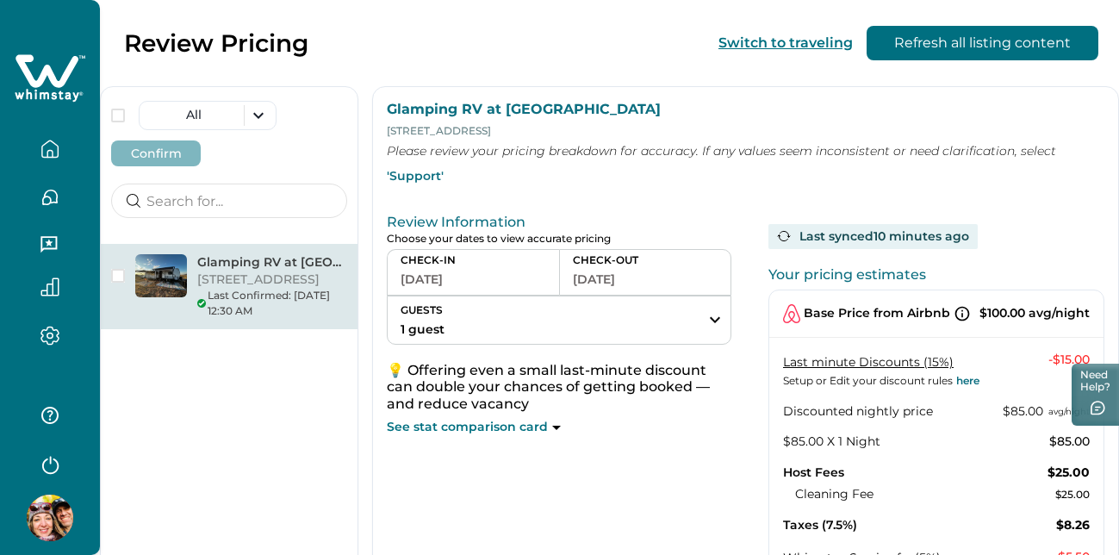
scroll to position [223, 0]
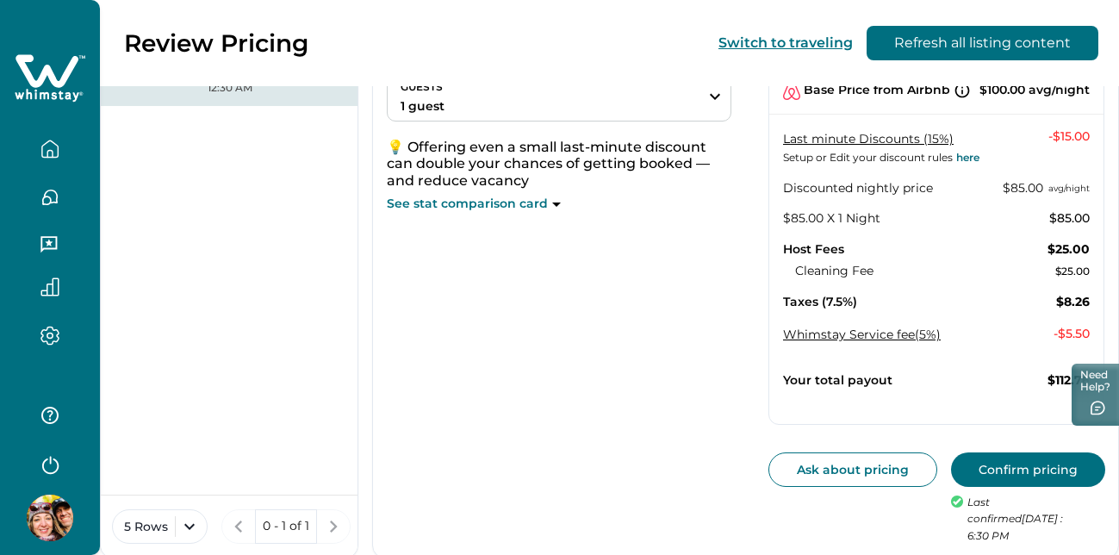
click at [1027, 478] on button "Confirm pricing" at bounding box center [1028, 469] width 154 height 34
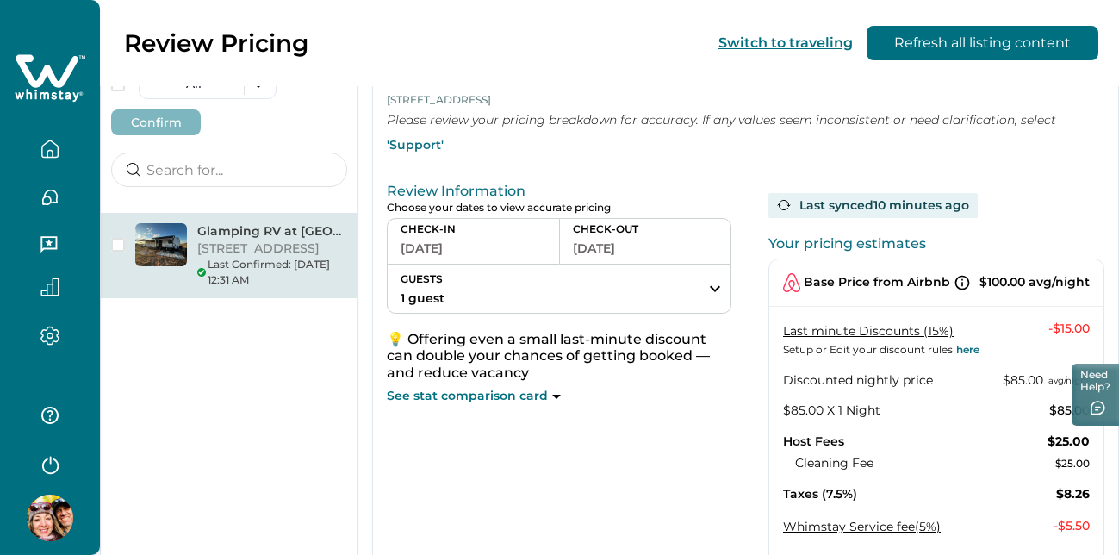
scroll to position [0, 0]
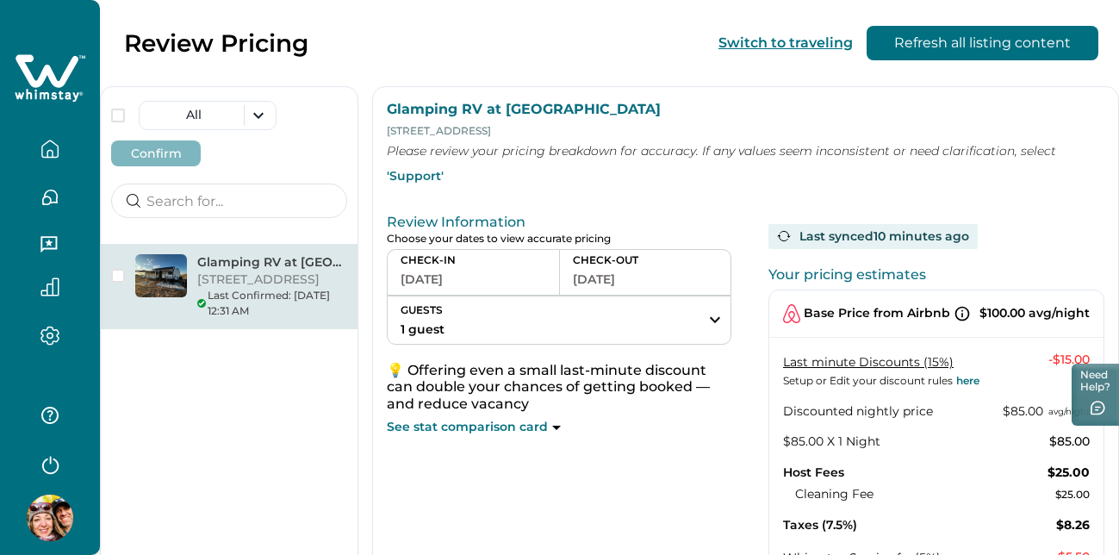
click at [56, 140] on icon "button" at bounding box center [50, 149] width 19 height 19
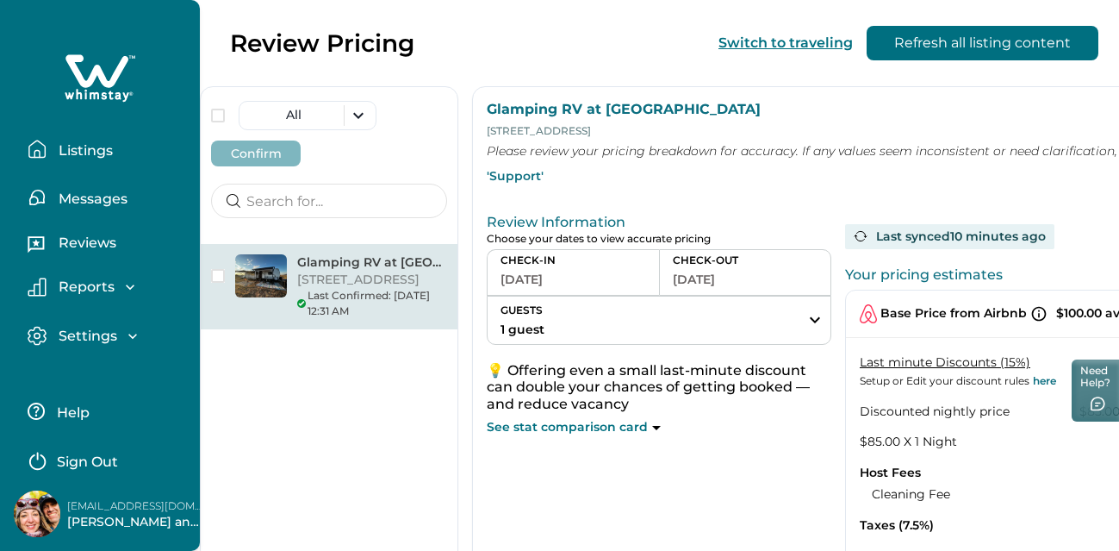
click at [109, 197] on p "Messages" at bounding box center [90, 198] width 74 height 17
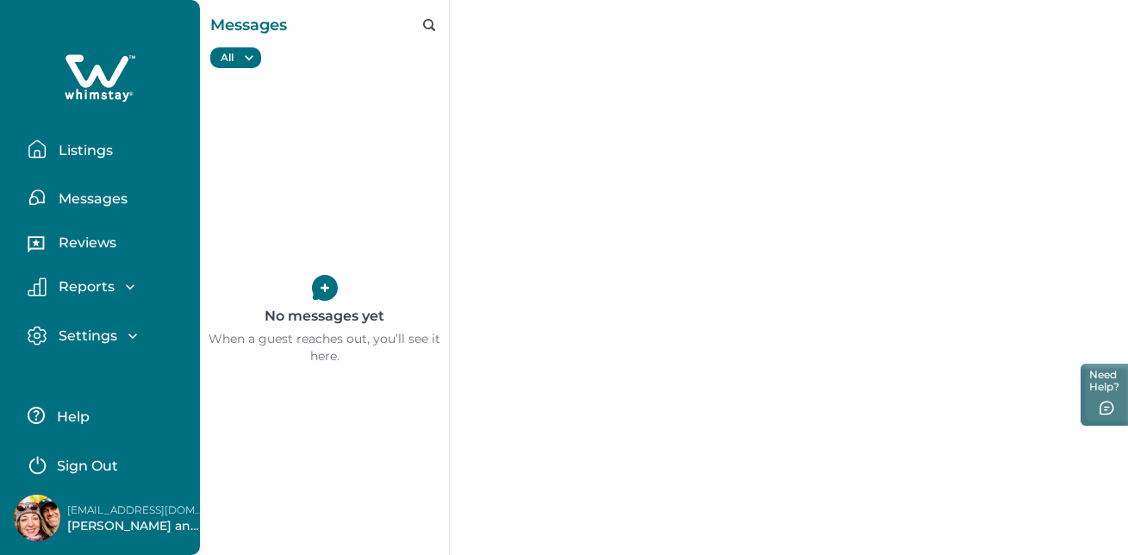
click at [108, 250] on p "Reviews" at bounding box center [84, 242] width 63 height 17
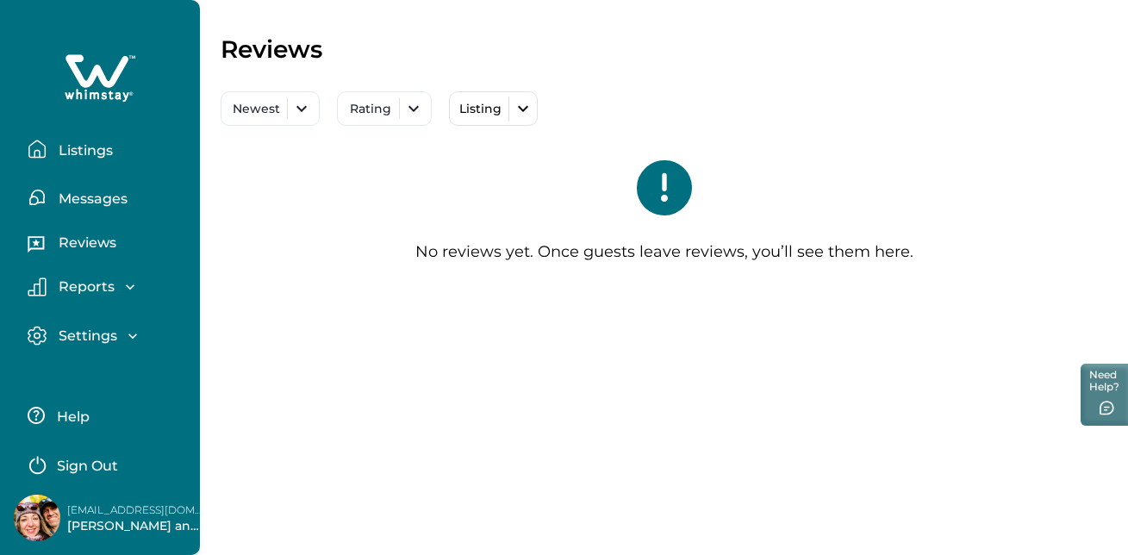
click at [101, 273] on div "Reports Earnings Reservations Payouts" at bounding box center [100, 287] width 172 height 49
click at [101, 290] on p "Reports" at bounding box center [83, 286] width 61 height 17
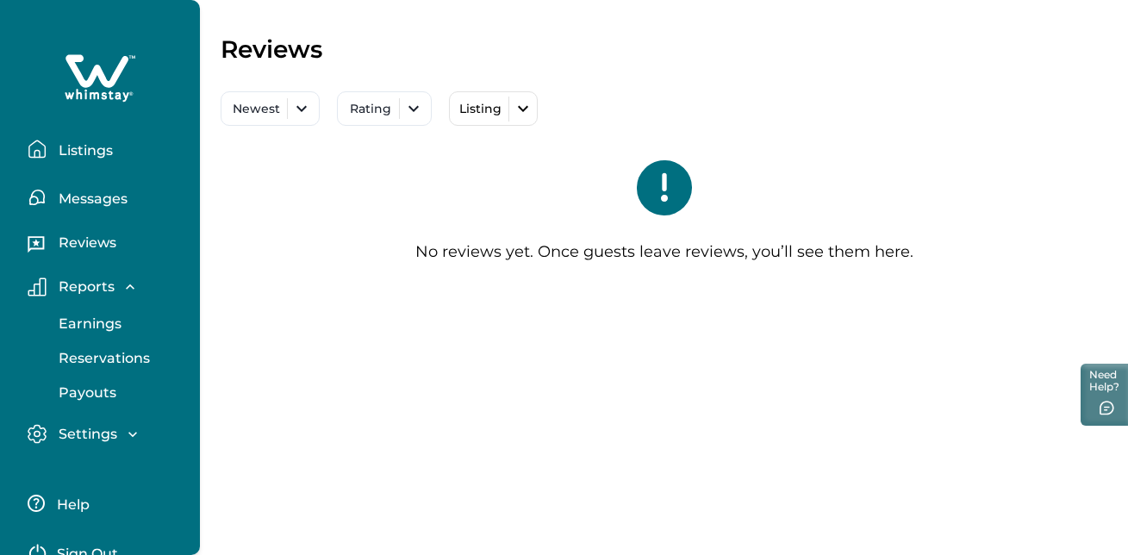
click at [252, 277] on div "No reviews yet. Once guests leave reviews, you’ll see them here." at bounding box center [664, 218] width 887 height 184
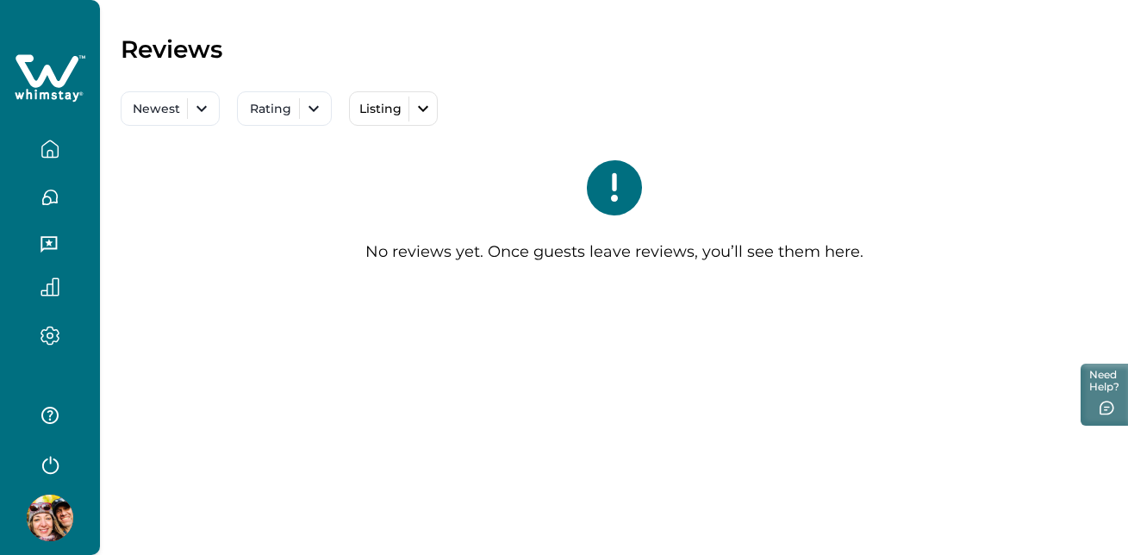
click at [57, 282] on icon "button" at bounding box center [50, 286] width 19 height 19
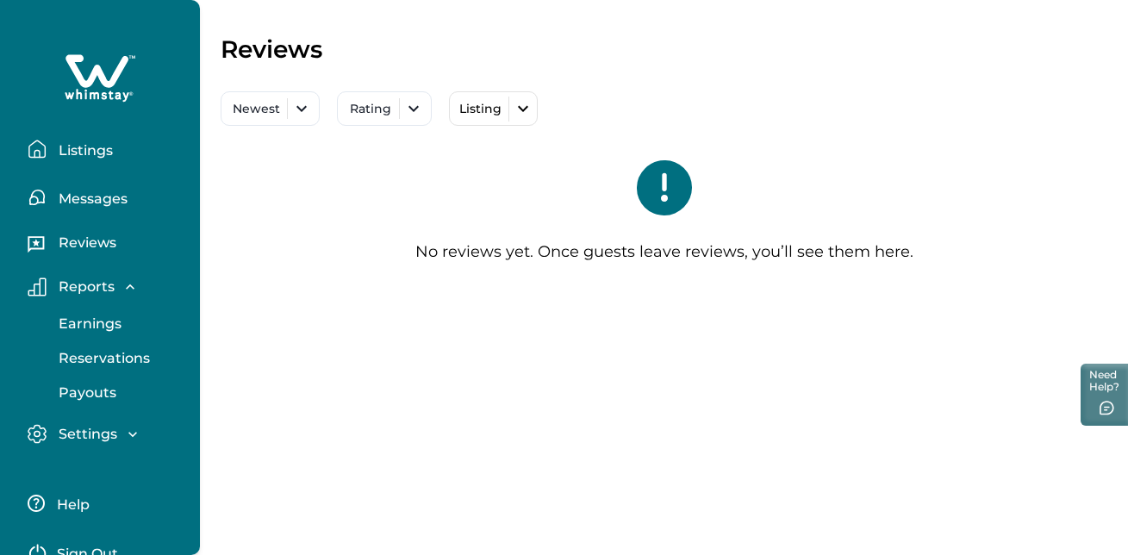
click at [278, 320] on div "Reviews Newest Rating Listing All Glamping RV at Llama Rescue Ranch No reviews …" at bounding box center [664, 172] width 928 height 345
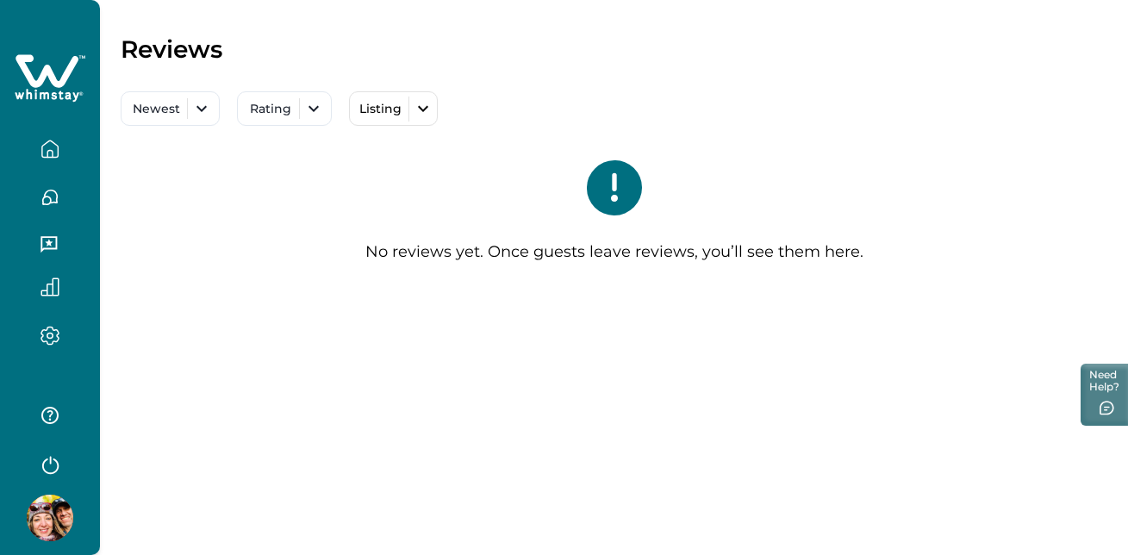
click at [53, 296] on div at bounding box center [50, 291] width 72 height 29
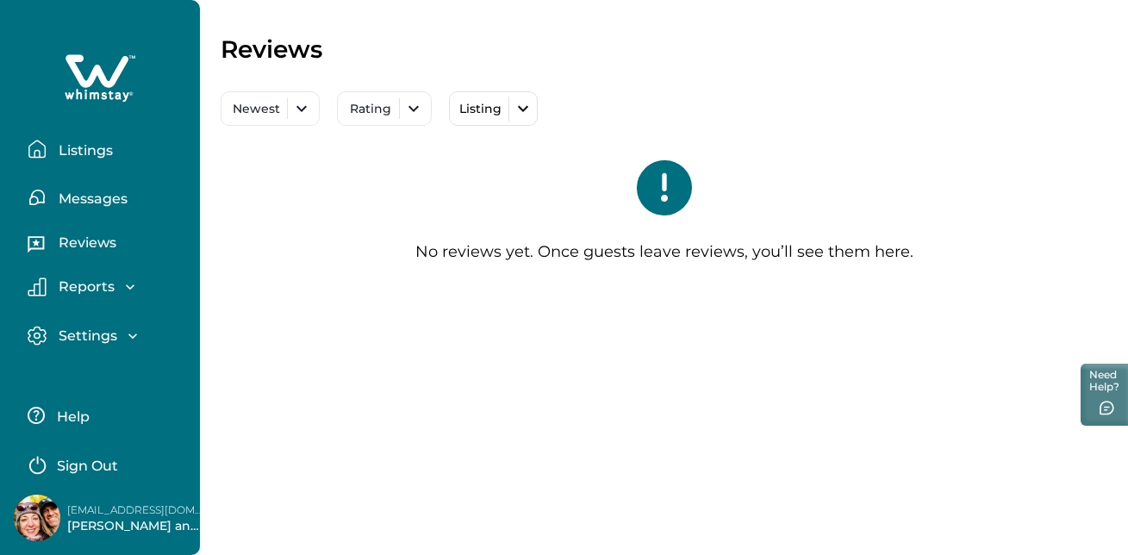
click at [88, 69] on icon at bounding box center [100, 79] width 71 height 52
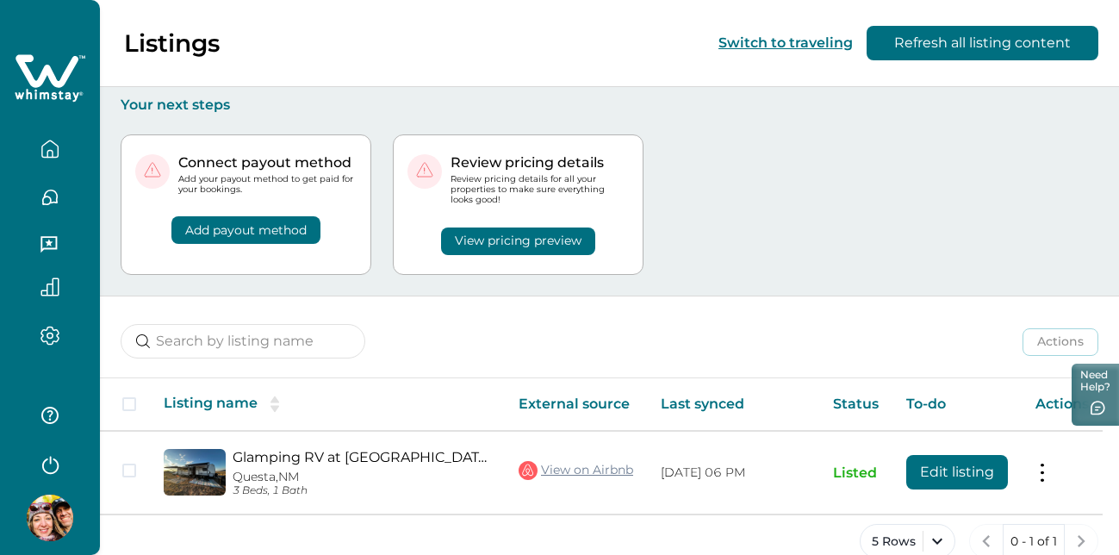
click at [295, 226] on button "Add payout method" at bounding box center [245, 230] width 149 height 28
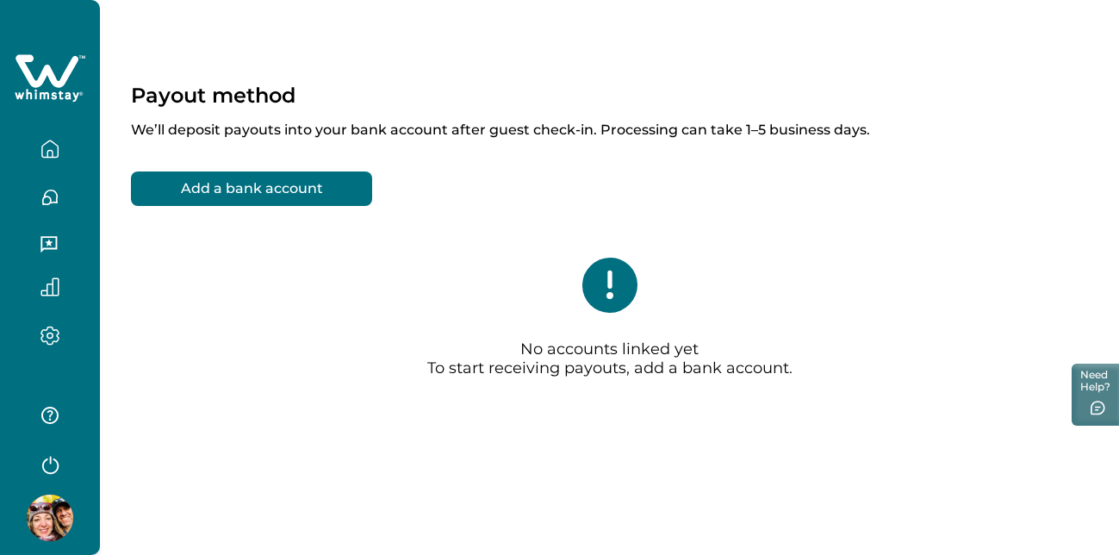
click at [271, 186] on button "Add a bank account" at bounding box center [251, 188] width 241 height 34
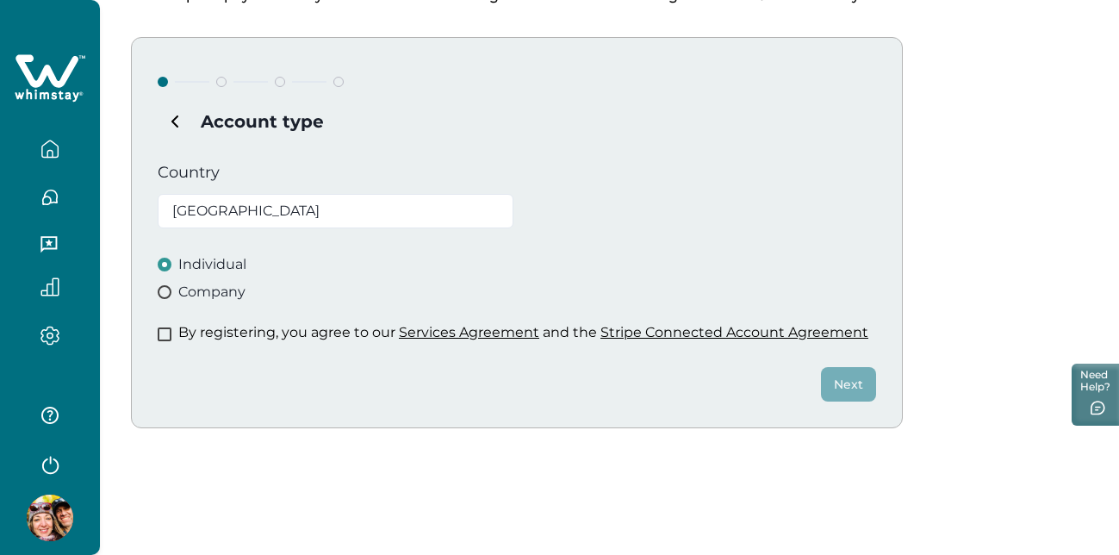
scroll to position [137, 0]
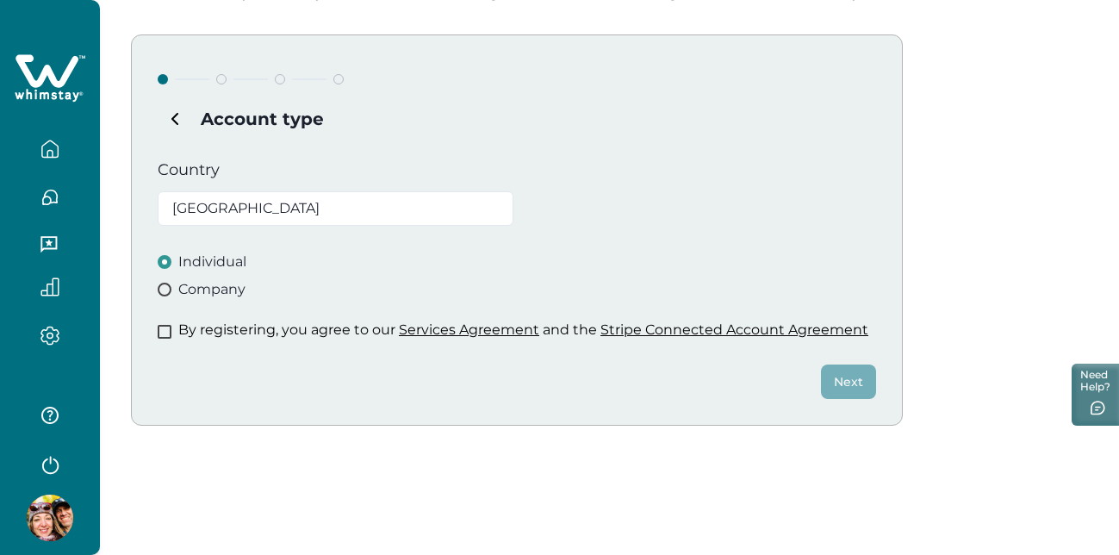
click at [164, 330] on span at bounding box center [165, 332] width 14 height 14
click at [844, 380] on button "Next" at bounding box center [848, 382] width 55 height 34
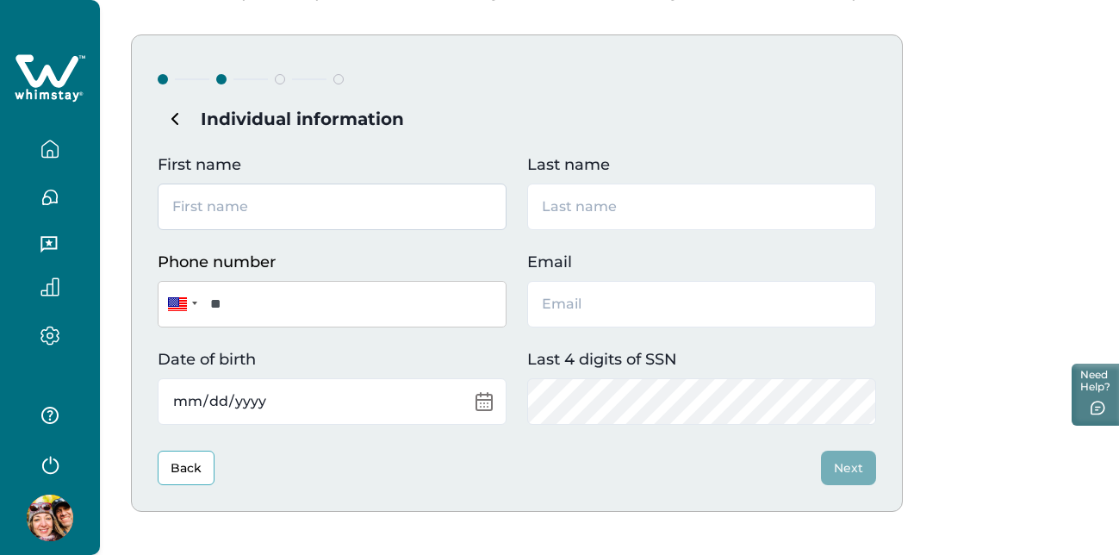
click at [337, 215] on input "First name" at bounding box center [332, 207] width 349 height 47
type input "Stuart"
type input "Wilde"
type input "llamatrek@gmail.com"
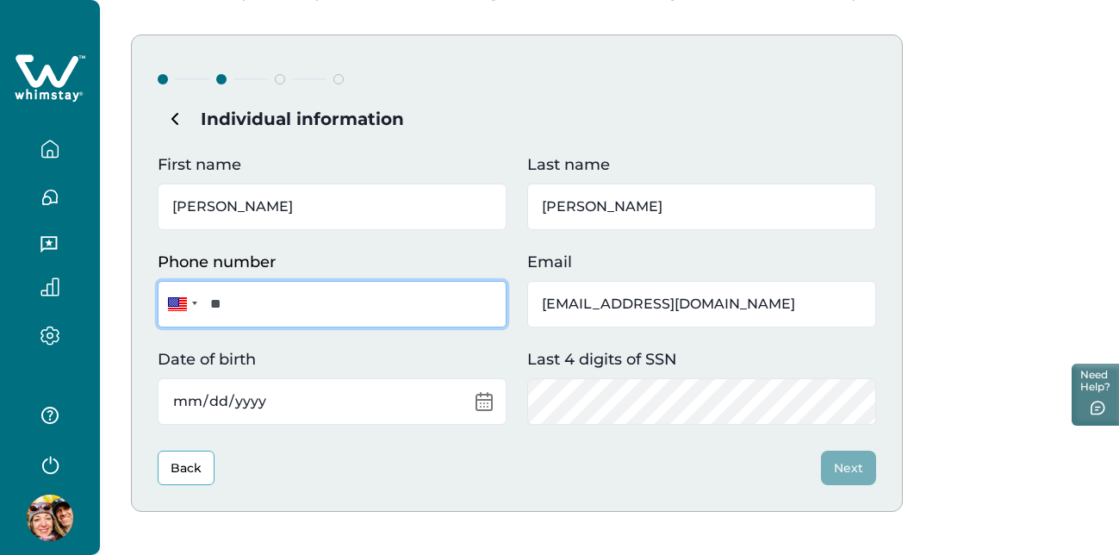
click at [286, 315] on input "**" at bounding box center [332, 304] width 349 height 47
type input "**********"
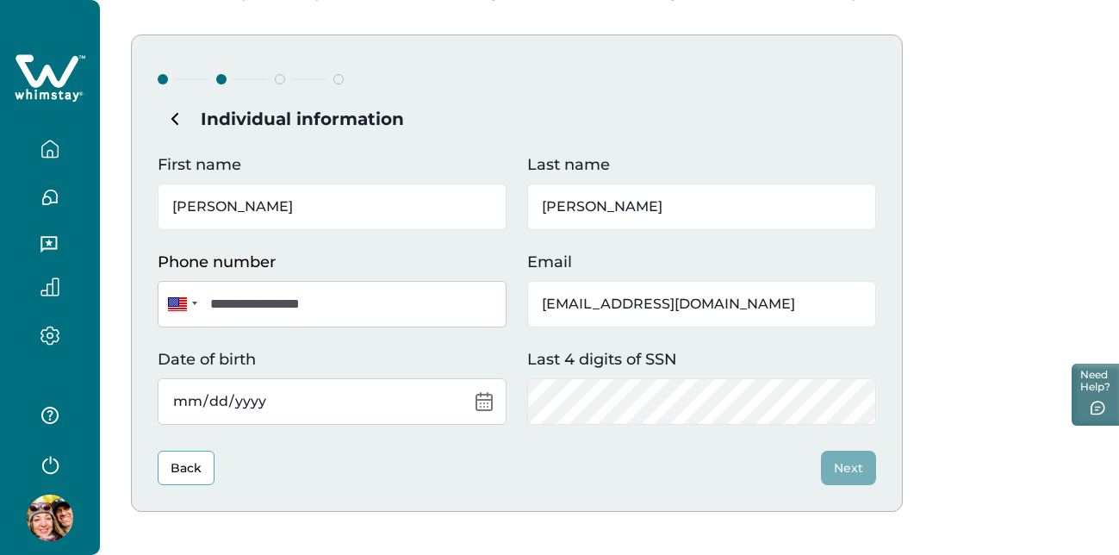
click at [378, 383] on input "Date of birth" at bounding box center [332, 401] width 349 height 47
click at [292, 196] on input "Stuart" at bounding box center [332, 207] width 349 height 47
type input "Leah"
click at [281, 399] on input "Date of birth" at bounding box center [332, 401] width 349 height 47
type input "0001-02-08"
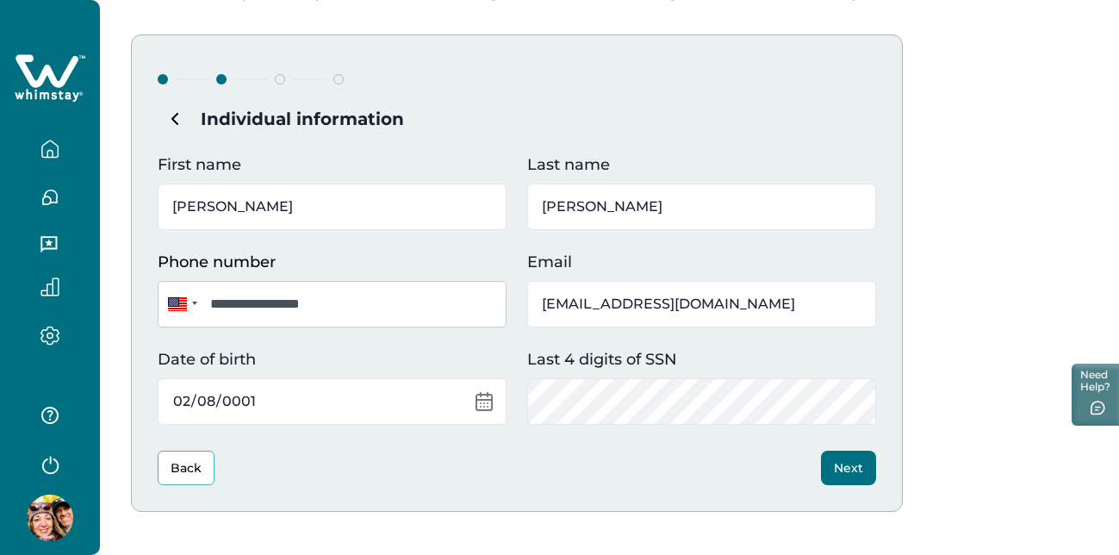
type input "191972-02-08"
type input "1972-02-08"
click at [845, 463] on button "Next" at bounding box center [848, 468] width 55 height 34
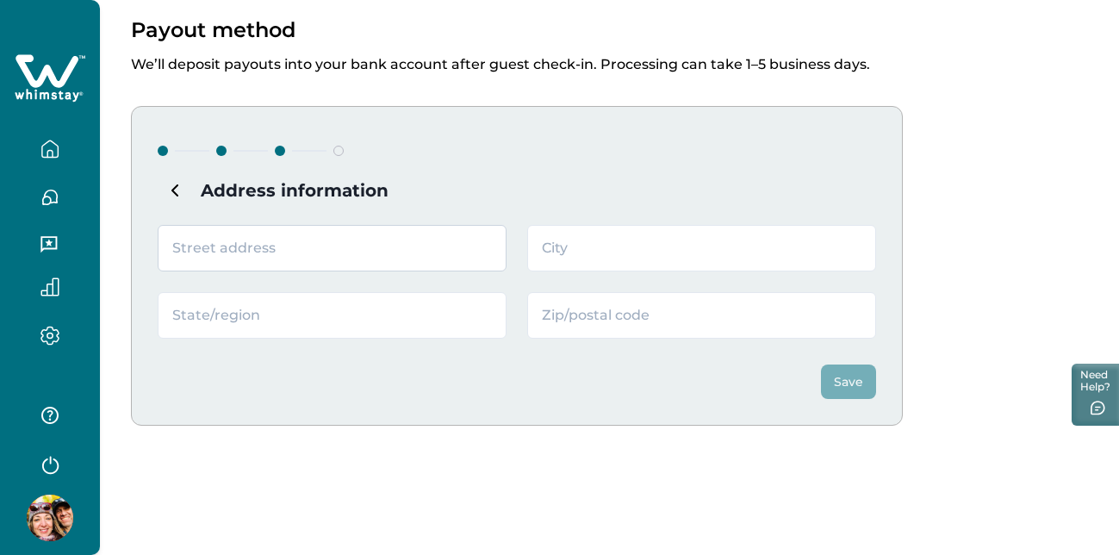
click at [317, 245] on input "text" at bounding box center [332, 248] width 349 height 47
type input "39 Sunshine Rd E, HC 81 Box 9006"
type input "Questa"
type input "NM"
type input "87556"
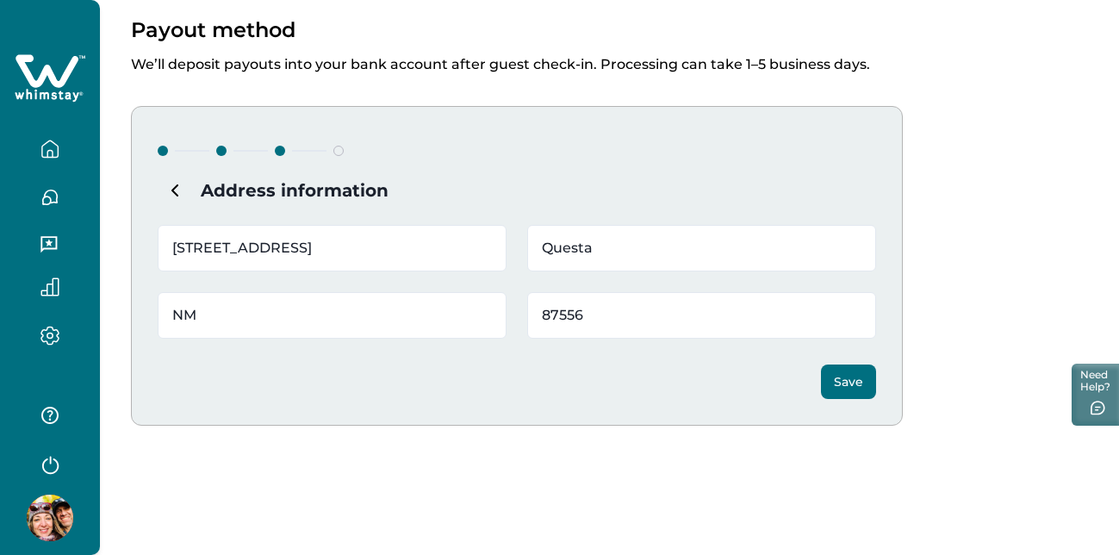
click at [854, 385] on button "Save" at bounding box center [848, 382] width 55 height 34
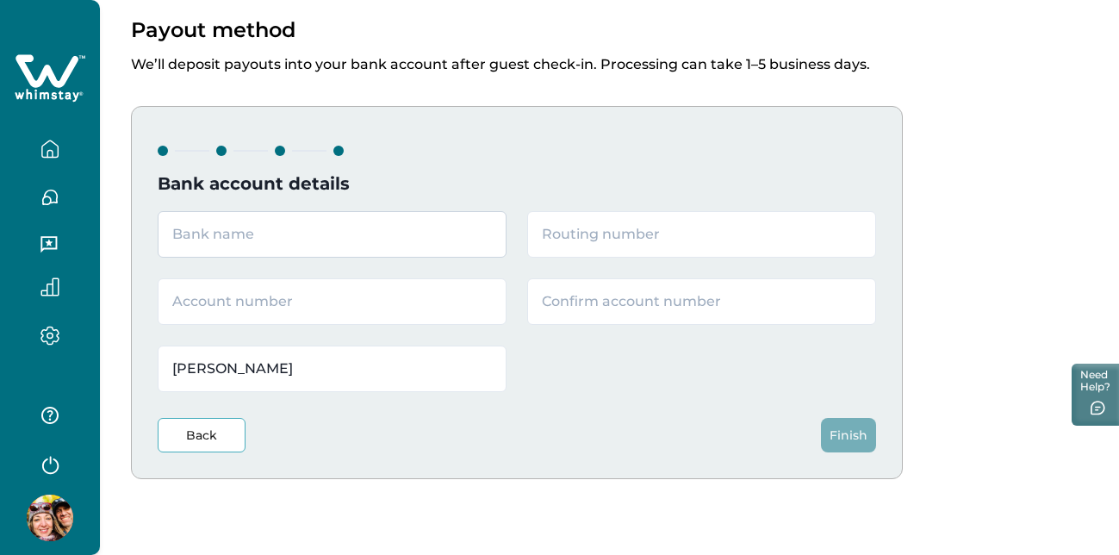
click at [306, 251] on input "text" at bounding box center [332, 234] width 349 height 47
type input "US Bank"
click at [410, 304] on input "text" at bounding box center [332, 301] width 349 height 47
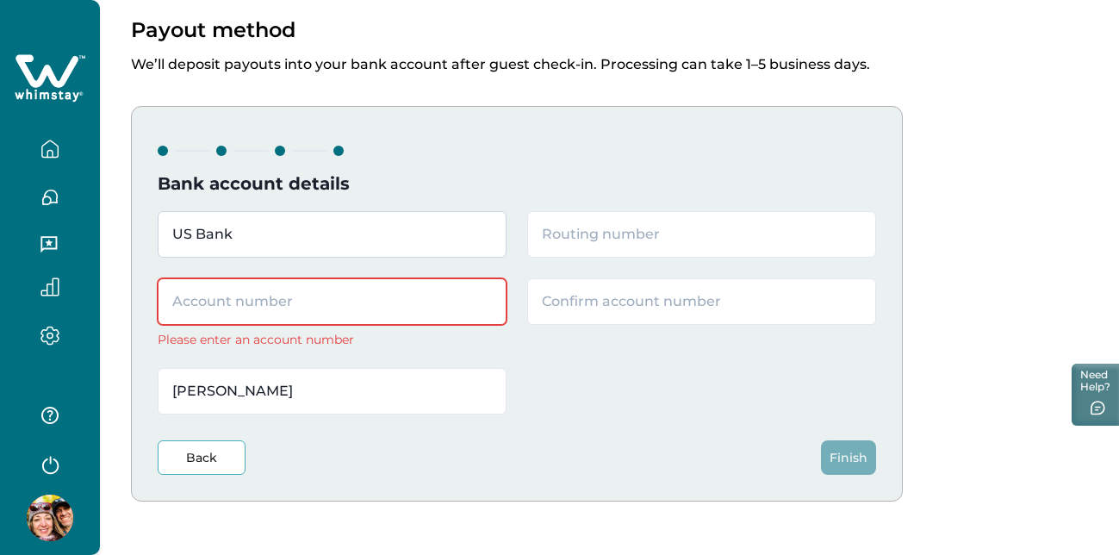
paste input "156400695649"
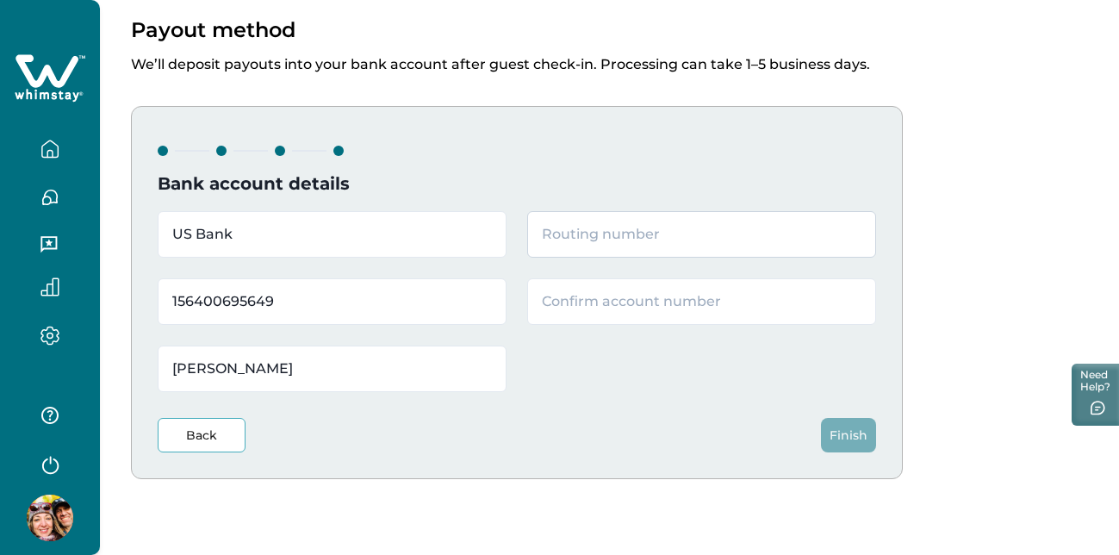
type input "156400695649"
click at [637, 238] on input "text" at bounding box center [701, 234] width 349 height 47
paste input "107002312"
type input "107002312"
click at [596, 305] on input "text" at bounding box center [701, 301] width 349 height 47
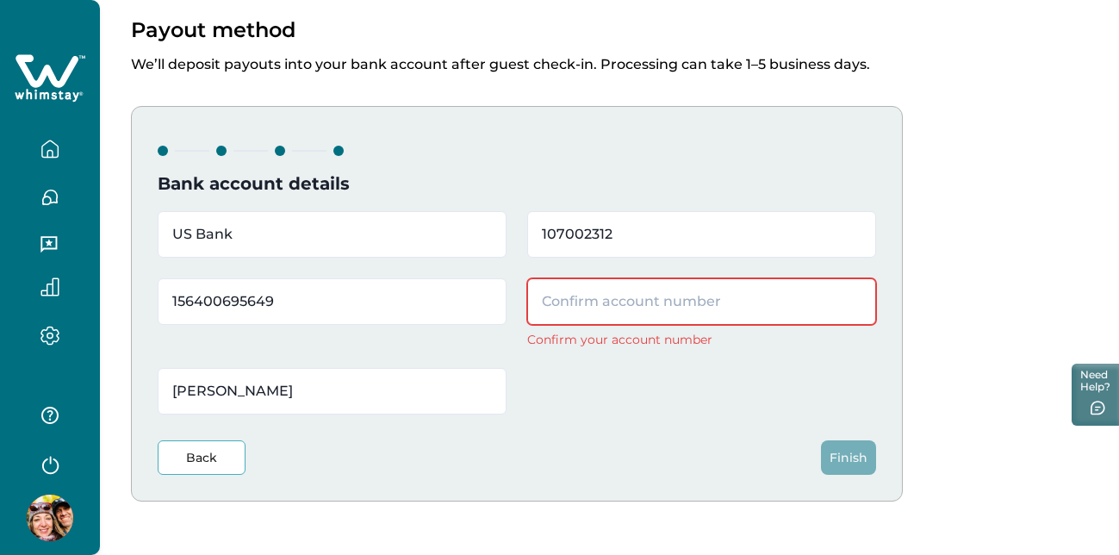
click at [651, 294] on input "text" at bounding box center [701, 301] width 349 height 47
paste input "156400695649"
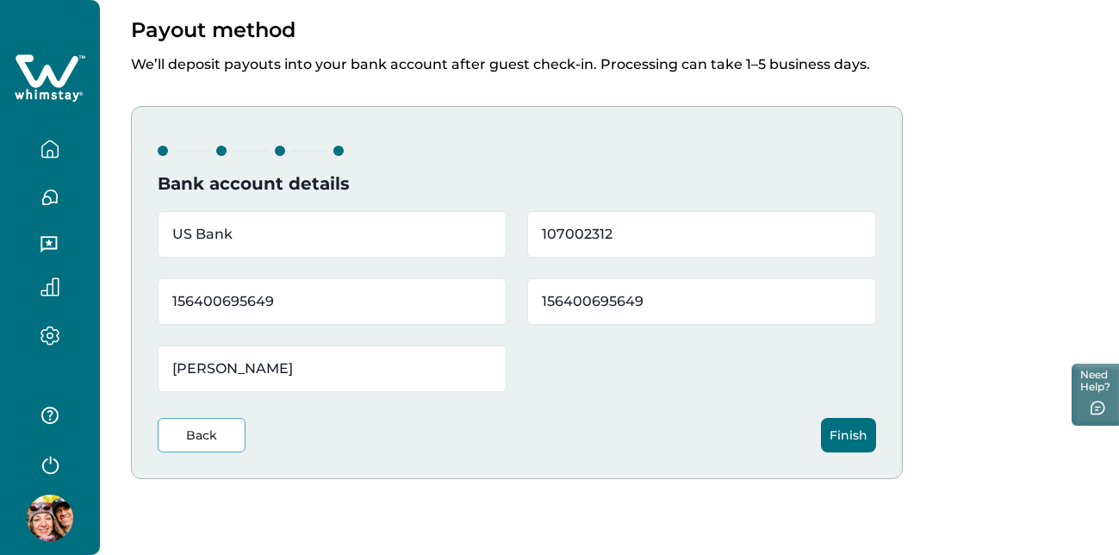
type input "156400695649"
click at [856, 428] on button "Finish" at bounding box center [848, 435] width 55 height 34
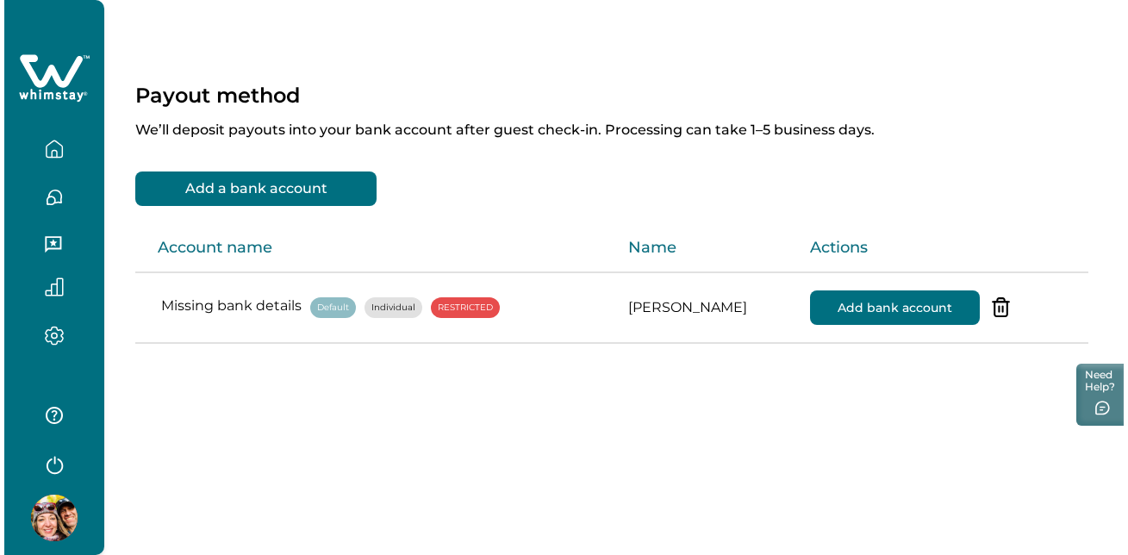
scroll to position [0, 0]
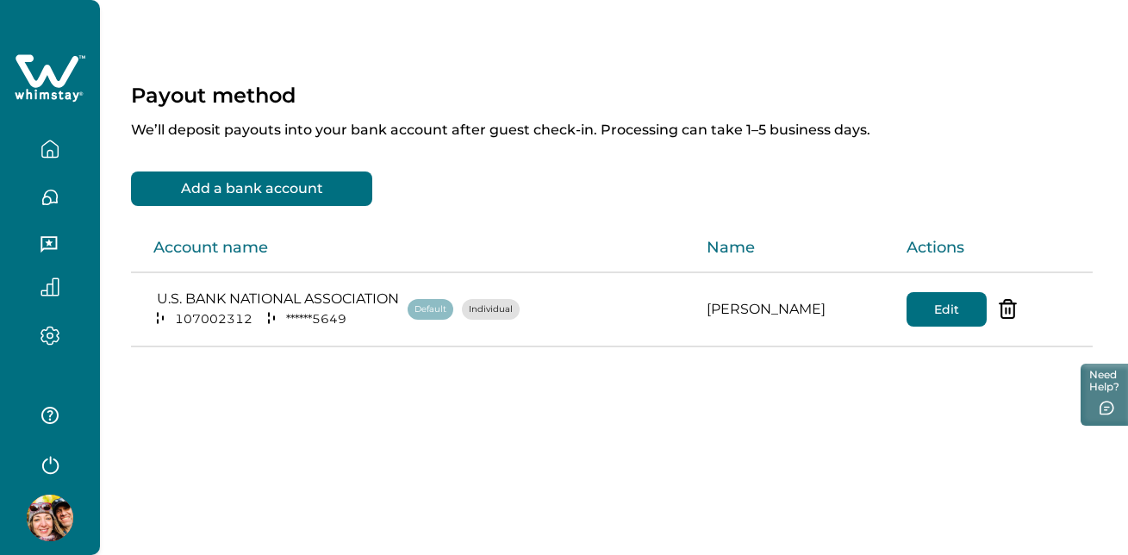
click at [50, 146] on icon "button" at bounding box center [50, 149] width 19 height 19
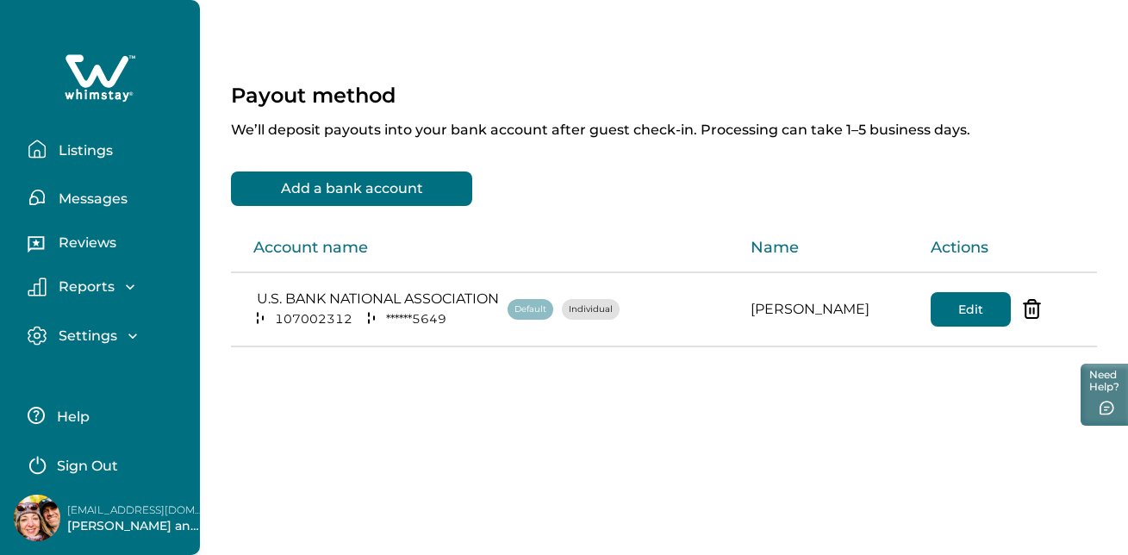
click at [100, 153] on p "Listings" at bounding box center [82, 150] width 59 height 17
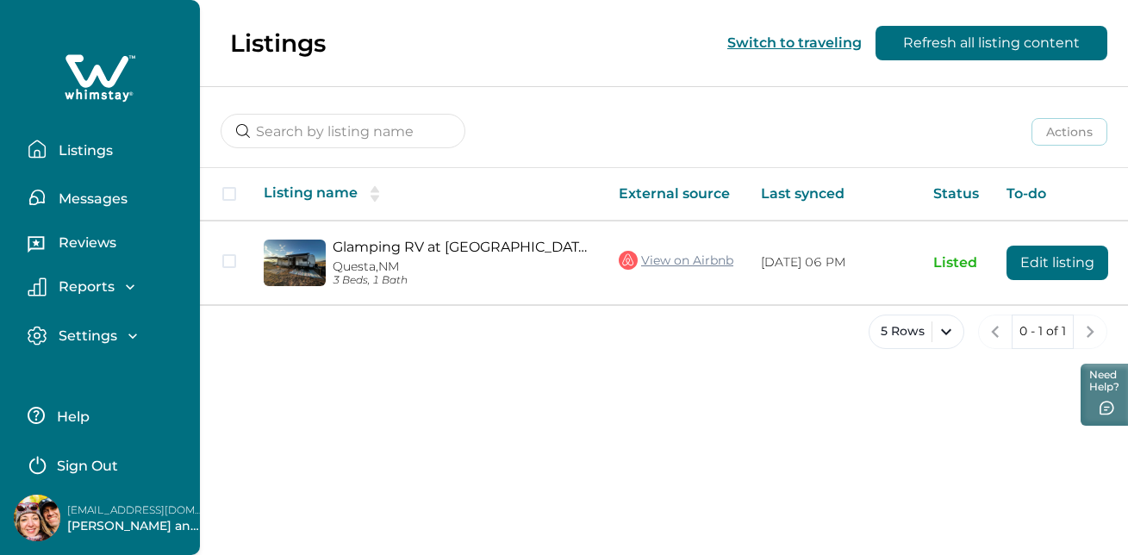
click at [112, 83] on icon at bounding box center [96, 70] width 63 height 33
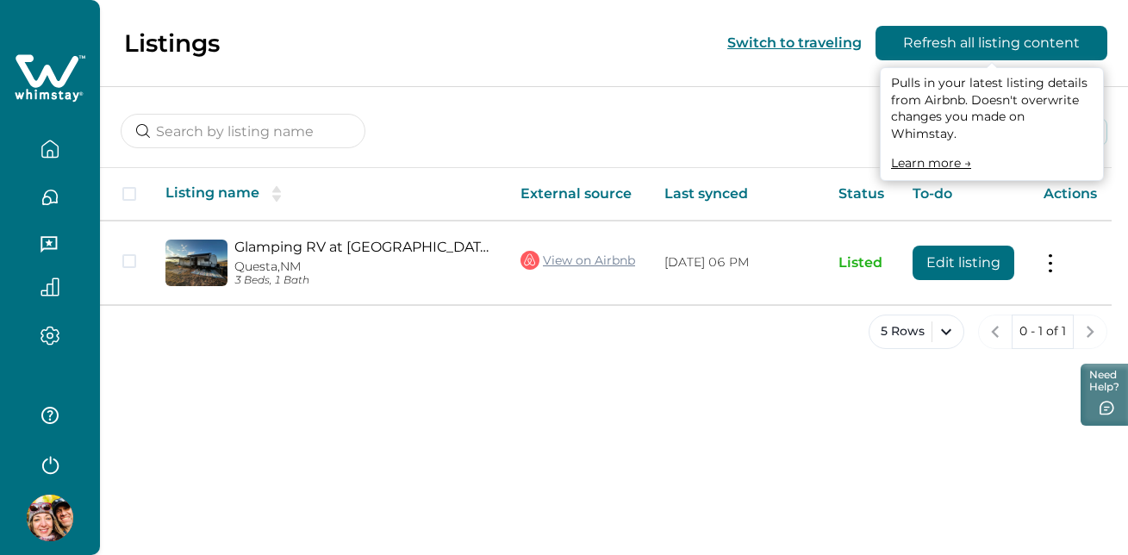
click at [1015, 49] on button "Refresh all listing content" at bounding box center [992, 43] width 232 height 34
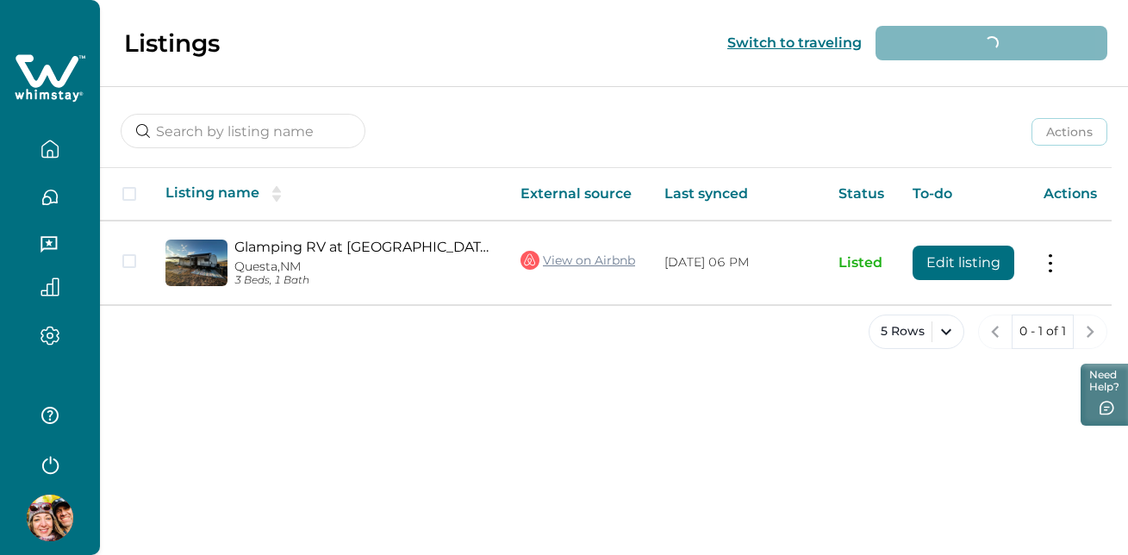
click at [762, 42] on button "Switch to traveling" at bounding box center [794, 42] width 134 height 16
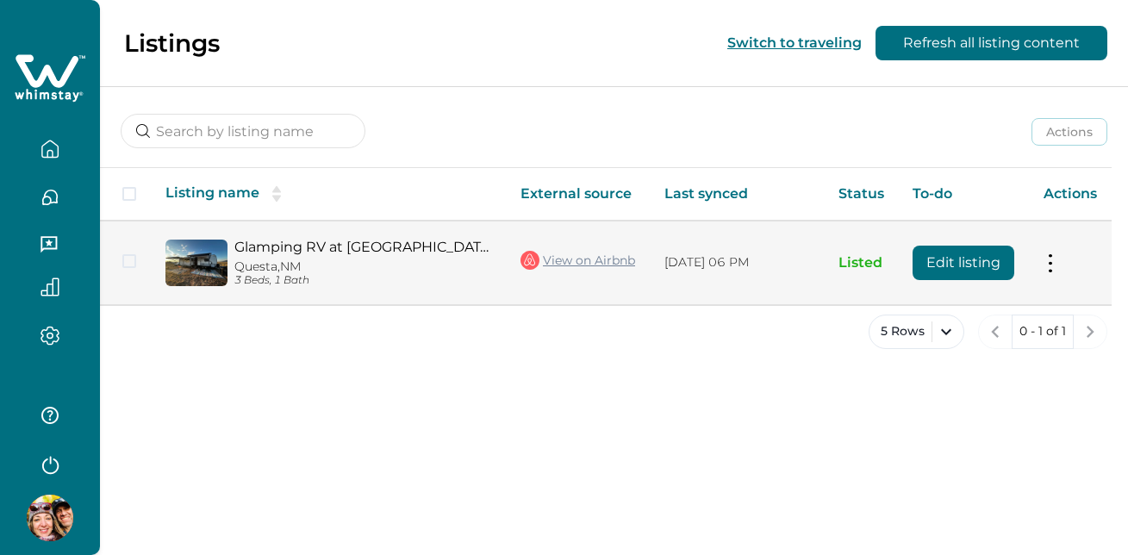
click at [134, 261] on span at bounding box center [129, 261] width 14 height 14
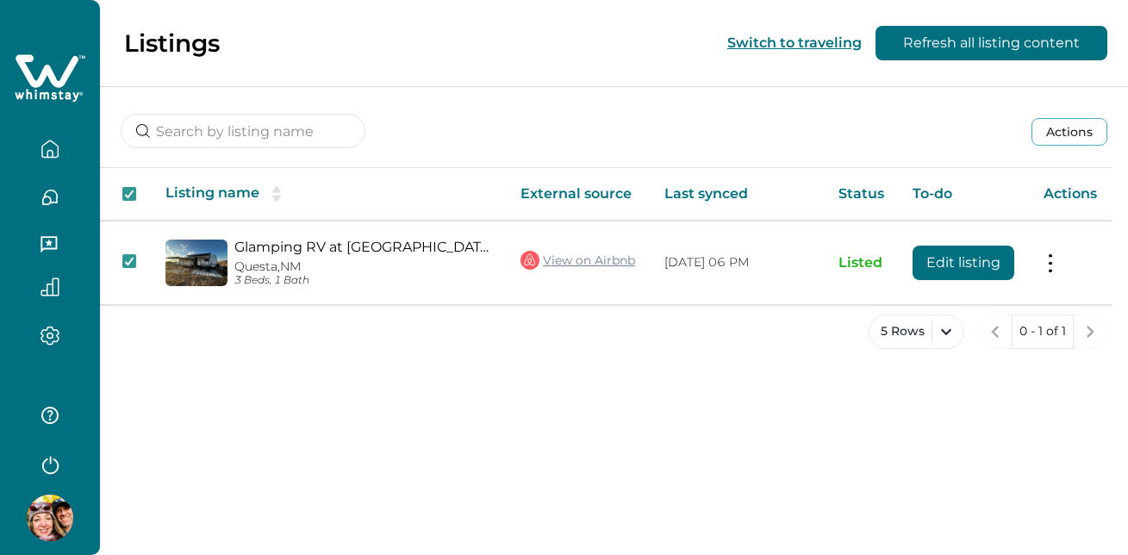
click at [1078, 203] on th "Actions" at bounding box center [1071, 194] width 82 height 53
